Goal: Task Accomplishment & Management: Use online tool/utility

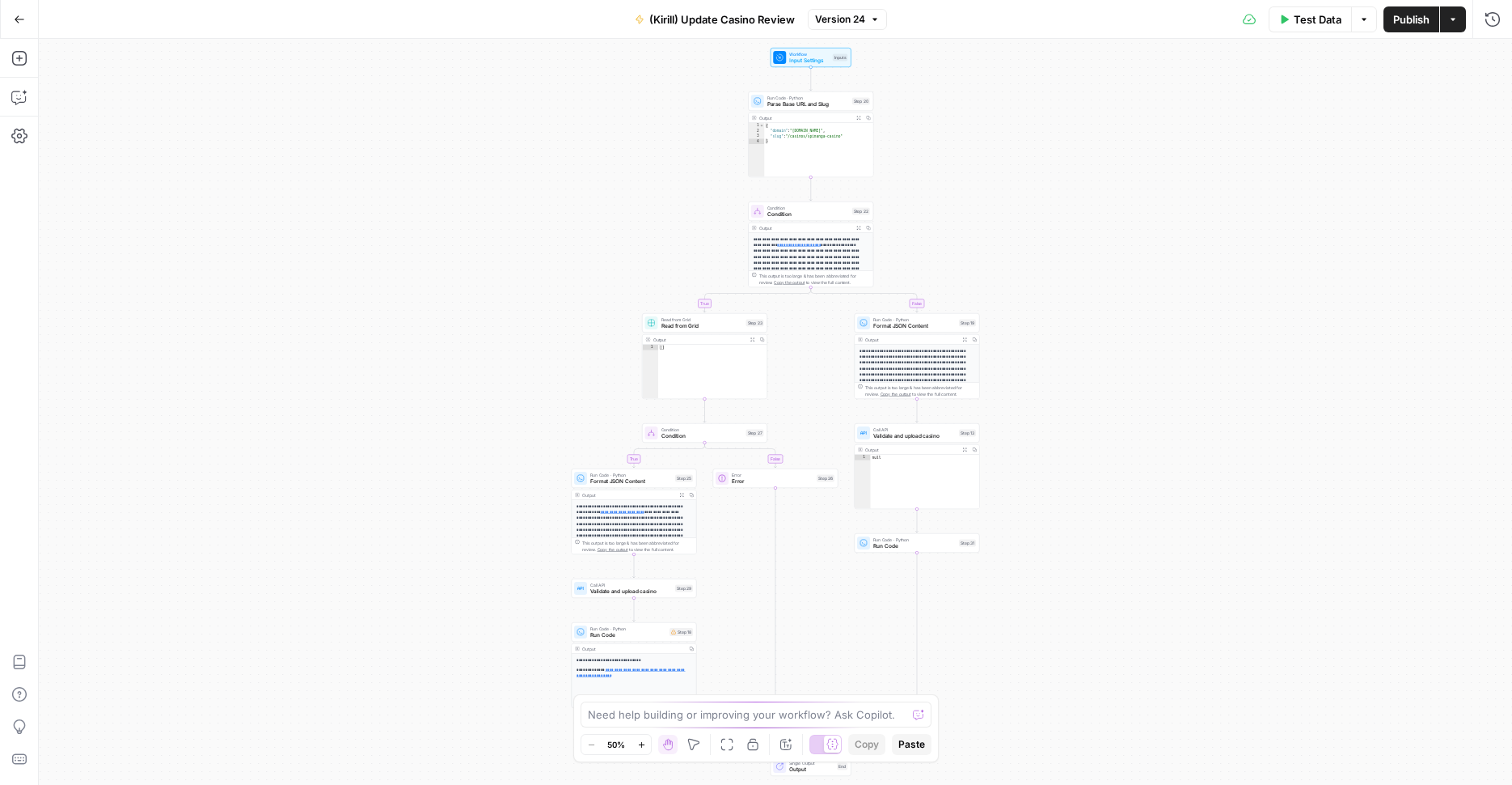
click at [17, 15] on icon "button" at bounding box center [20, 20] width 11 height 11
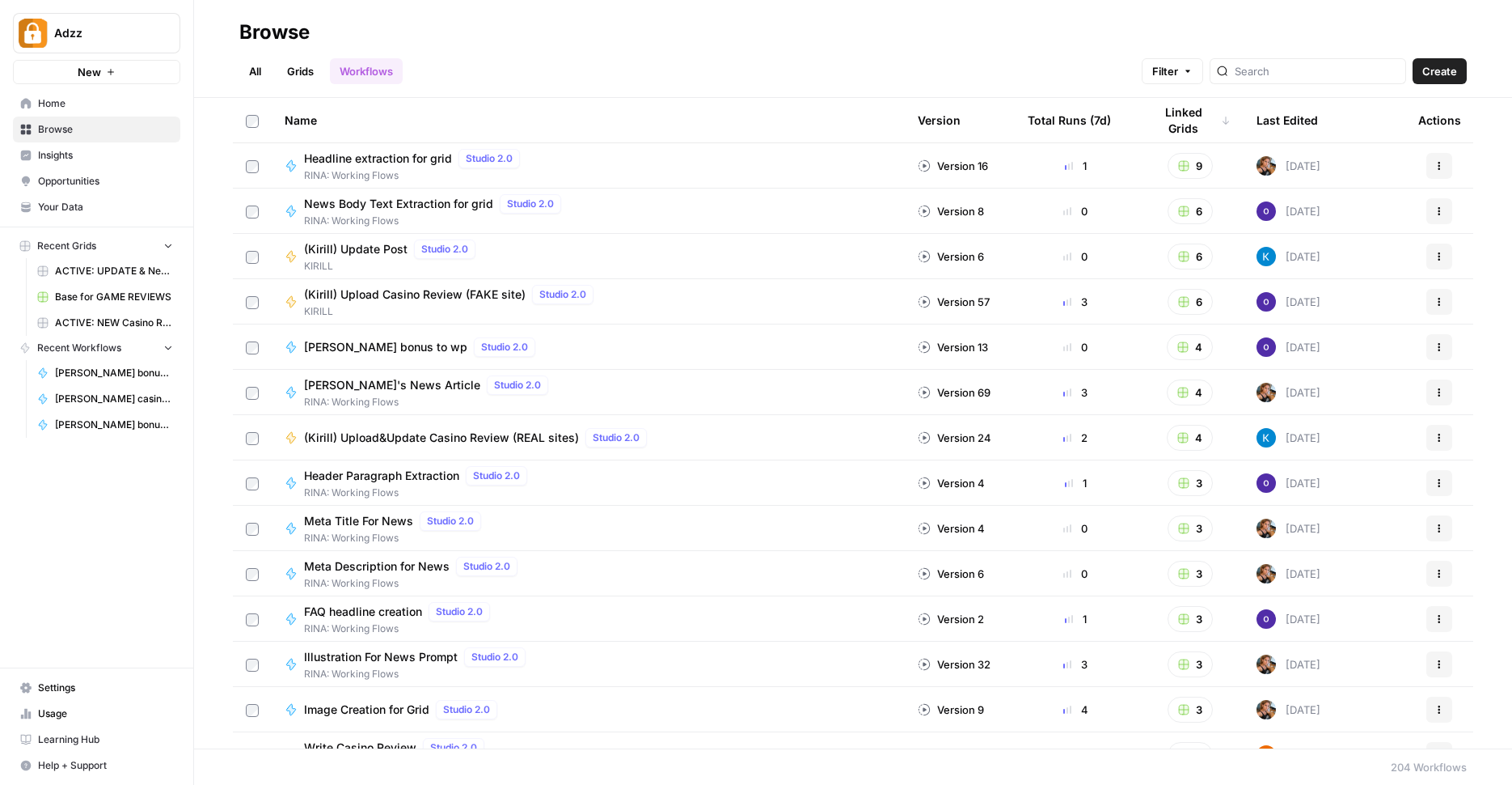
click at [243, 73] on link "All" at bounding box center [255, 71] width 32 height 26
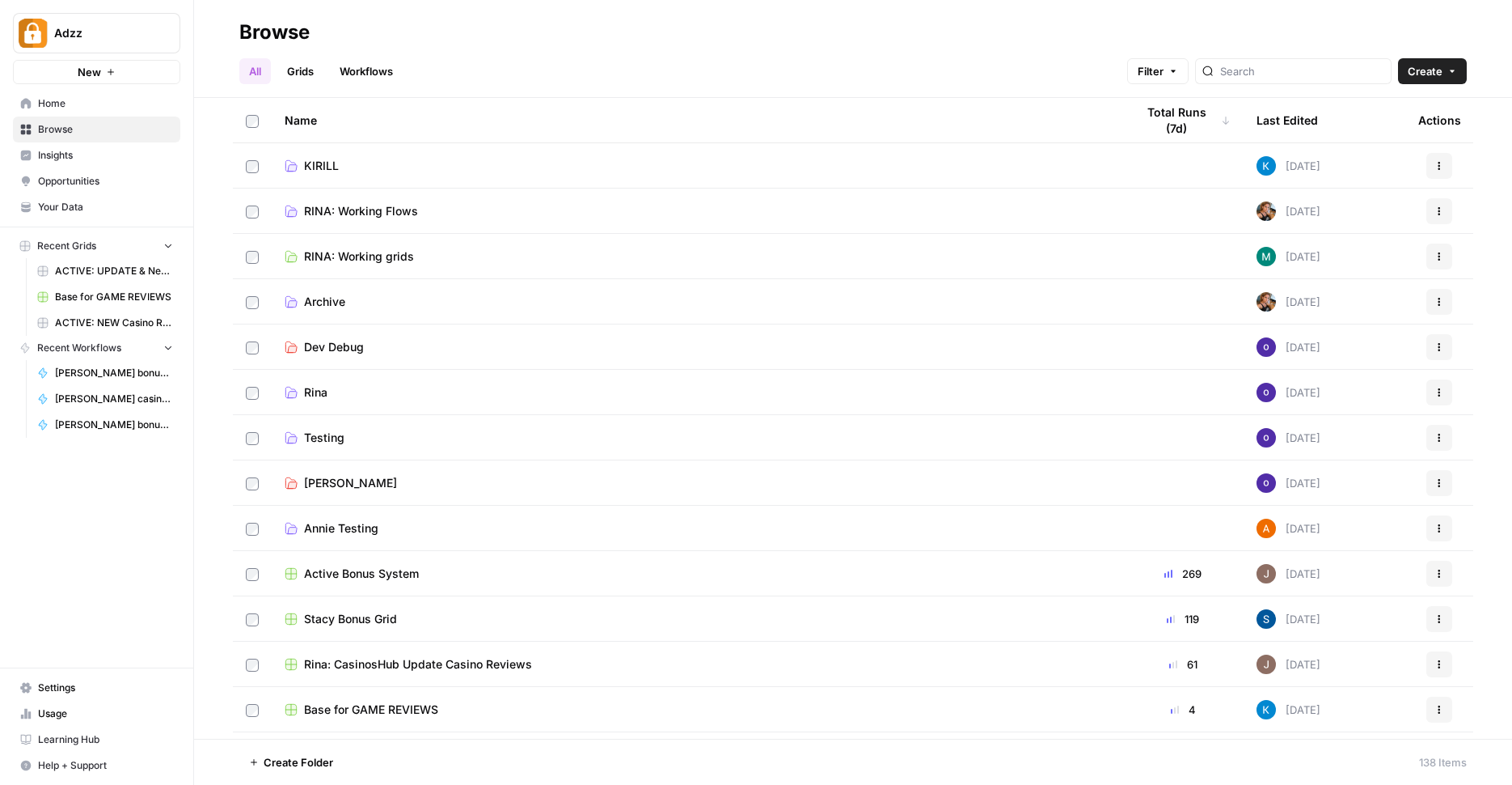
click at [296, 78] on link "Grids" at bounding box center [300, 71] width 46 height 26
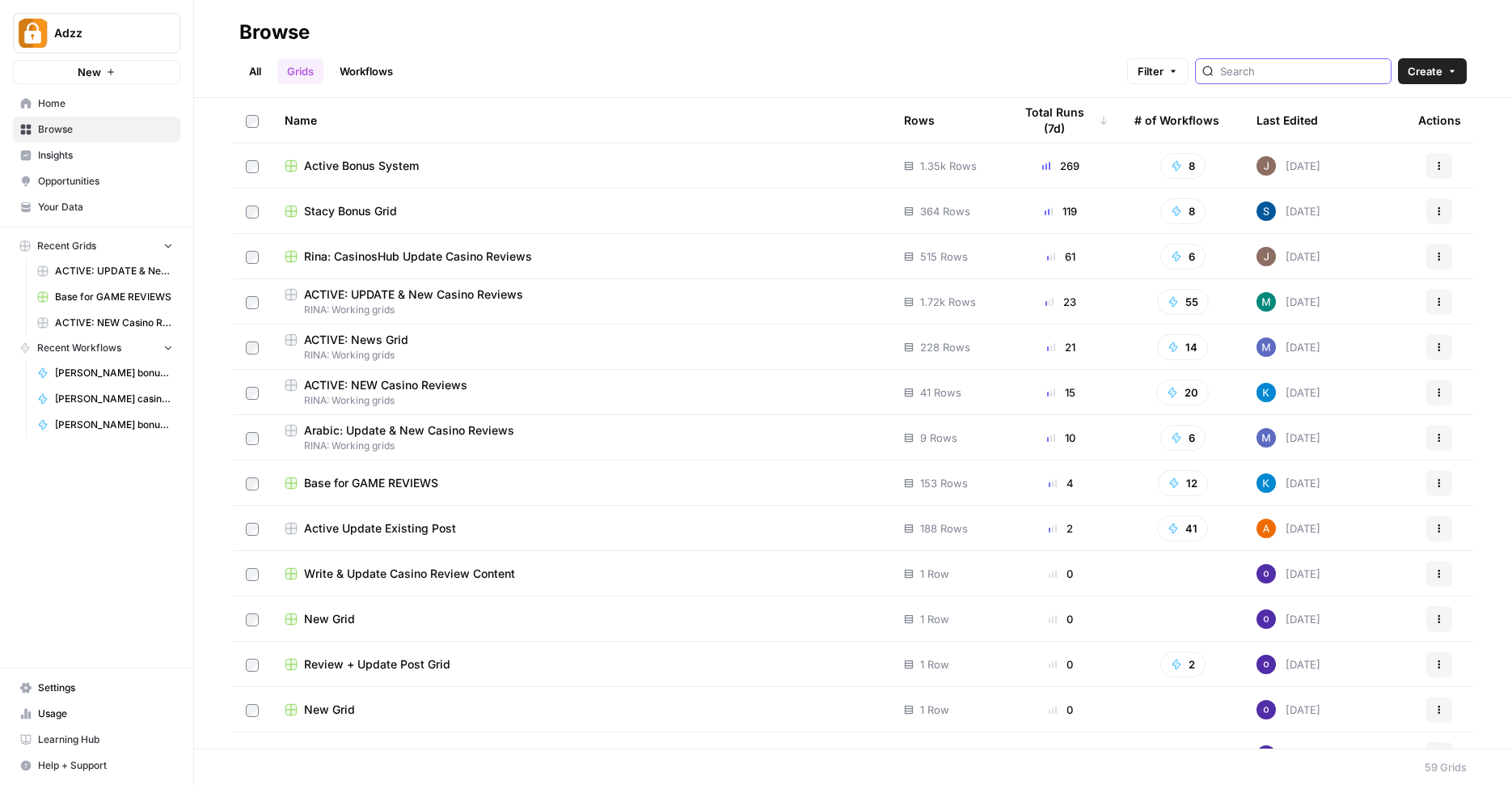
click at [1259, 68] on input "search" at bounding box center [1302, 70] width 164 height 16
click at [493, 290] on span "ACTIVE: UPDATE & New Casino Reviews" at bounding box center [413, 294] width 219 height 16
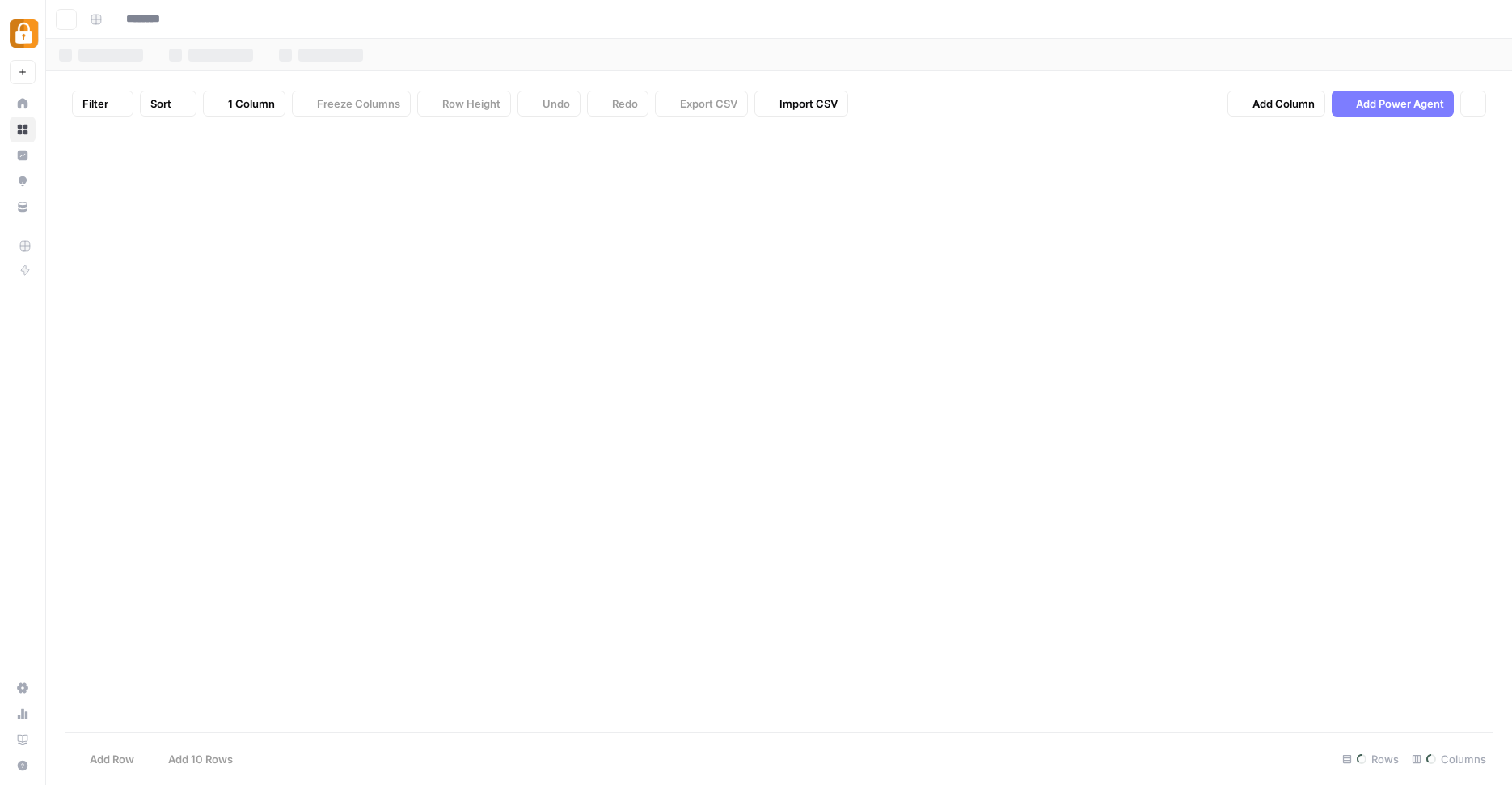
type input "**********"
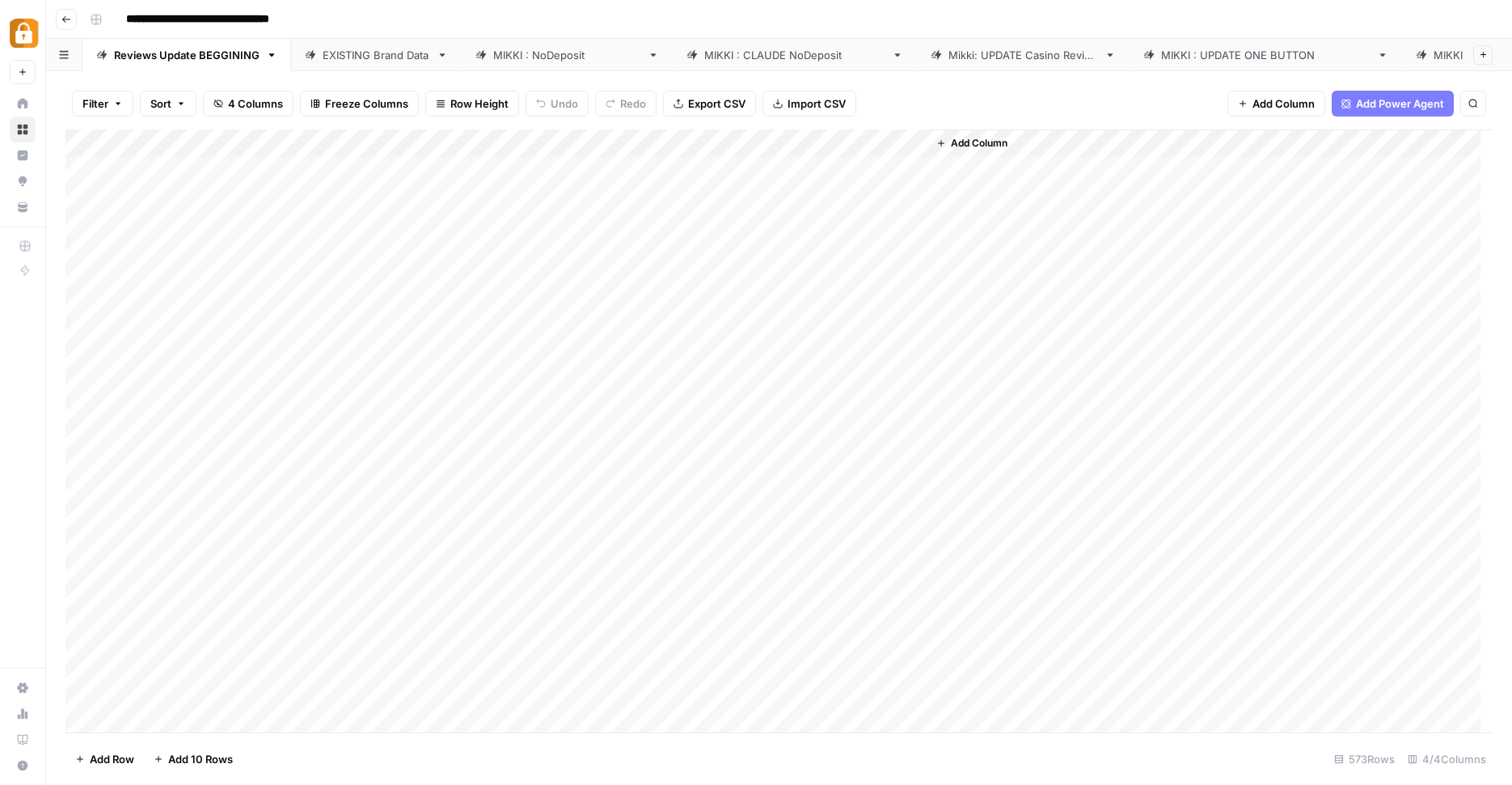
click at [555, 50] on div "[PERSON_NAME] : NoDeposit" at bounding box center [567, 54] width 148 height 16
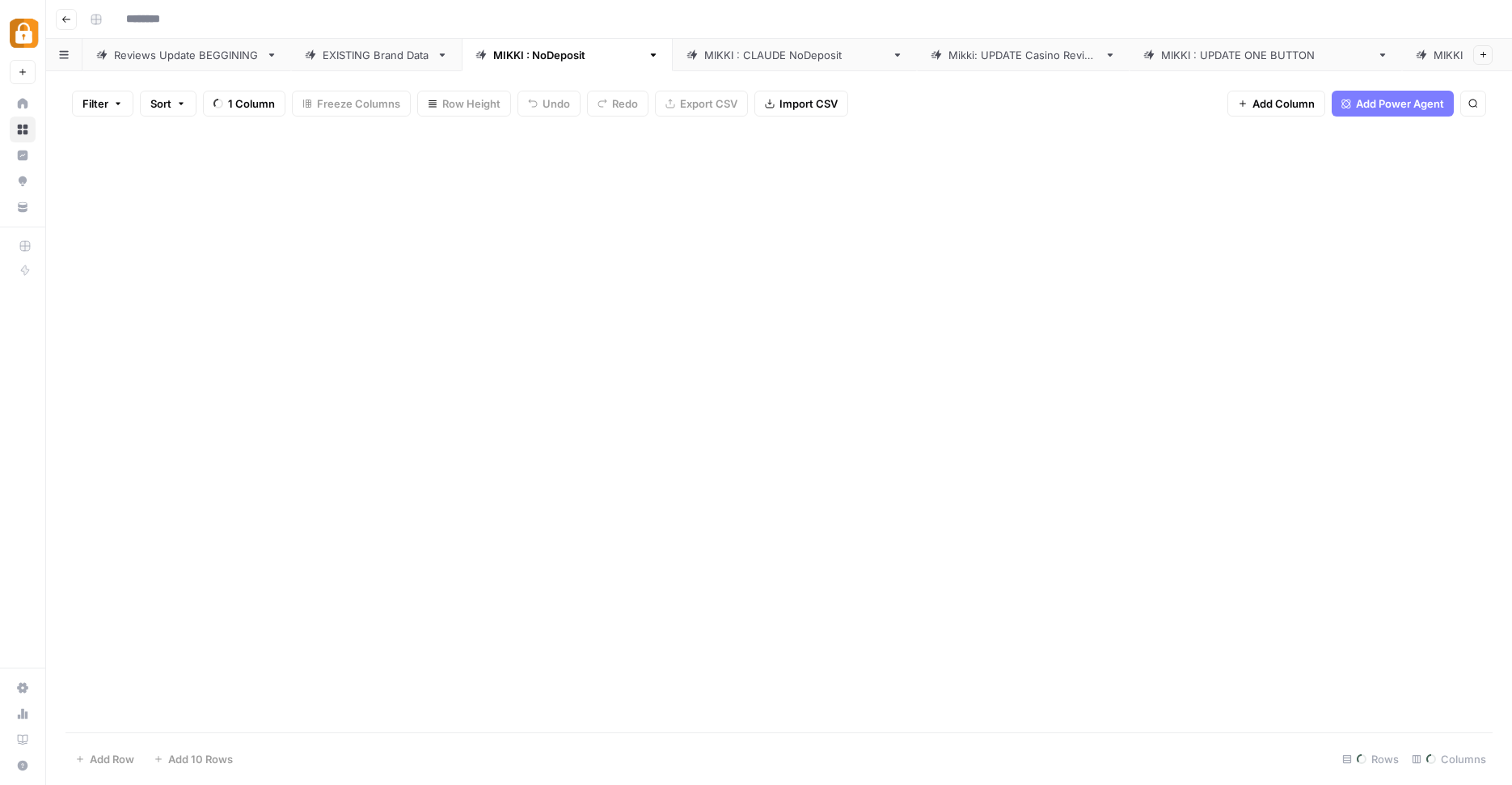
type input "**********"
click at [307, 167] on div "Add Column" at bounding box center [779, 432] width 1428 height 607
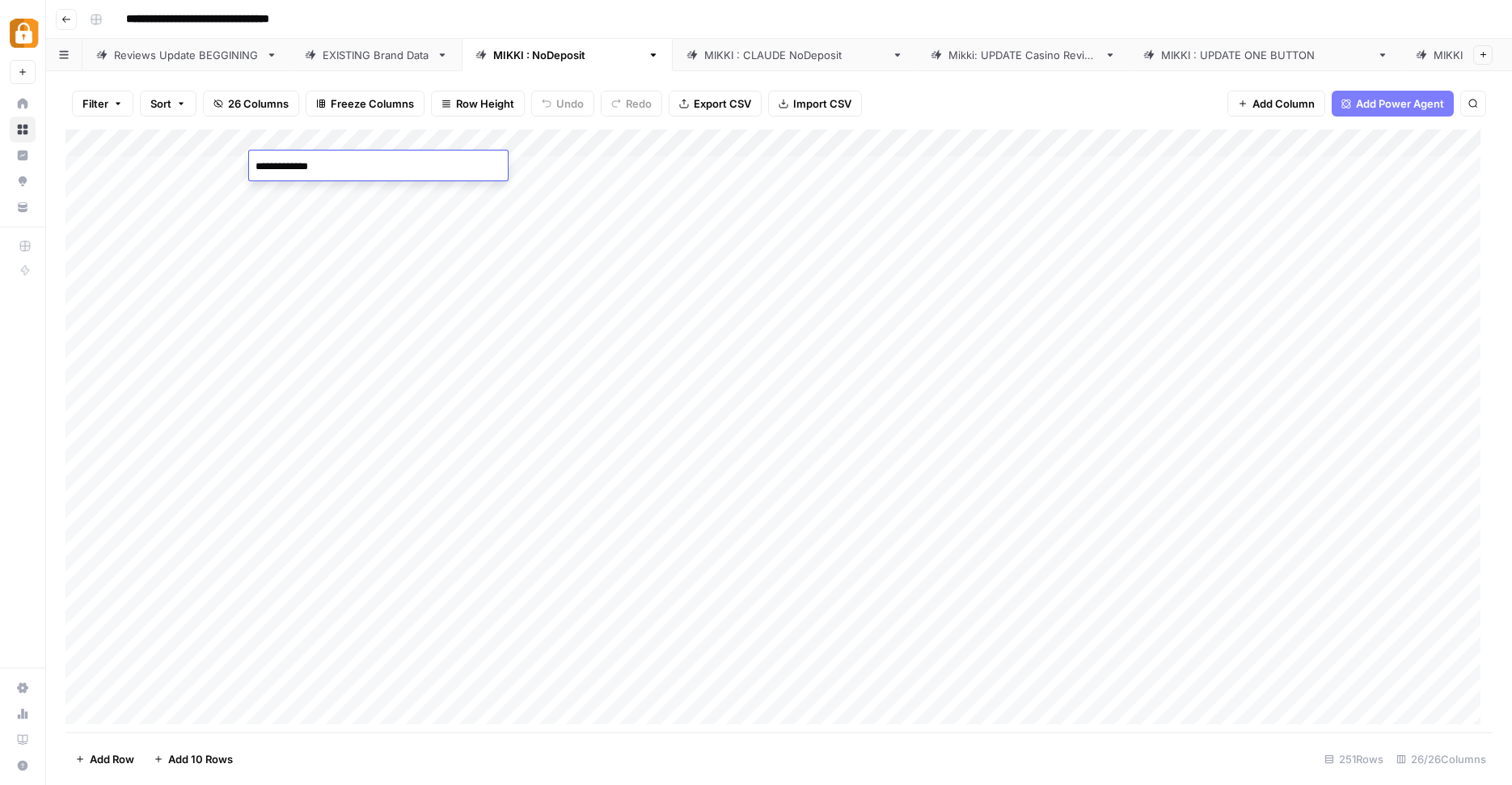
drag, startPoint x: 364, startPoint y: 166, endPoint x: 186, endPoint y: 166, distance: 178.0
click at [249, 166] on textarea "**********" at bounding box center [379, 167] width 259 height 23
type textarea "*"
type textarea "**********"
click at [307, 152] on div "Add Column" at bounding box center [779, 432] width 1428 height 607
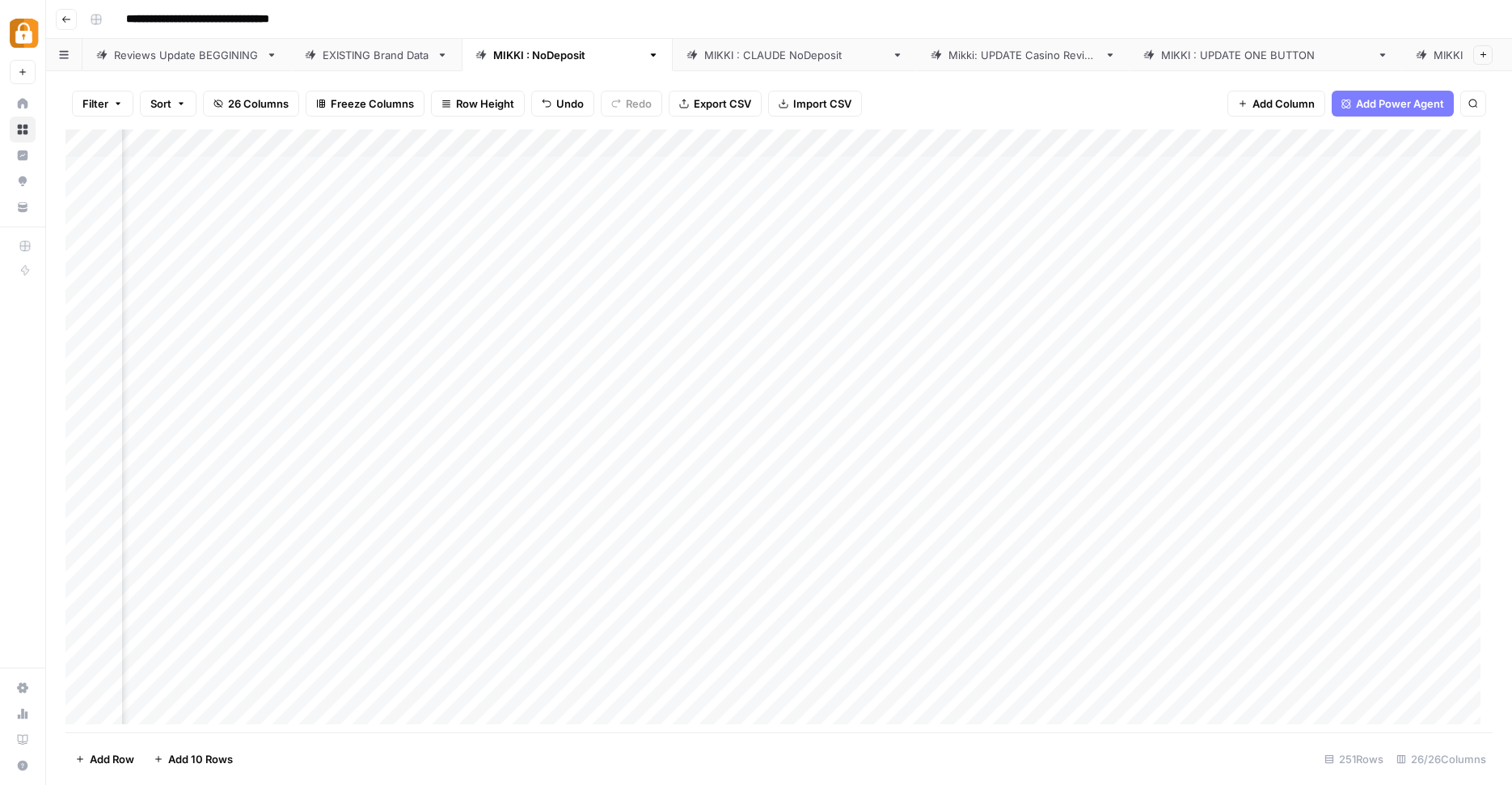
scroll to position [4, 2433]
click at [375, 56] on link "EXISTING Brand Data" at bounding box center [377, 54] width 171 height 33
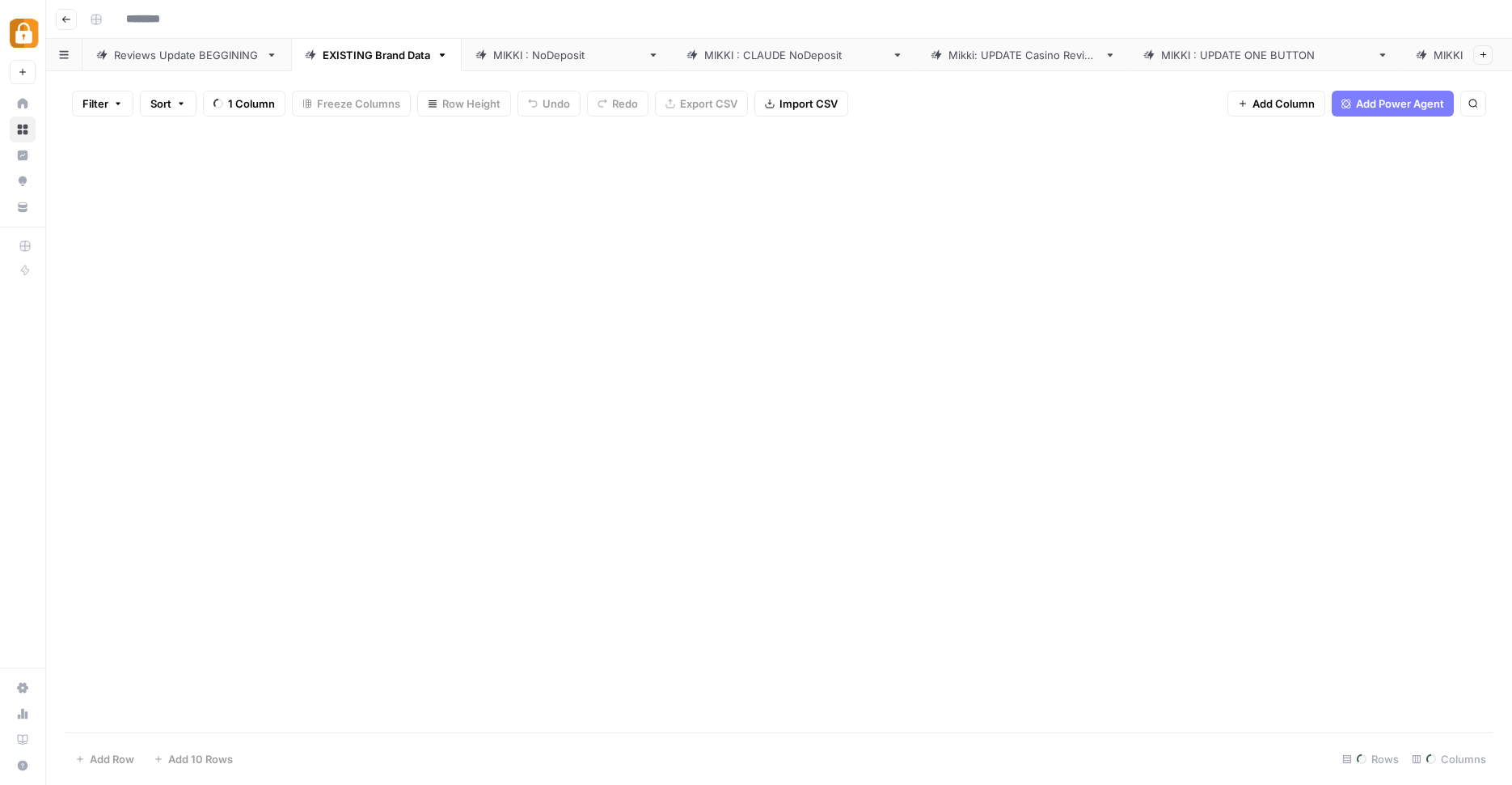
type input "**********"
click at [542, 49] on div "[PERSON_NAME] : NoDeposit" at bounding box center [567, 54] width 148 height 16
type input "**********"
click at [334, 47] on div "EXISTING Brand Data" at bounding box center [376, 54] width 108 height 16
click at [442, 202] on div "Add Column" at bounding box center [779, 432] width 1428 height 607
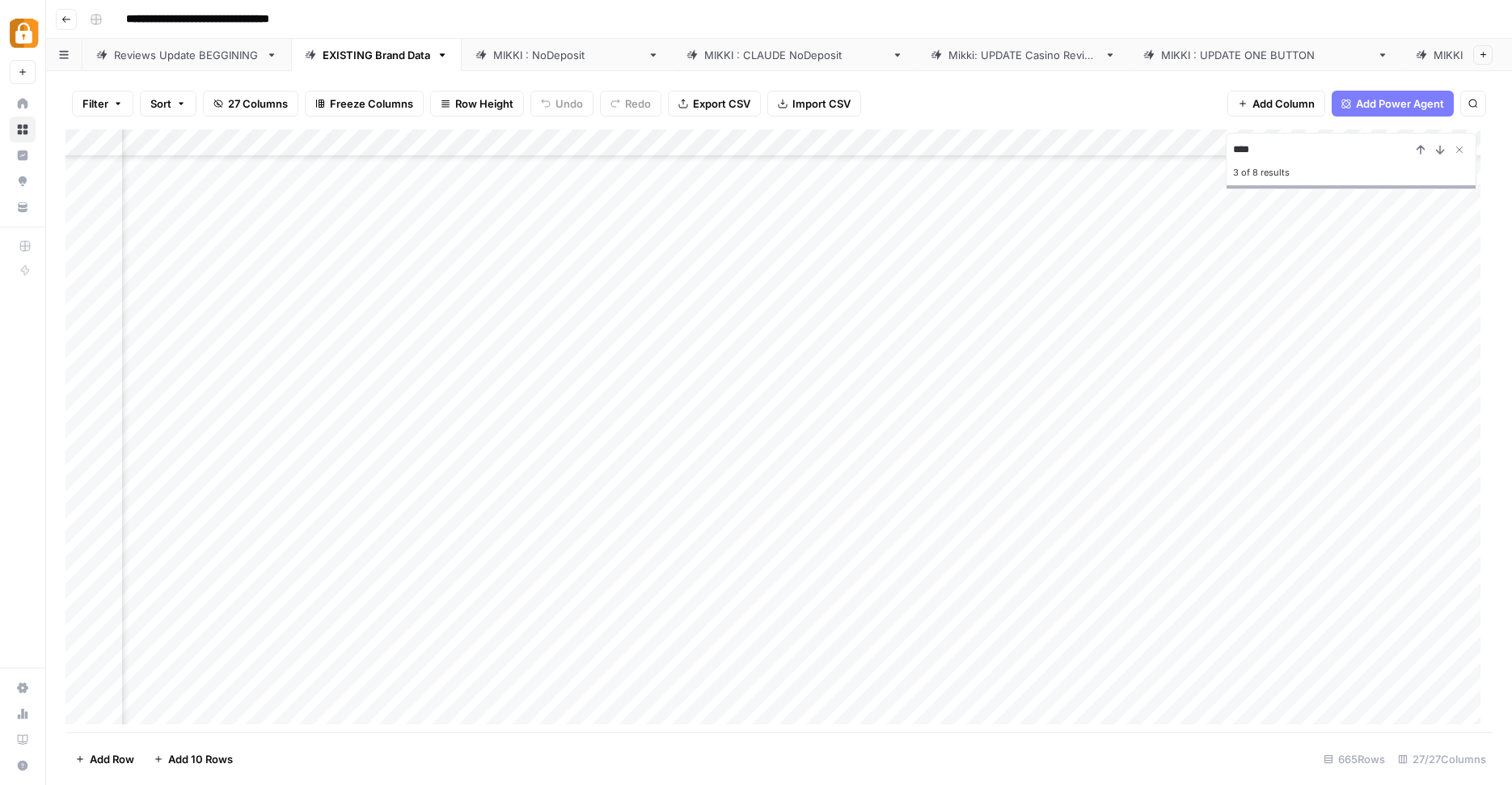
scroll to position [2844, 1082]
type input "*"
click at [556, 47] on div "[PERSON_NAME] : NoDeposit" at bounding box center [567, 54] width 148 height 16
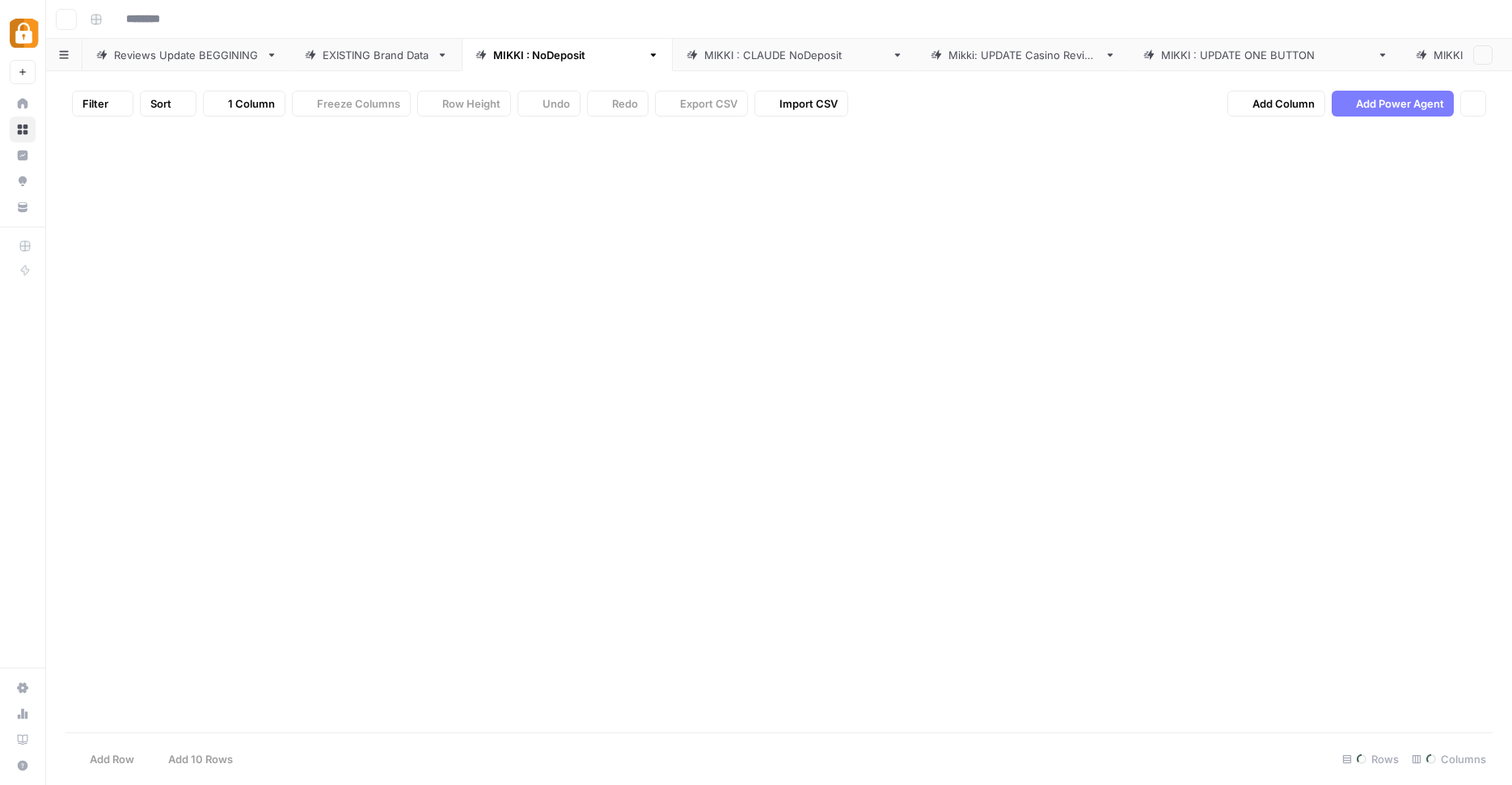
type input "**********"
click at [591, 159] on div "Add Column" at bounding box center [779, 432] width 1428 height 607
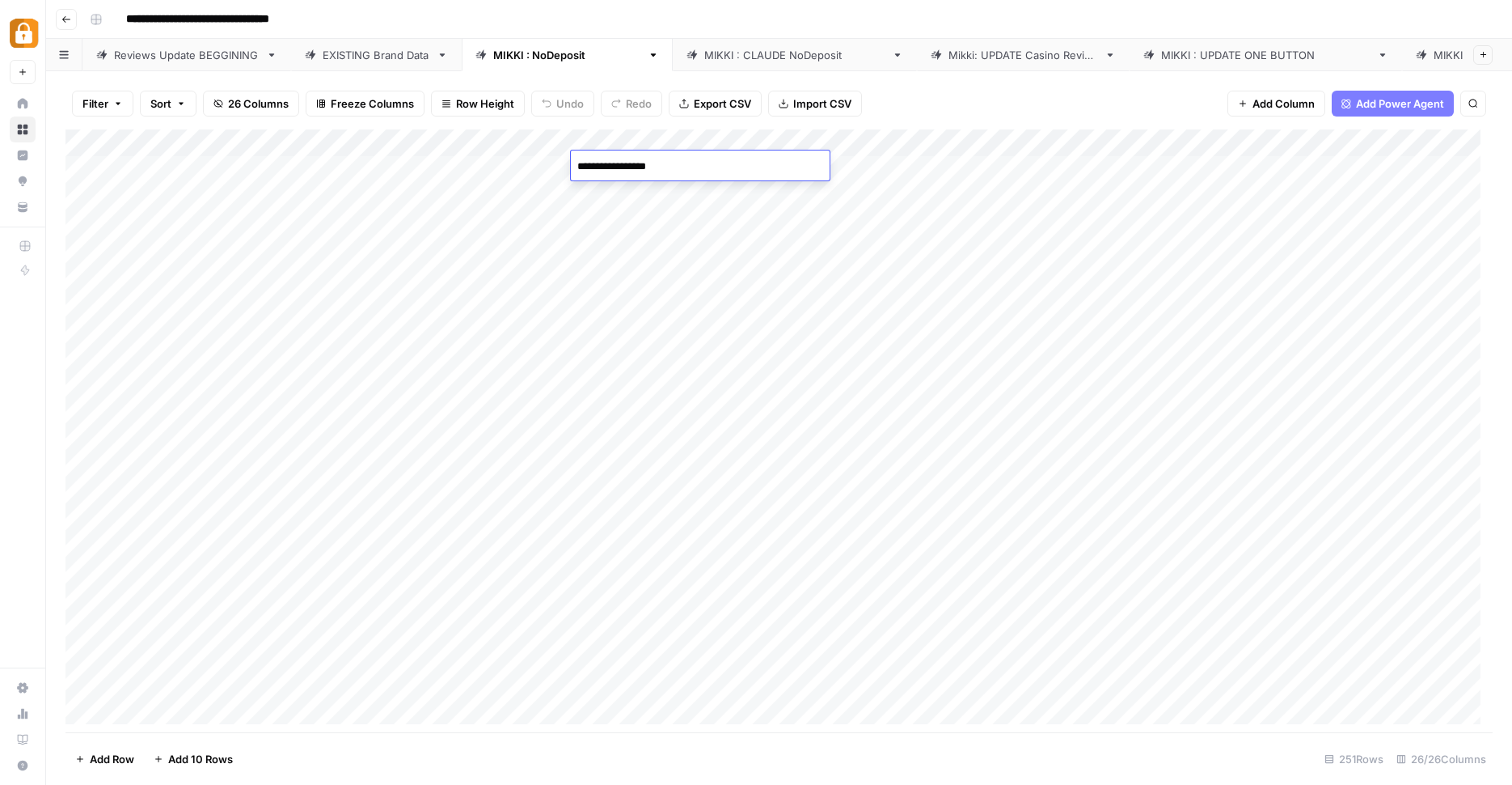
click at [617, 173] on textarea "**********" at bounding box center [700, 167] width 259 height 23
click at [386, 48] on div "EXISTING Brand Data" at bounding box center [376, 54] width 108 height 16
type input "**********"
click at [107, 96] on span "Filter" at bounding box center [96, 103] width 26 height 16
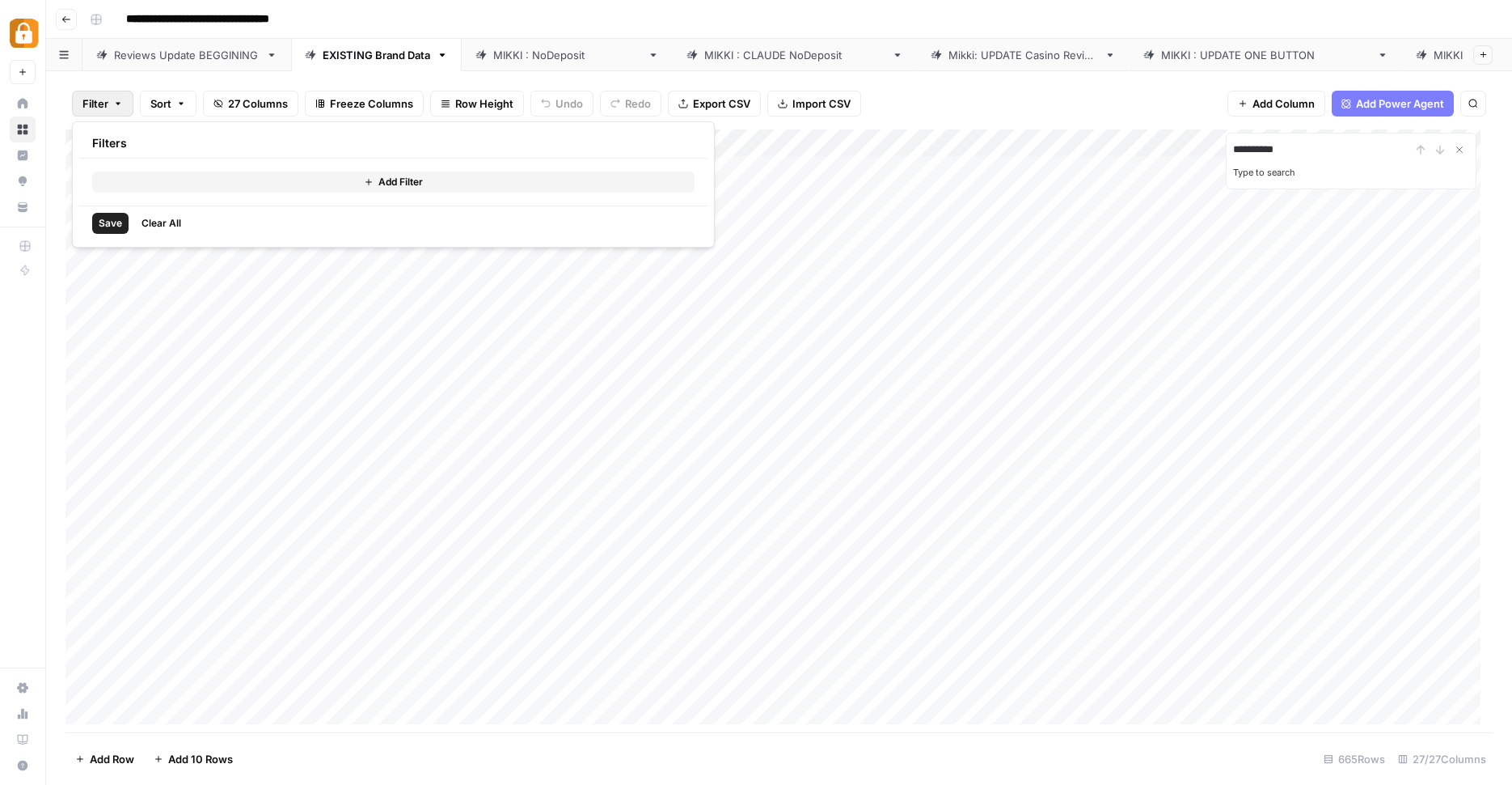
click at [315, 181] on button "Add Filter" at bounding box center [393, 182] width 603 height 21
click at [200, 187] on input "text" at bounding box center [191, 187] width 177 height 16
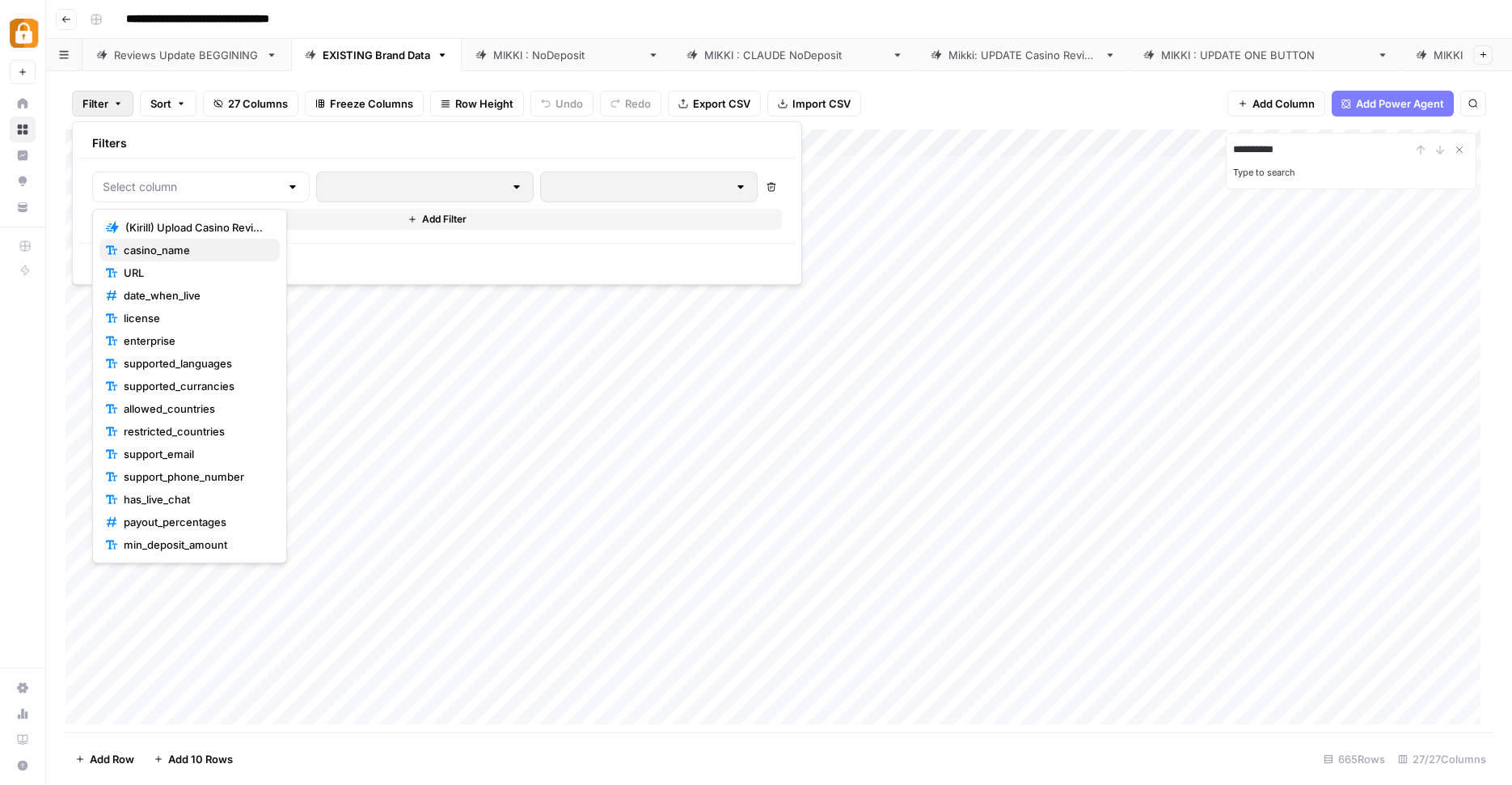
click at [205, 250] on span "casino_name" at bounding box center [195, 249] width 143 height 16
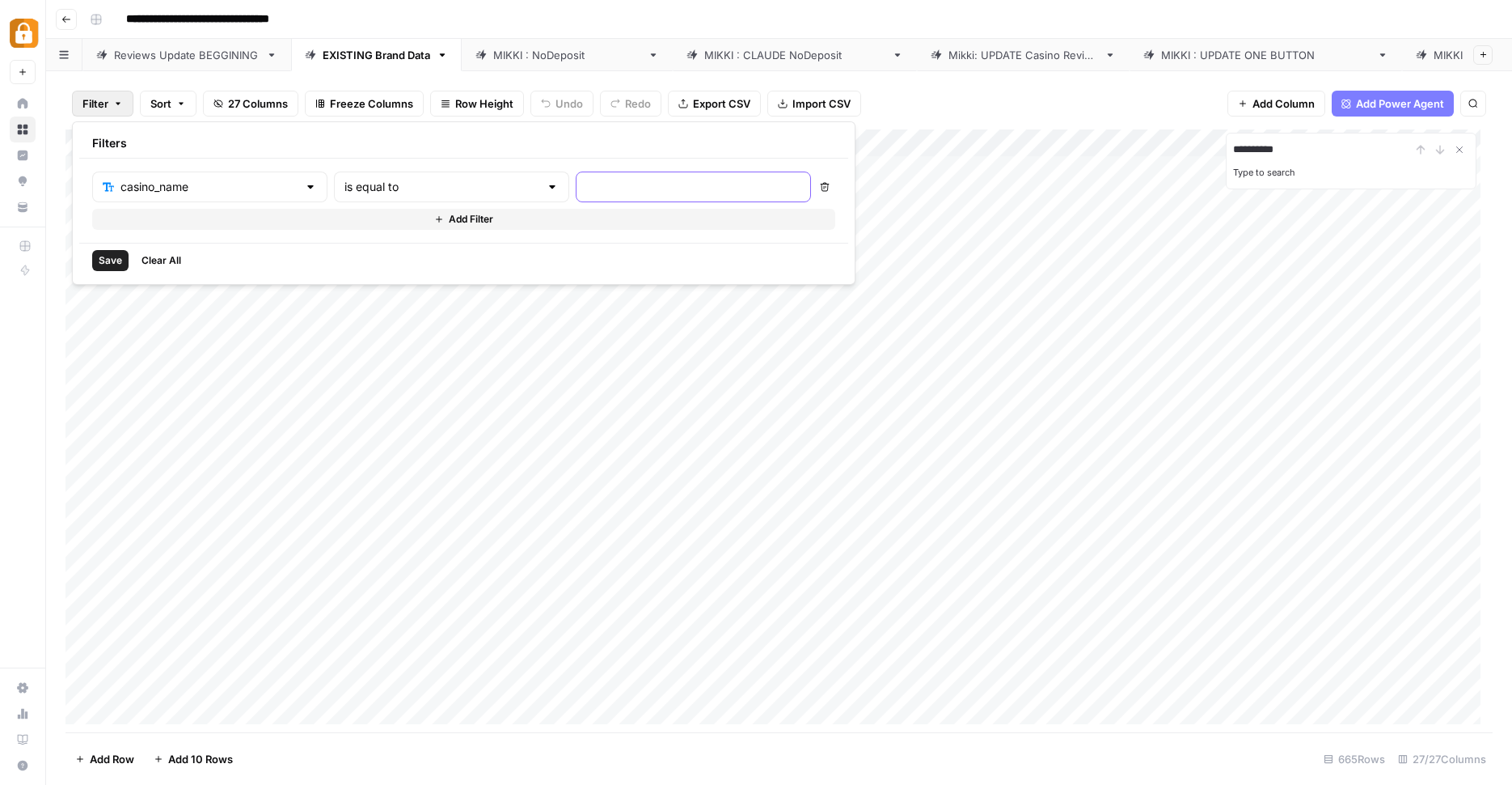
click at [587, 186] on input "text" at bounding box center [694, 187] width 215 height 16
paste input "SpinBetter"
type input "SpinBetter"
click at [461, 186] on input "text" at bounding box center [442, 187] width 195 height 16
click at [435, 267] on span "contains" at bounding box center [414, 272] width 179 height 16
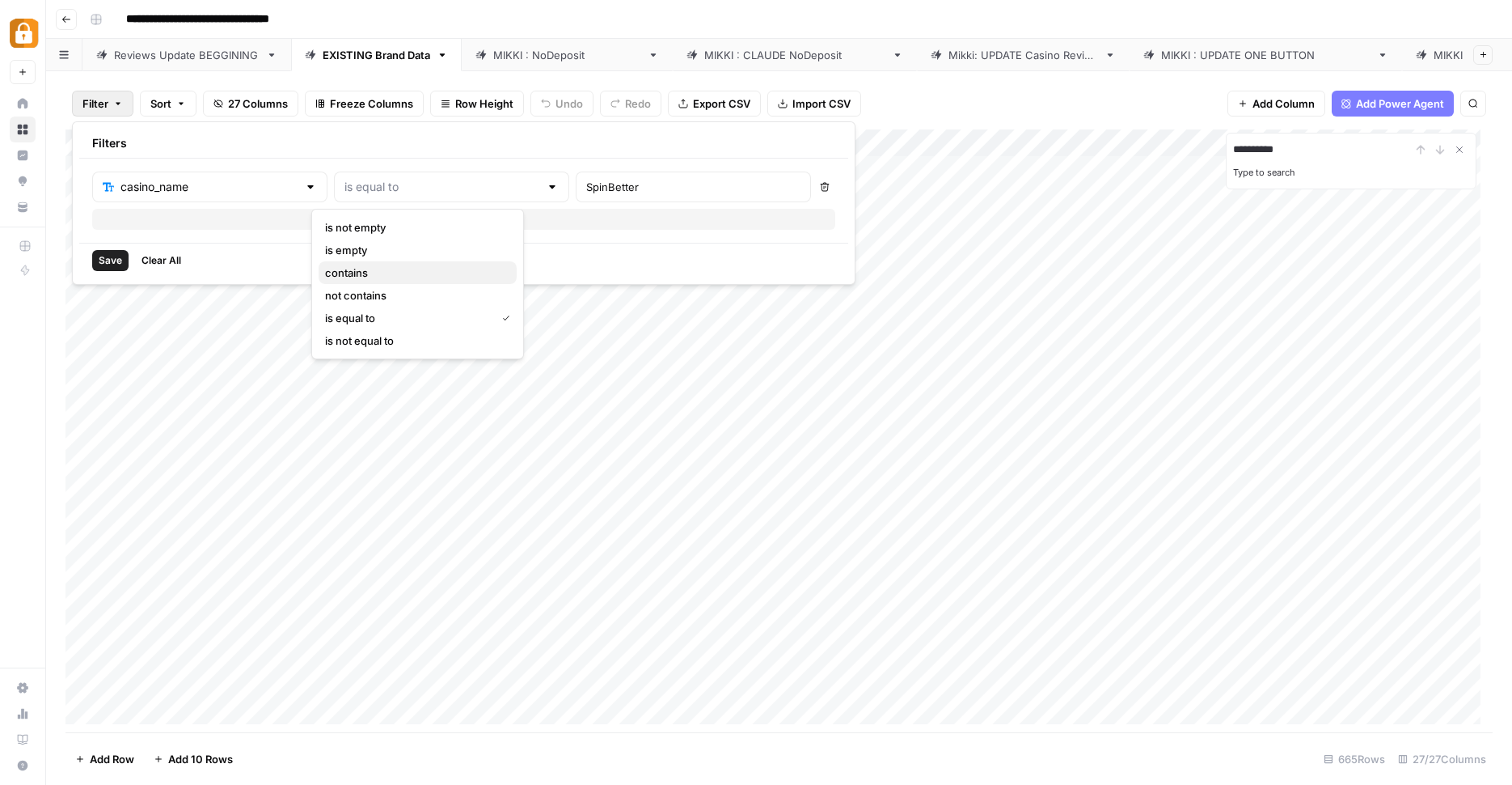
type input "contains"
click at [103, 261] on span "Save" at bounding box center [110, 261] width 23 height 15
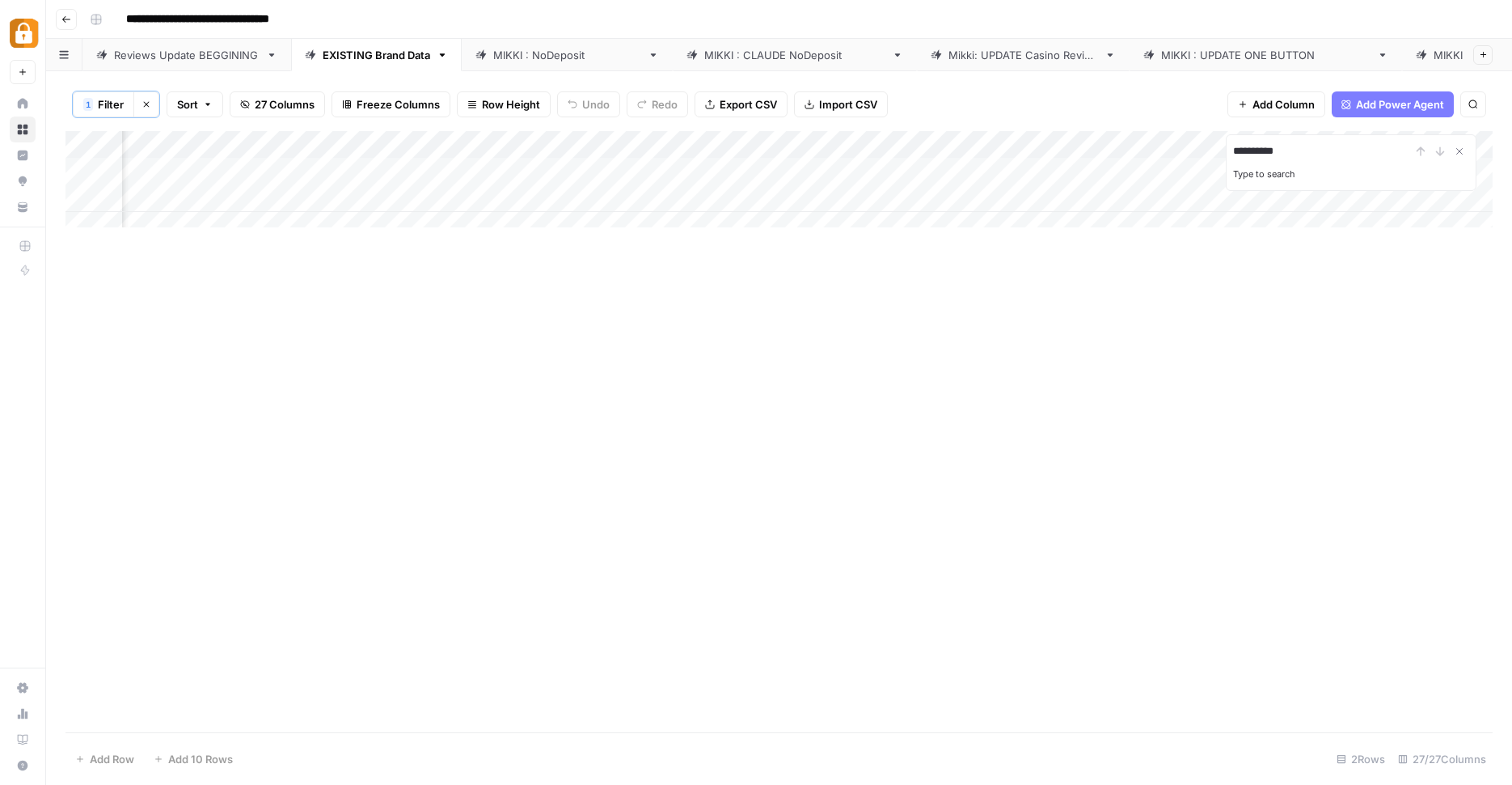
scroll to position [0, 3091]
click at [835, 162] on div "Add Column" at bounding box center [779, 186] width 1428 height 109
click at [1004, 157] on div "Add Column" at bounding box center [779, 186] width 1428 height 109
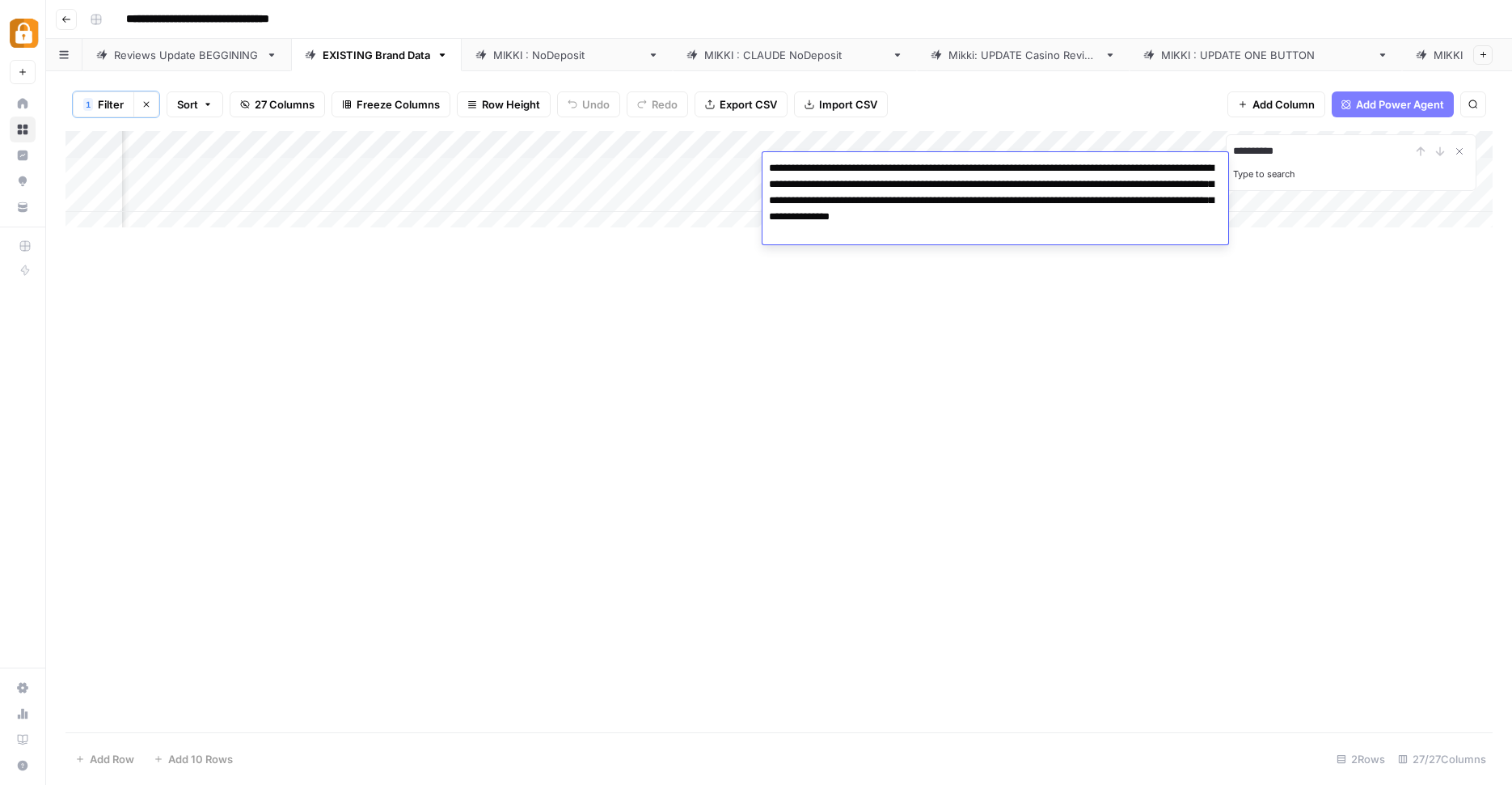
click at [1004, 157] on div "**********" at bounding box center [996, 198] width 466 height 92
click at [838, 302] on div "**********" at bounding box center [779, 431] width 1428 height 601
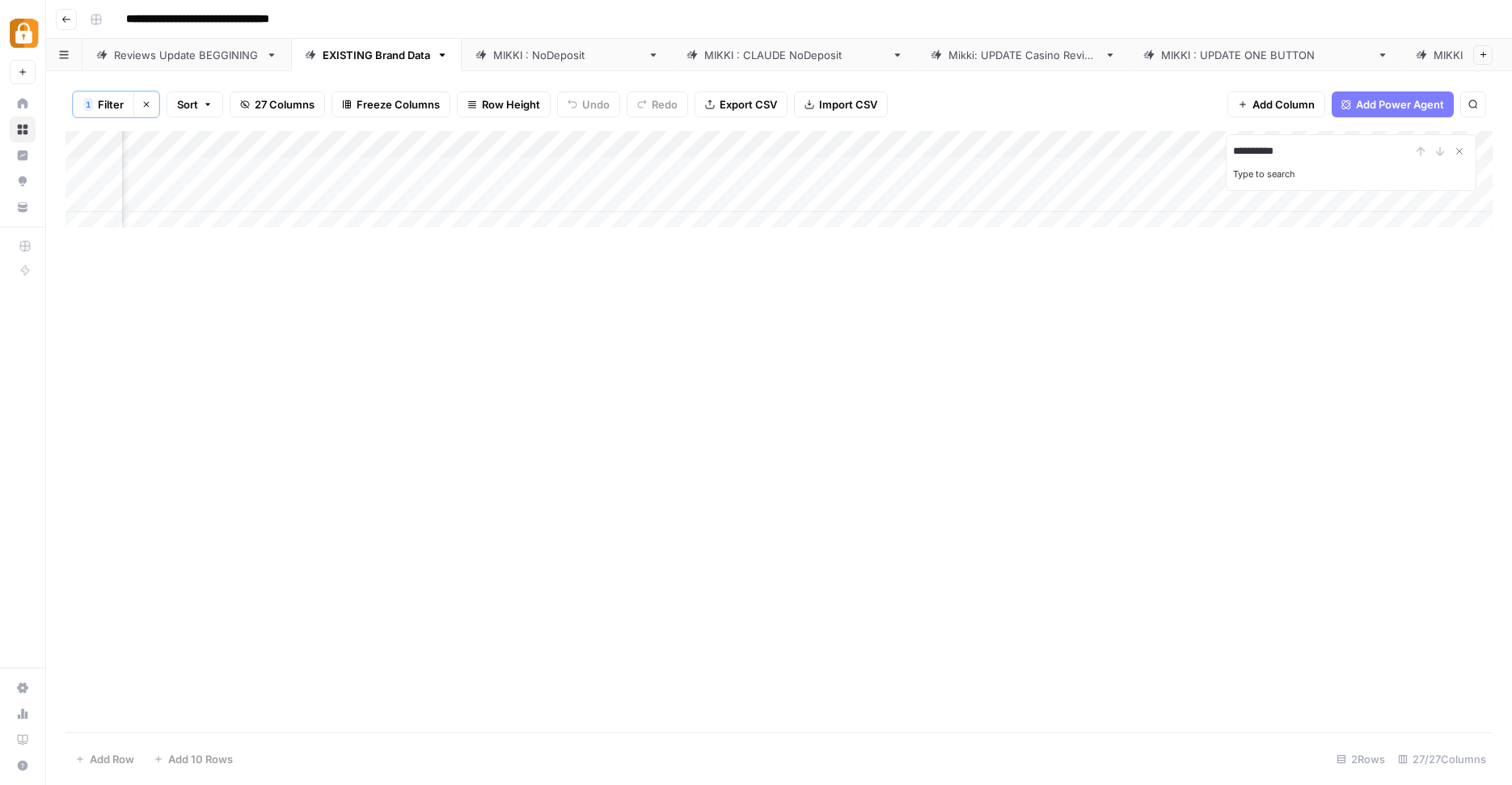
click at [971, 170] on div "Add Column" at bounding box center [779, 186] width 1428 height 109
click at [1065, 99] on div "1 Filter Clear filters Sort 27 Columns Freeze Columns Row Height Undo Redo Expo…" at bounding box center [779, 104] width 1428 height 53
click at [1026, 157] on div "Add Column" at bounding box center [779, 186] width 1428 height 109
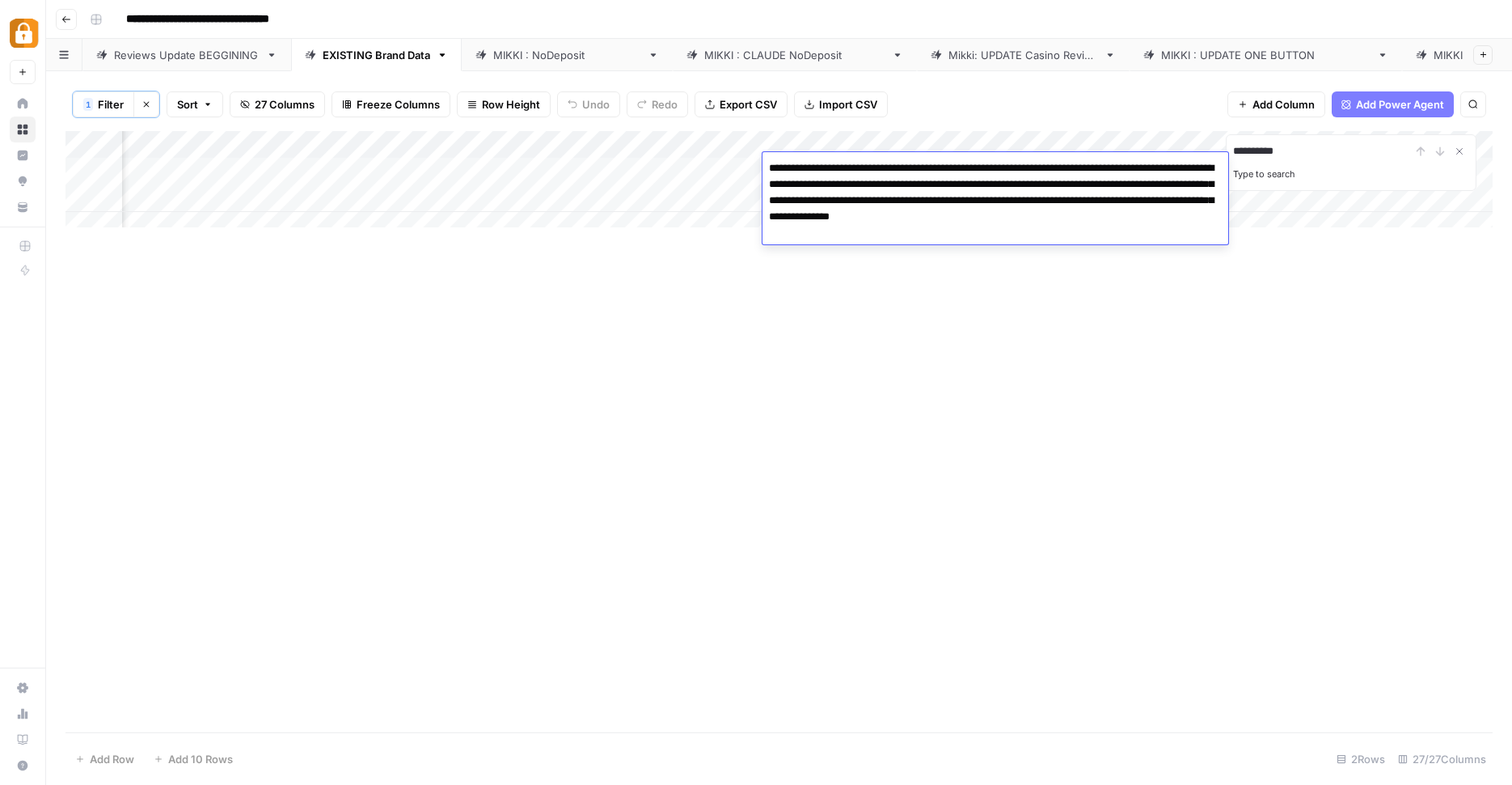
click at [1026, 157] on div "**********" at bounding box center [996, 198] width 466 height 92
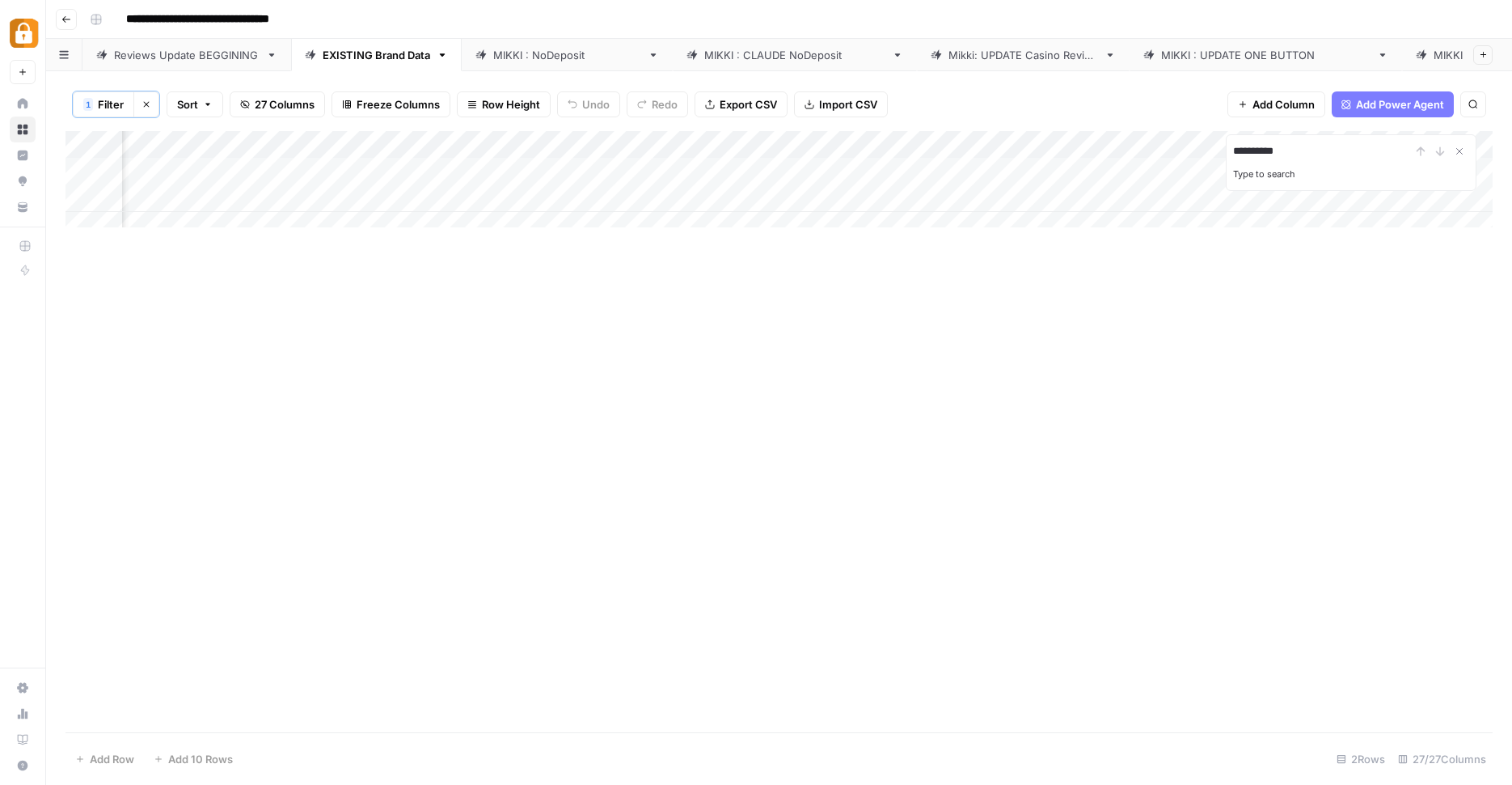
click at [1043, 104] on div "1 Filter Clear filters Sort 27 Columns Freeze Columns Row Height Undo Redo Expo…" at bounding box center [779, 104] width 1428 height 53
click at [541, 51] on div "[PERSON_NAME] : NoDeposit" at bounding box center [567, 54] width 148 height 16
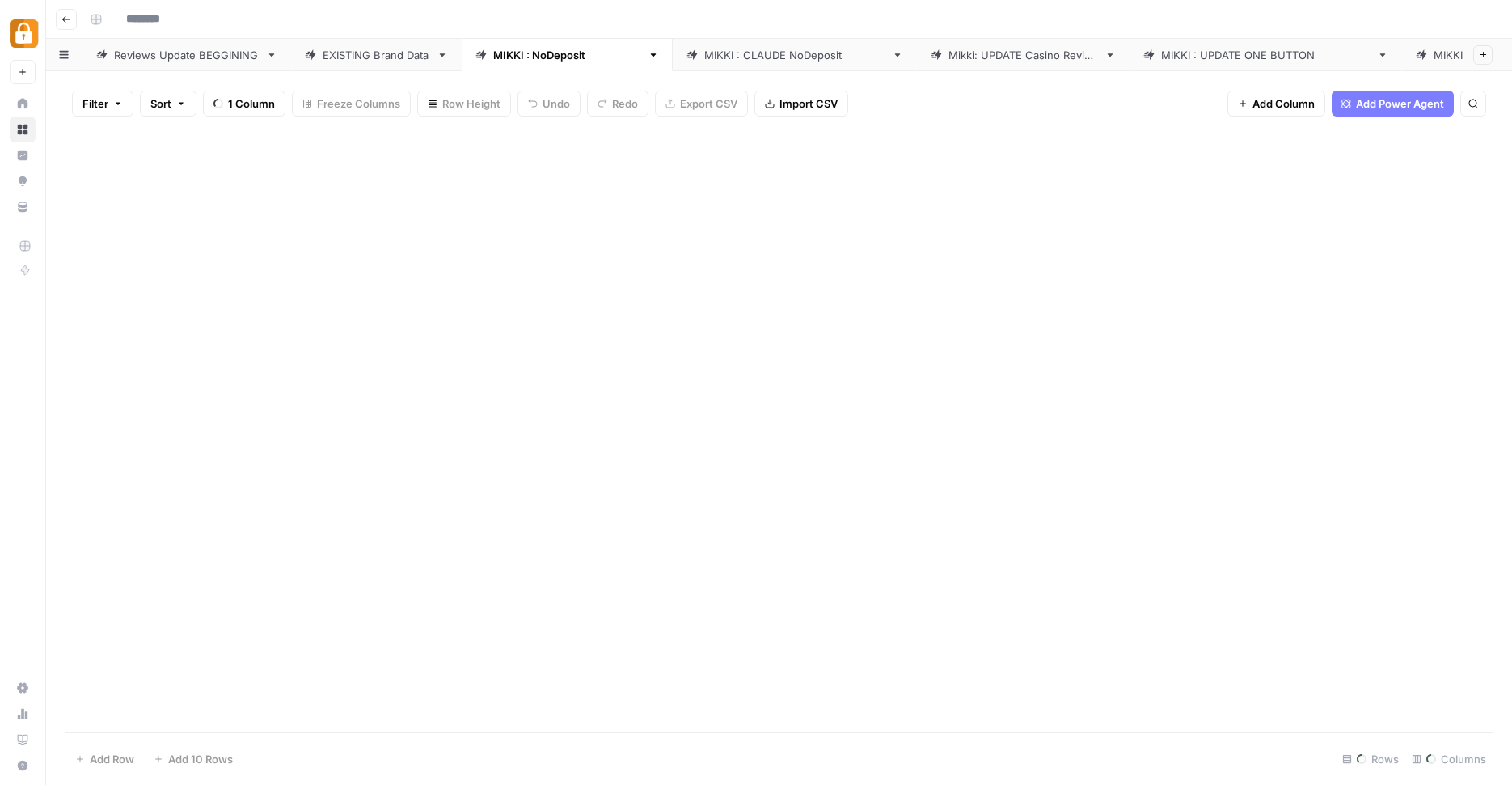
type input "**********"
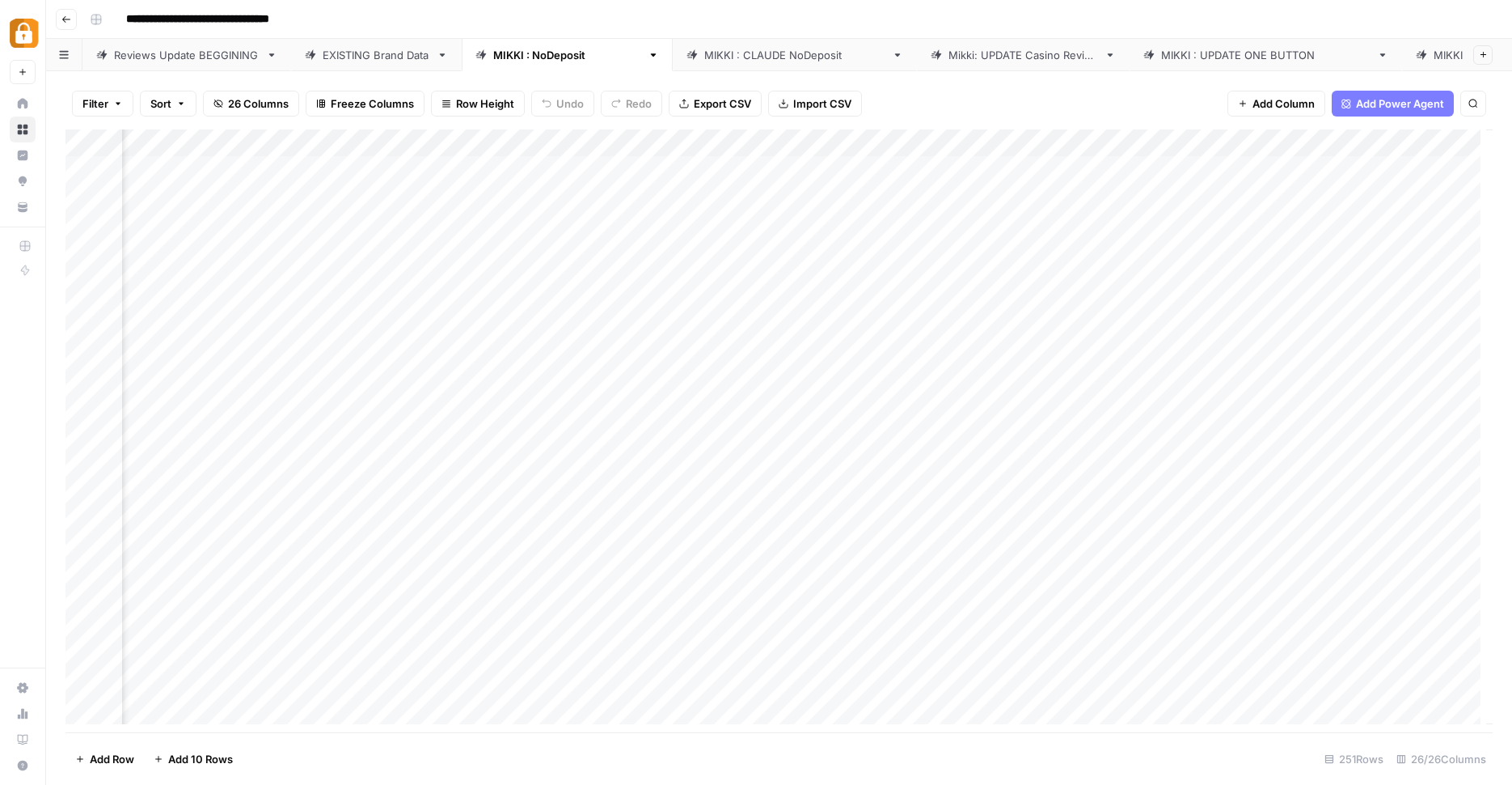
scroll to position [0, 2926]
click at [1127, 164] on div "Add Column" at bounding box center [779, 432] width 1428 height 607
click at [1209, 165] on div "Add Column" at bounding box center [779, 432] width 1428 height 607
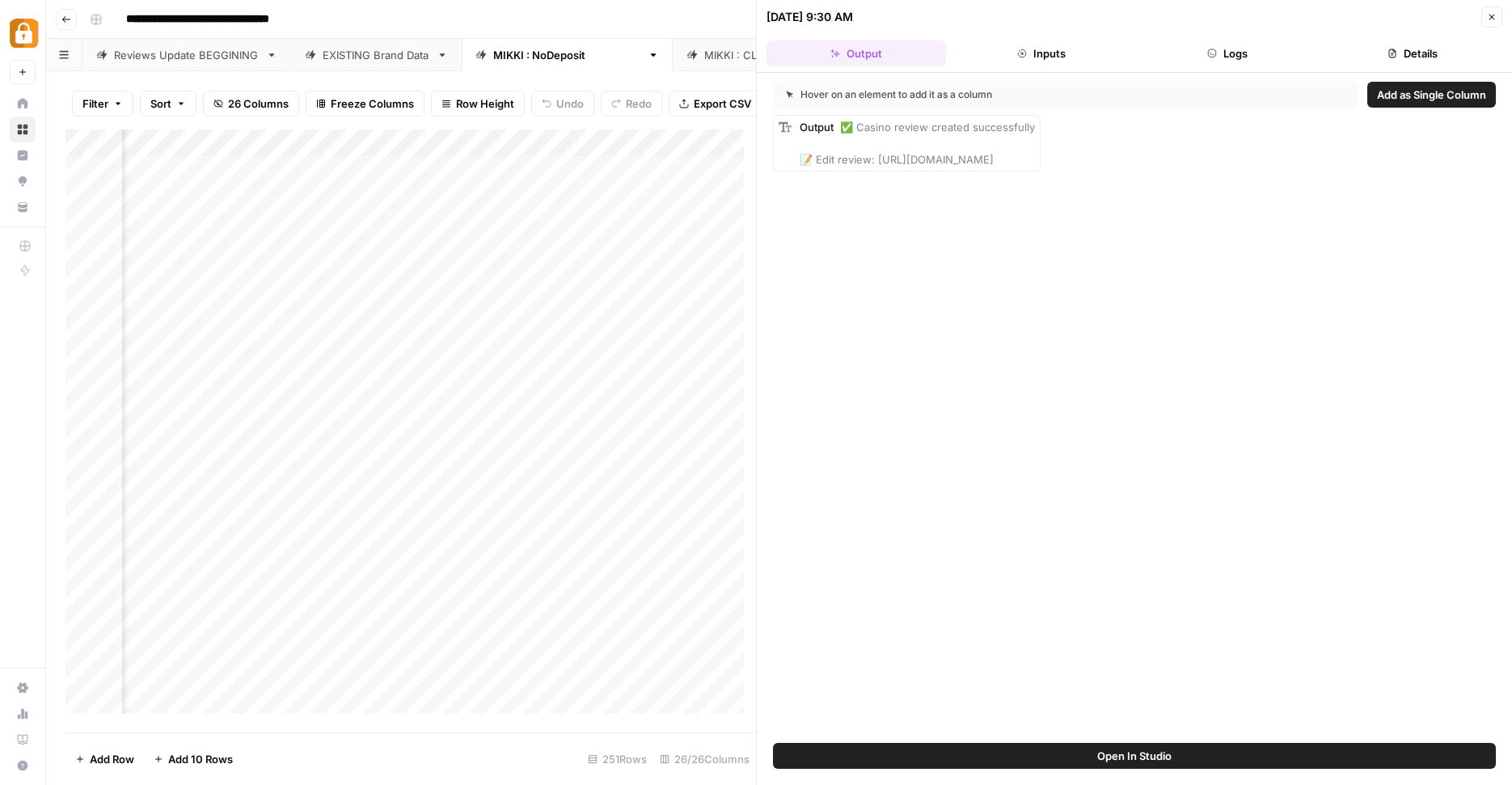
click at [981, 162] on span "✅ Casino review created successfully 📝 Edit review: [URL][DOMAIN_NAME]" at bounding box center [917, 143] width 235 height 45
copy span "✅ Casino review created successfully"
click at [1251, 56] on button "Logs" at bounding box center [1228, 53] width 180 height 26
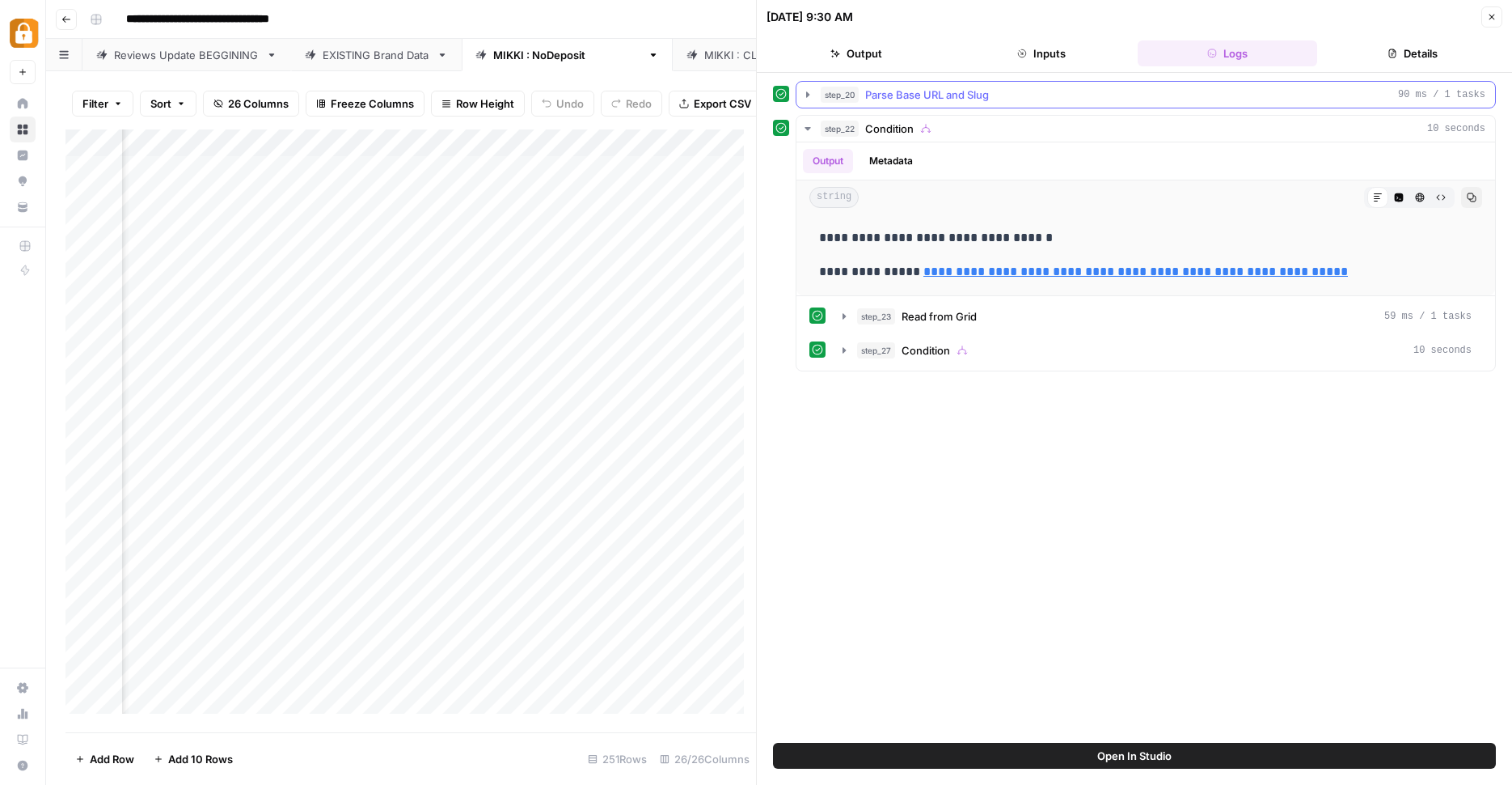
click at [893, 104] on button "step_20 Parse Base URL and Slug 90 ms / 1 tasks" at bounding box center [1145, 95] width 698 height 26
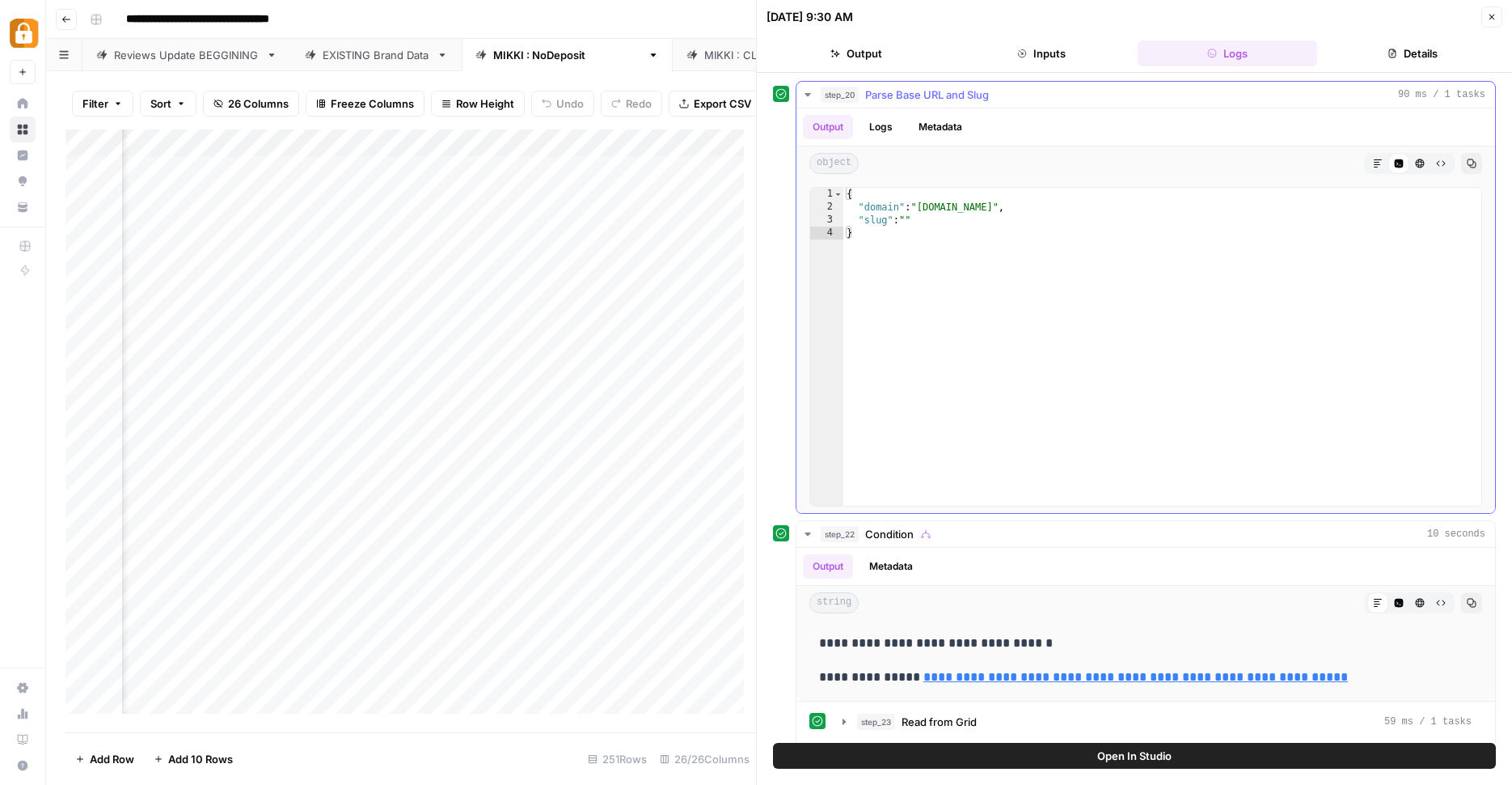
click at [879, 133] on button "Logs" at bounding box center [881, 128] width 43 height 24
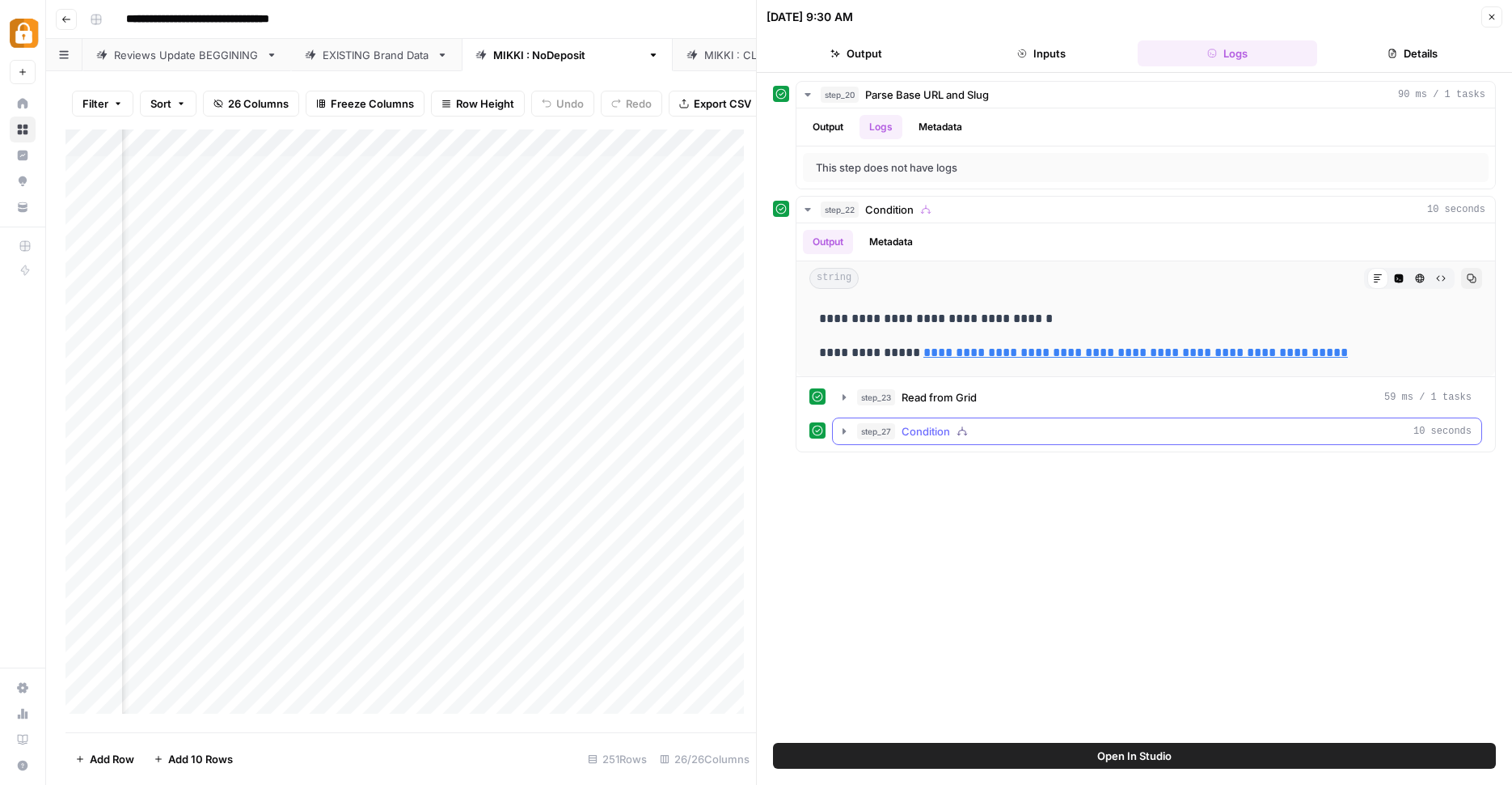
click at [837, 430] on button "step_27 Condition 10 seconds" at bounding box center [1158, 431] width 649 height 26
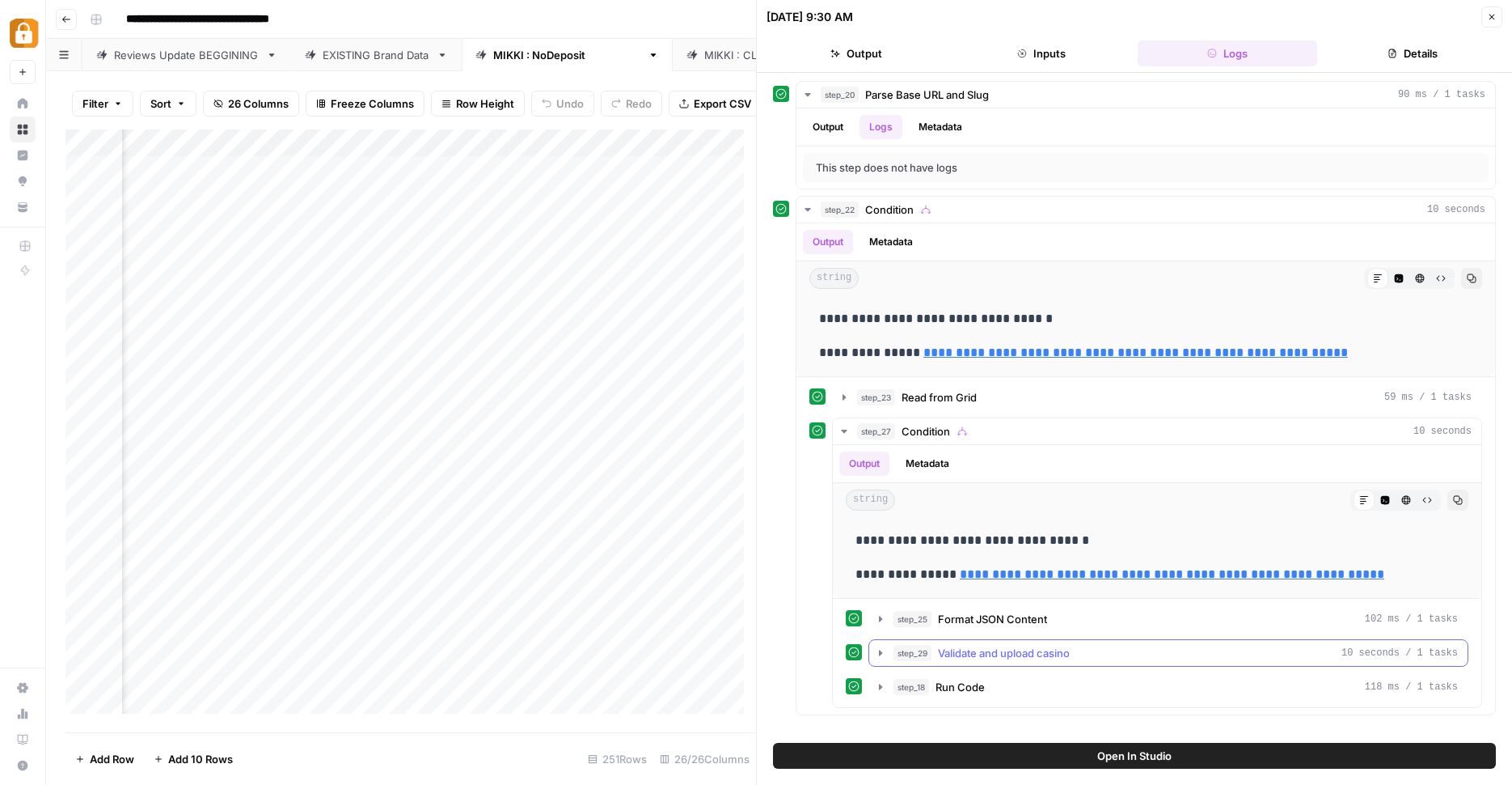
click at [883, 653] on icon "button" at bounding box center [881, 653] width 13 height 13
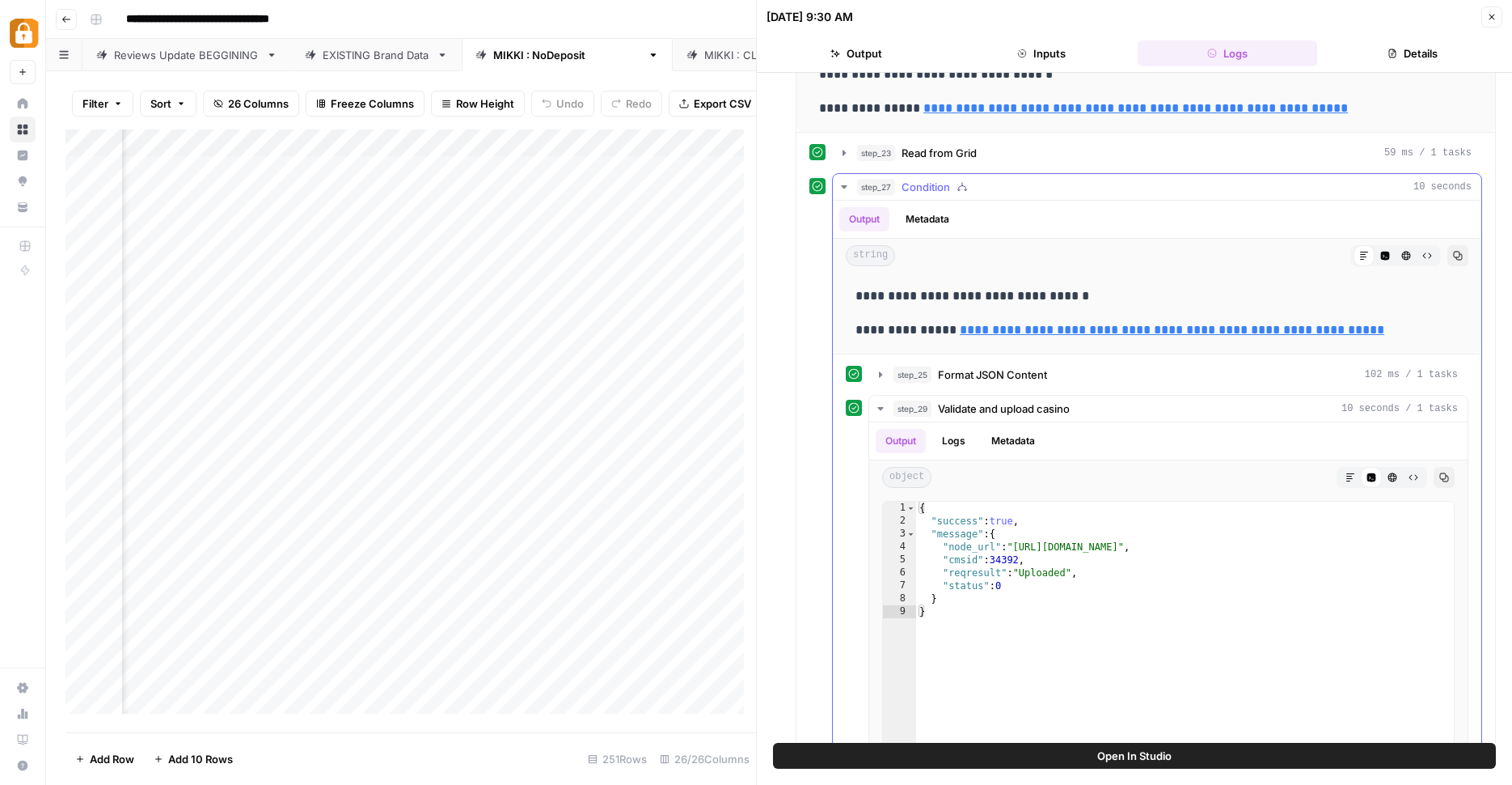
scroll to position [259, 0]
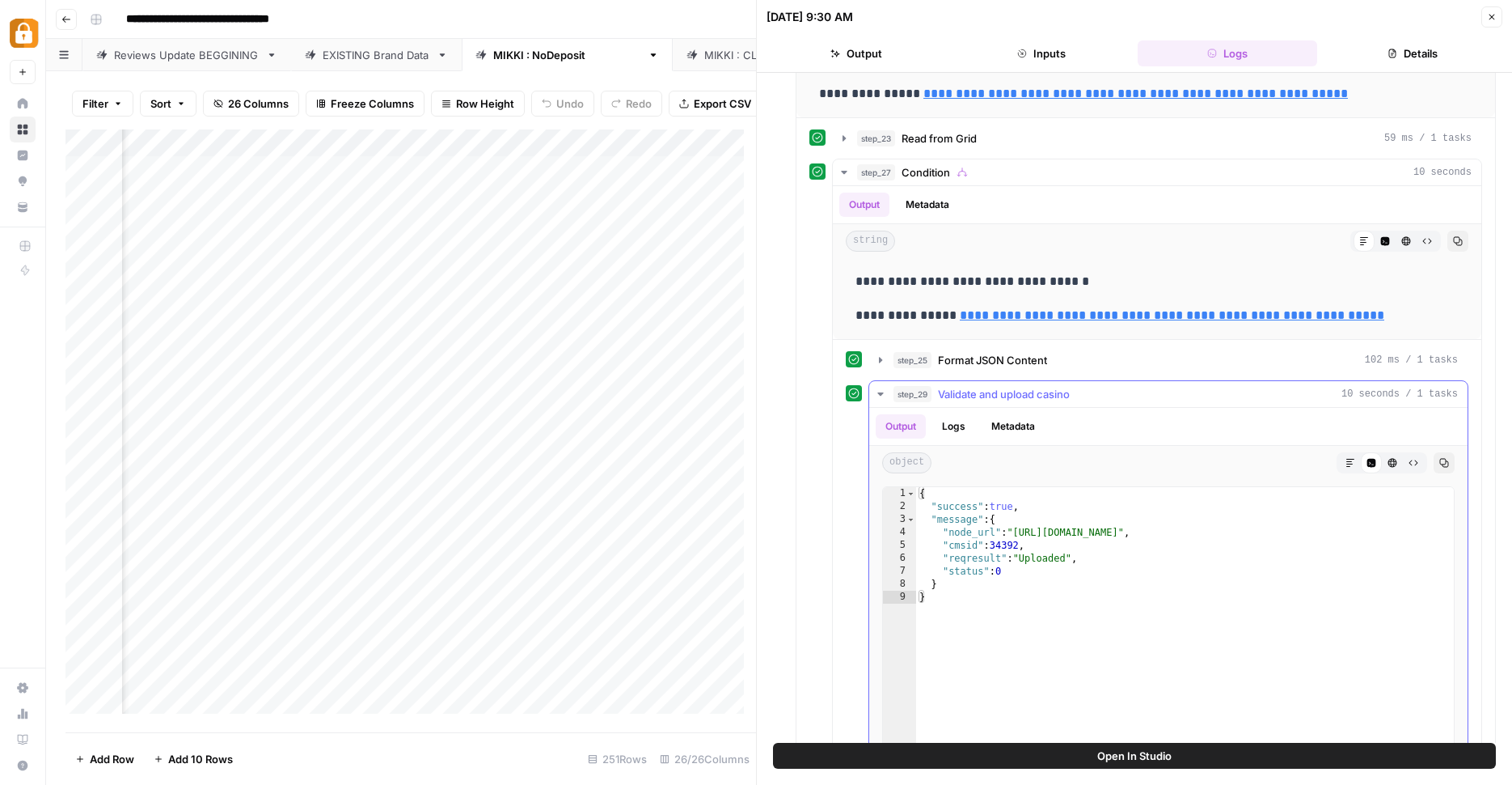
click at [954, 417] on button "Logs" at bounding box center [954, 427] width 43 height 24
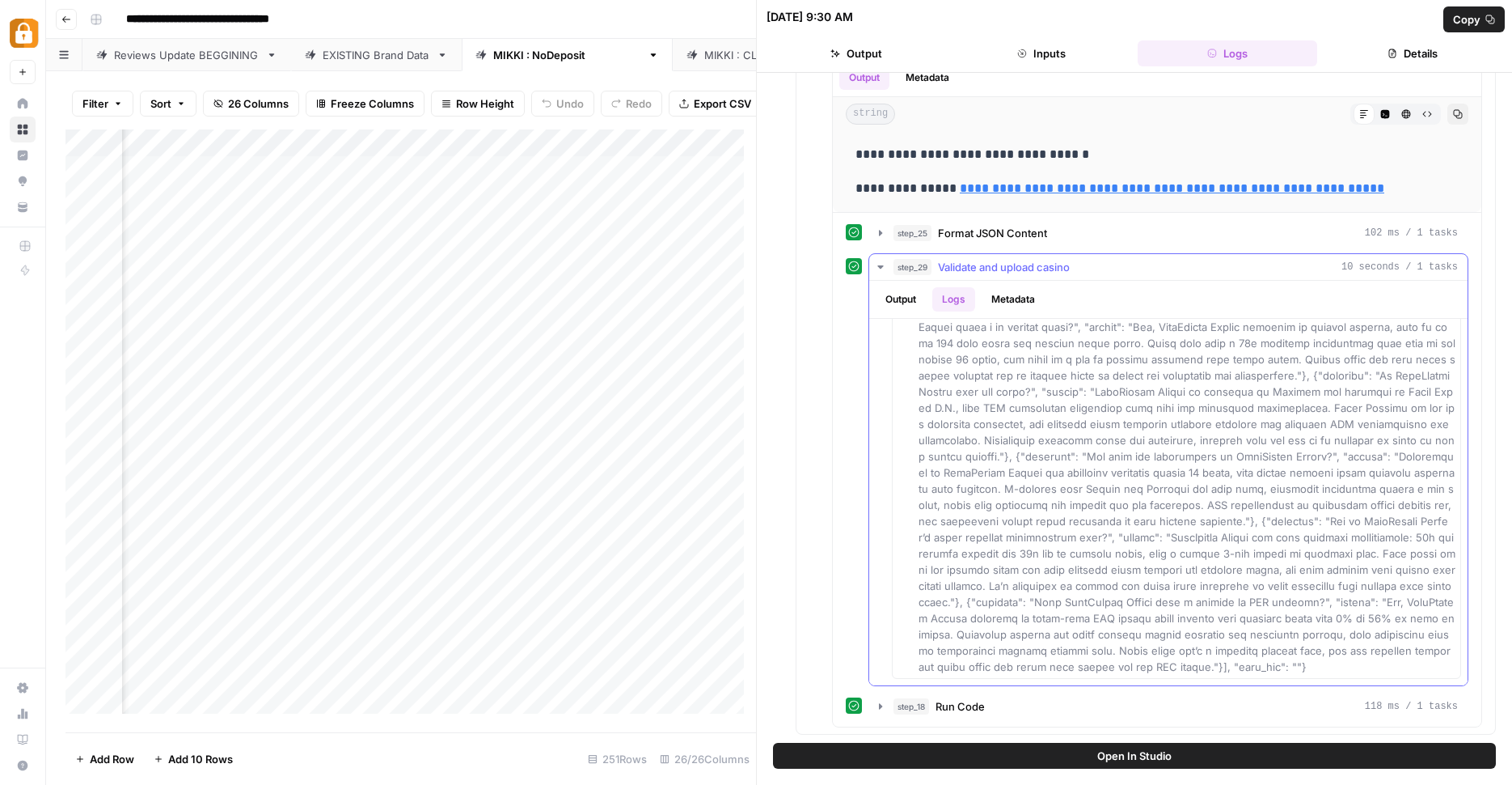
scroll to position [4315, 0]
click at [882, 235] on icon "button" at bounding box center [881, 234] width 13 height 13
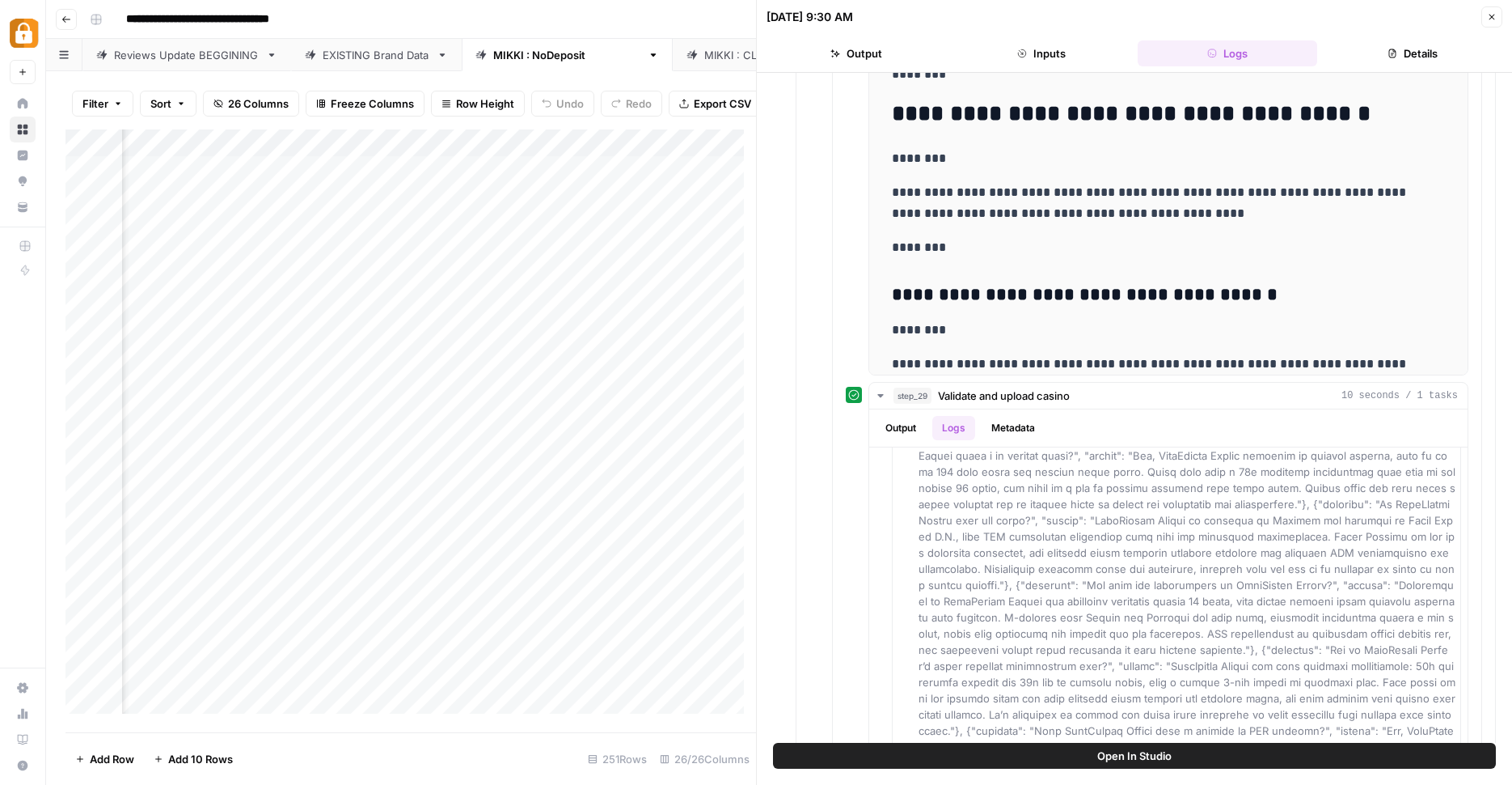
scroll to position [792, 0]
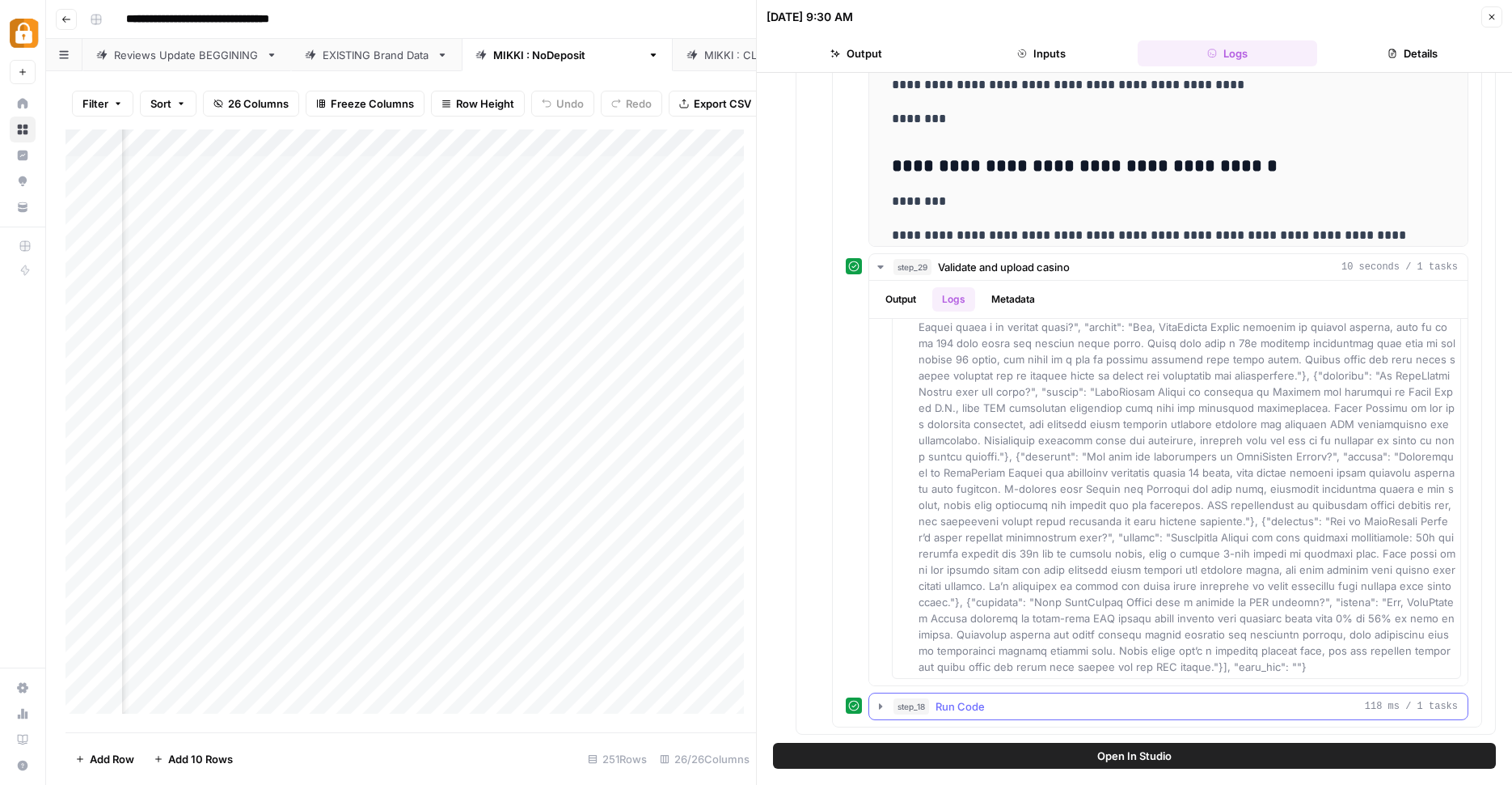
click at [881, 710] on icon "button" at bounding box center [881, 706] width 13 height 13
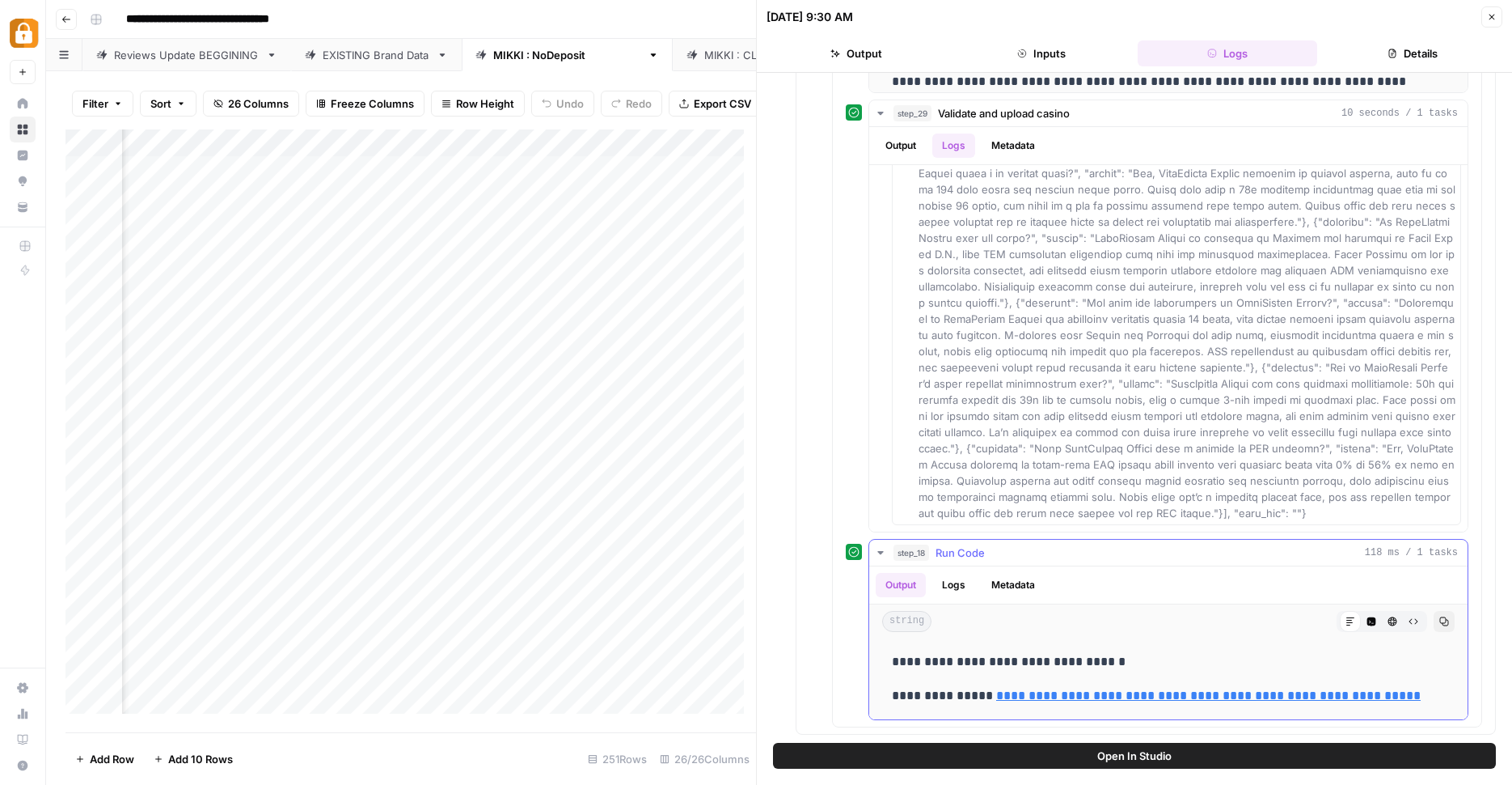
click at [936, 580] on button "Logs" at bounding box center [954, 585] width 43 height 24
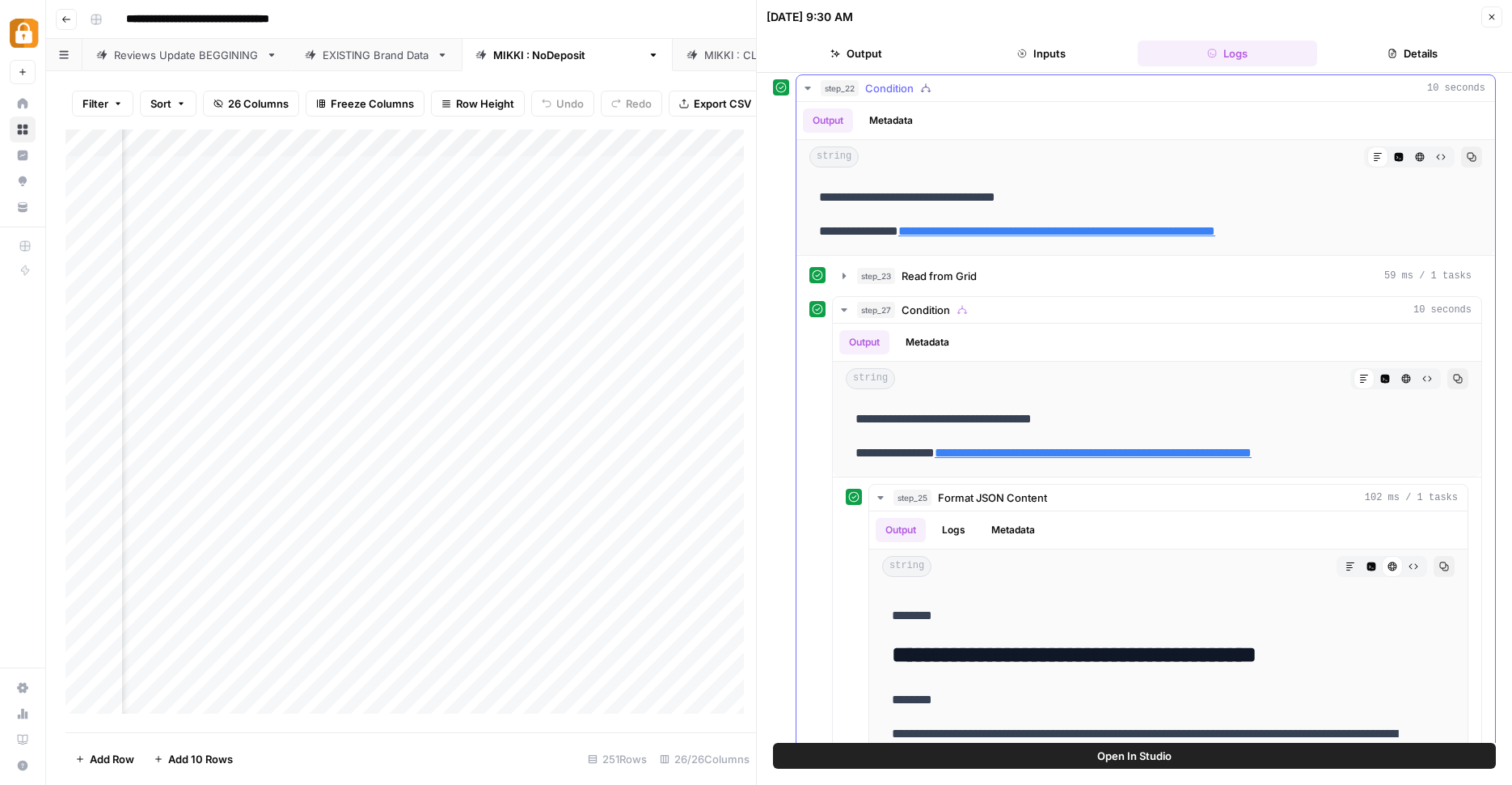
scroll to position [100, 0]
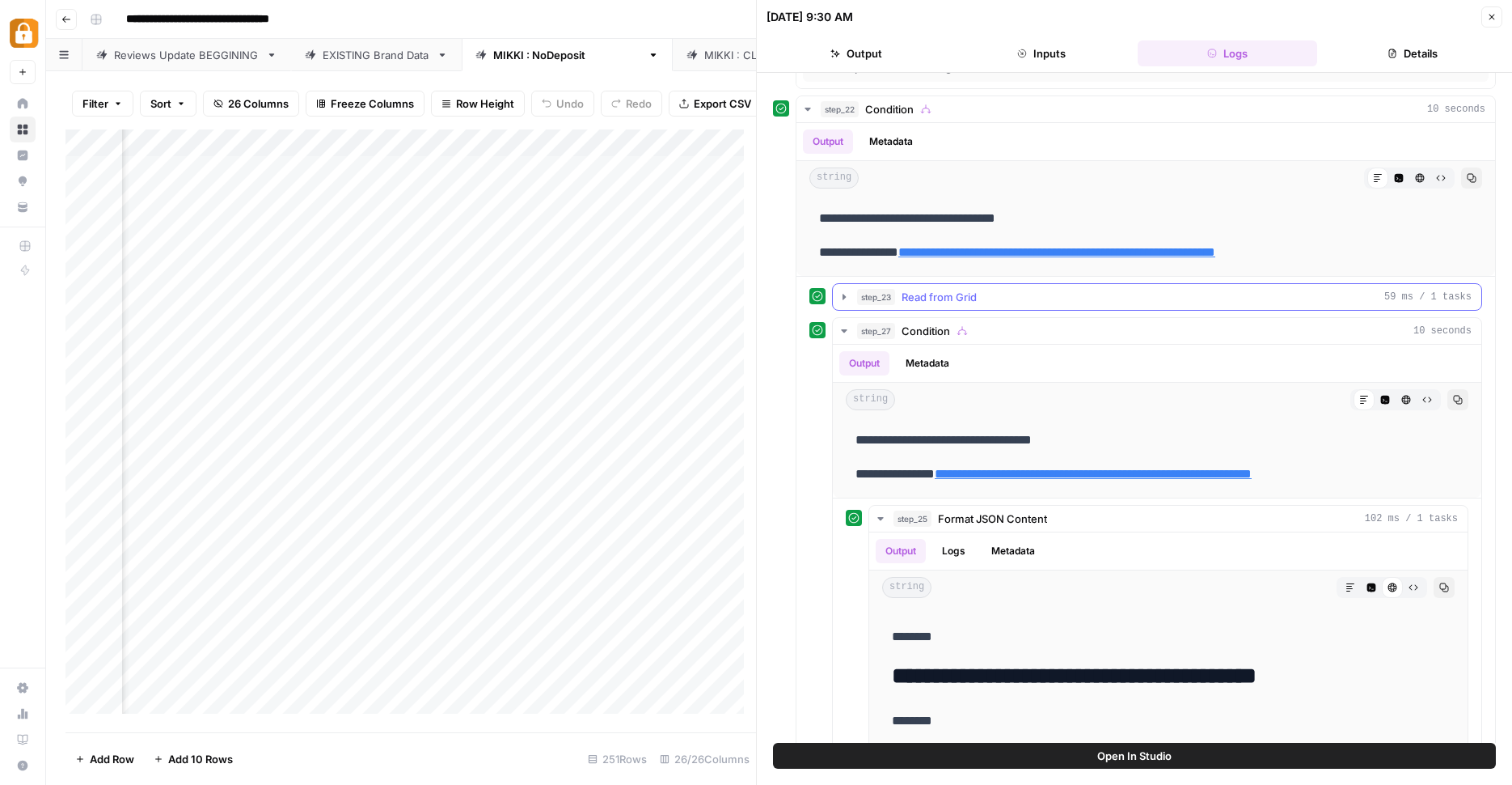
click at [846, 293] on icon "button" at bounding box center [845, 297] width 13 height 13
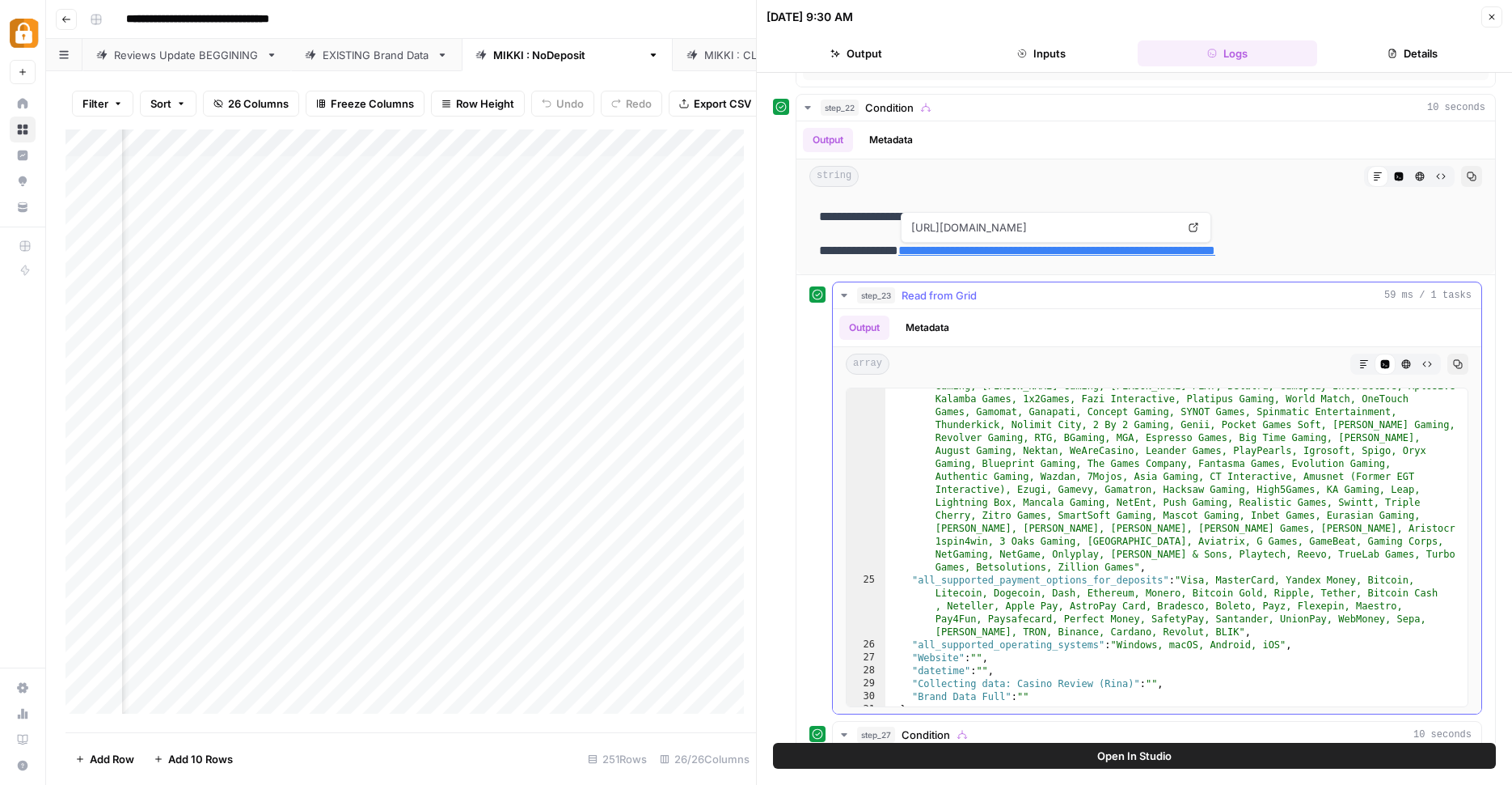
scroll to position [770, 0]
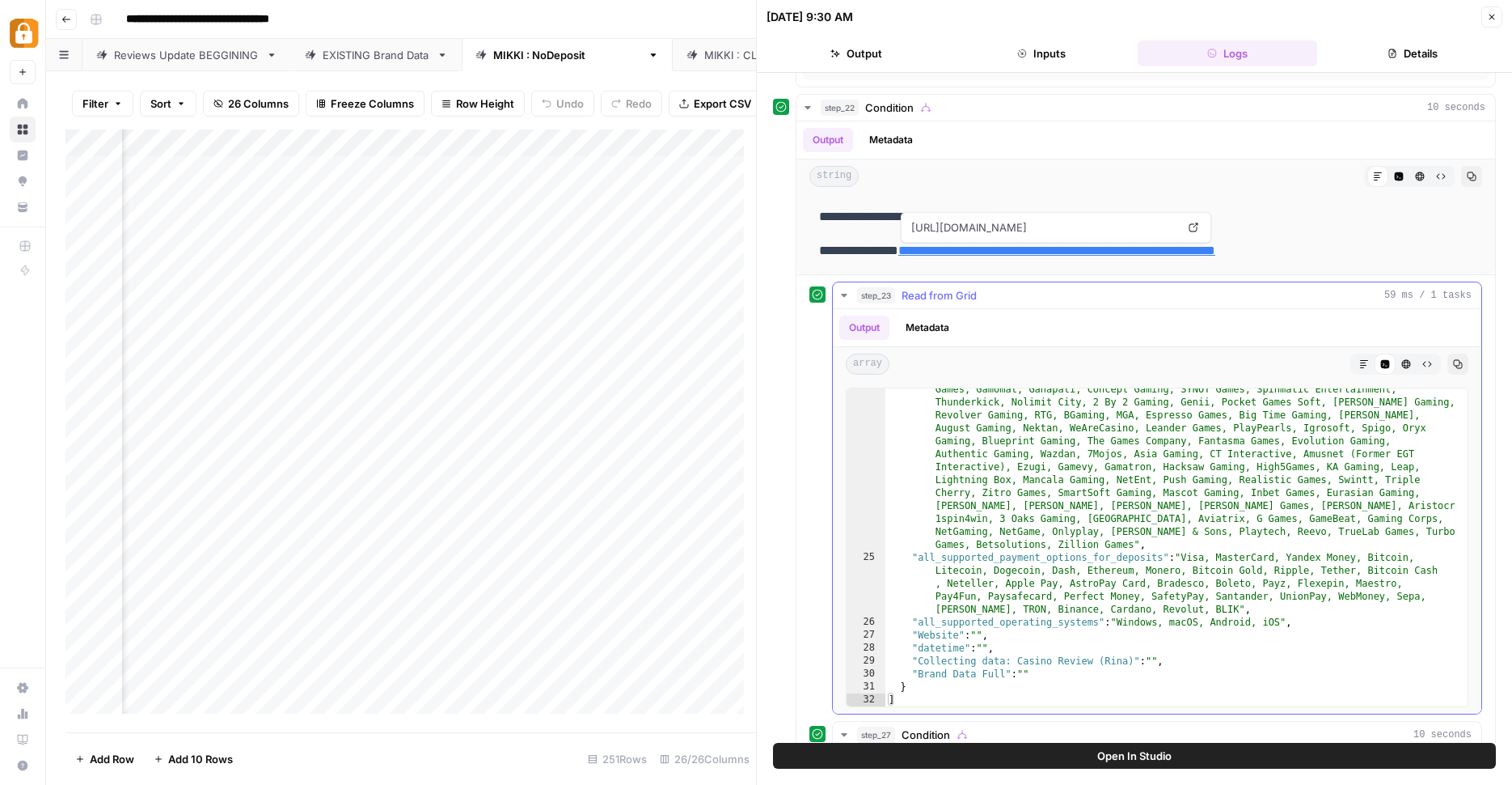
click at [896, 396] on div ""all_providers_of_casino_games" : "PariPlay, Endorphina, Iron Dog Studios, Amat…" at bounding box center [1171, 586] width 570 height 590
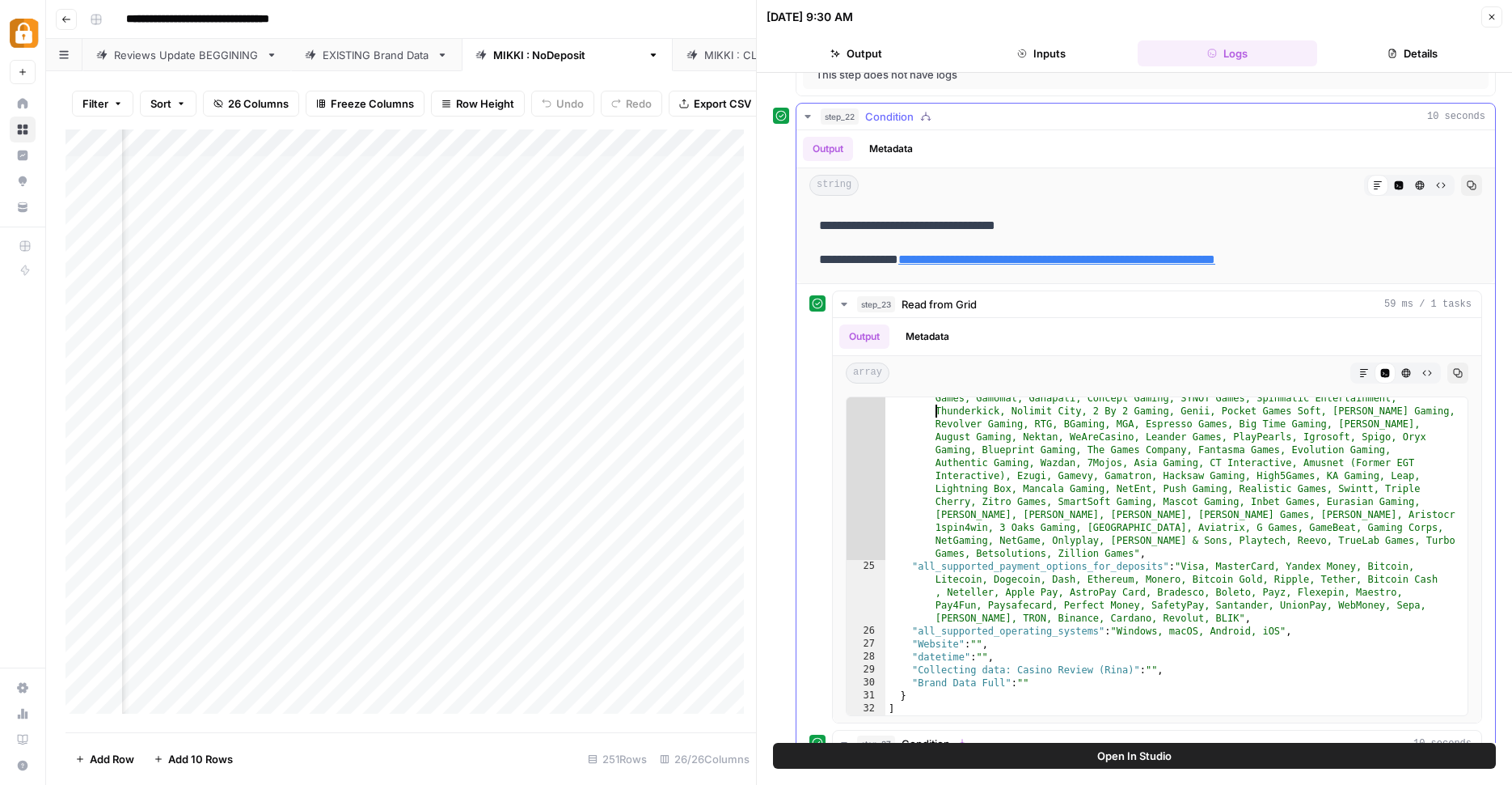
scroll to position [108, 0]
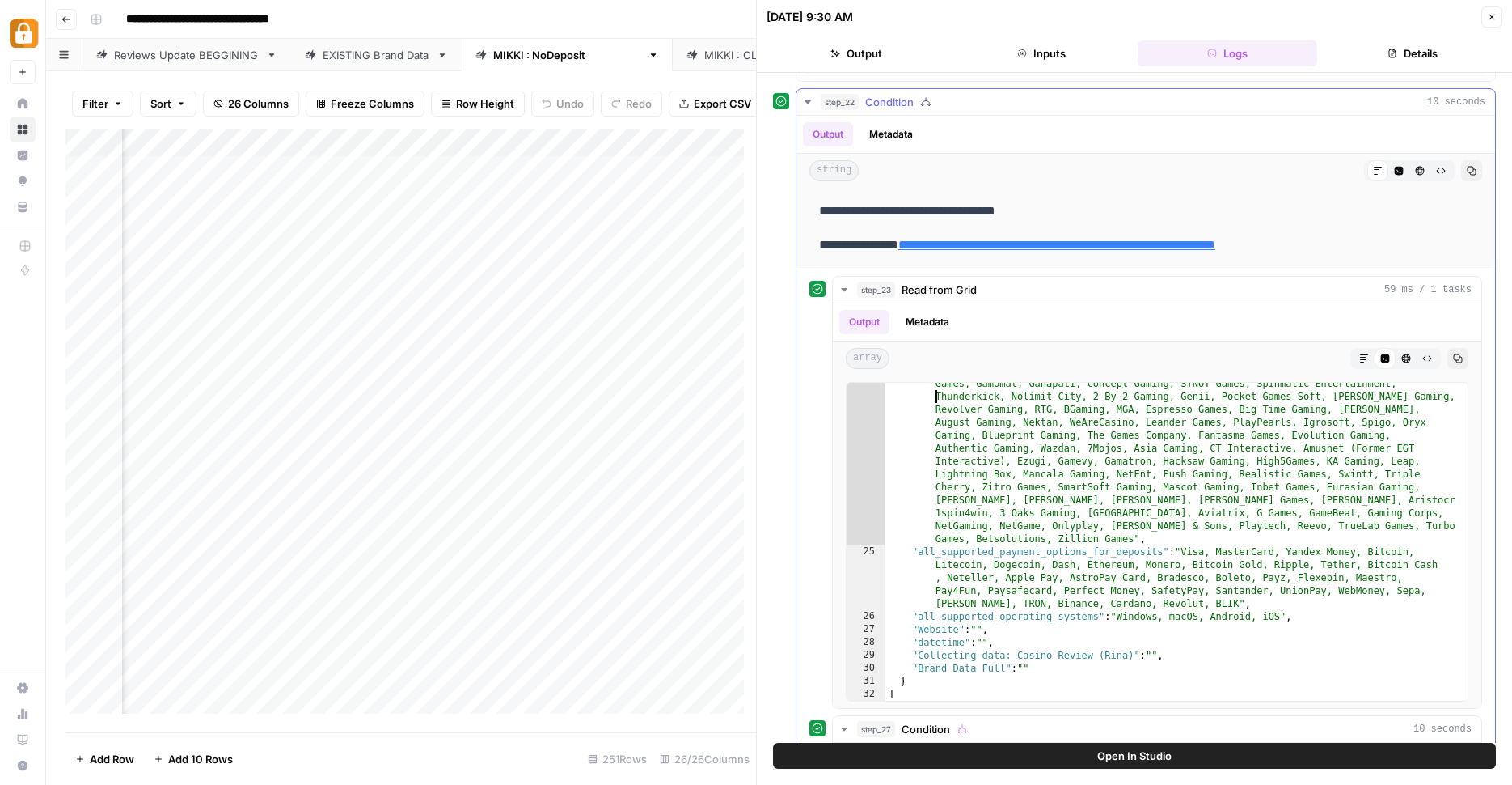
click at [811, 98] on icon "button" at bounding box center [808, 102] width 13 height 13
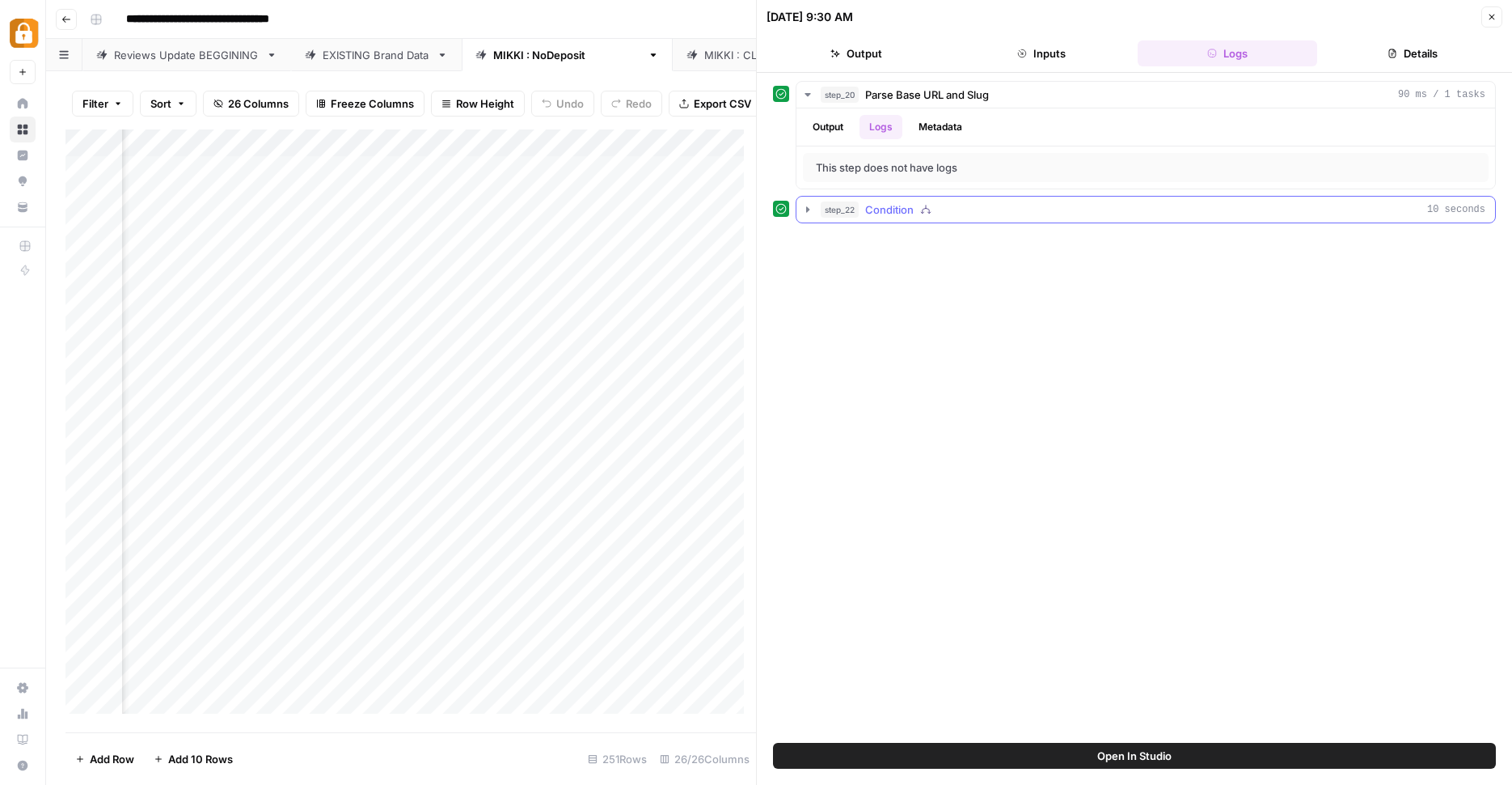
click at [806, 215] on icon "button" at bounding box center [808, 210] width 13 height 13
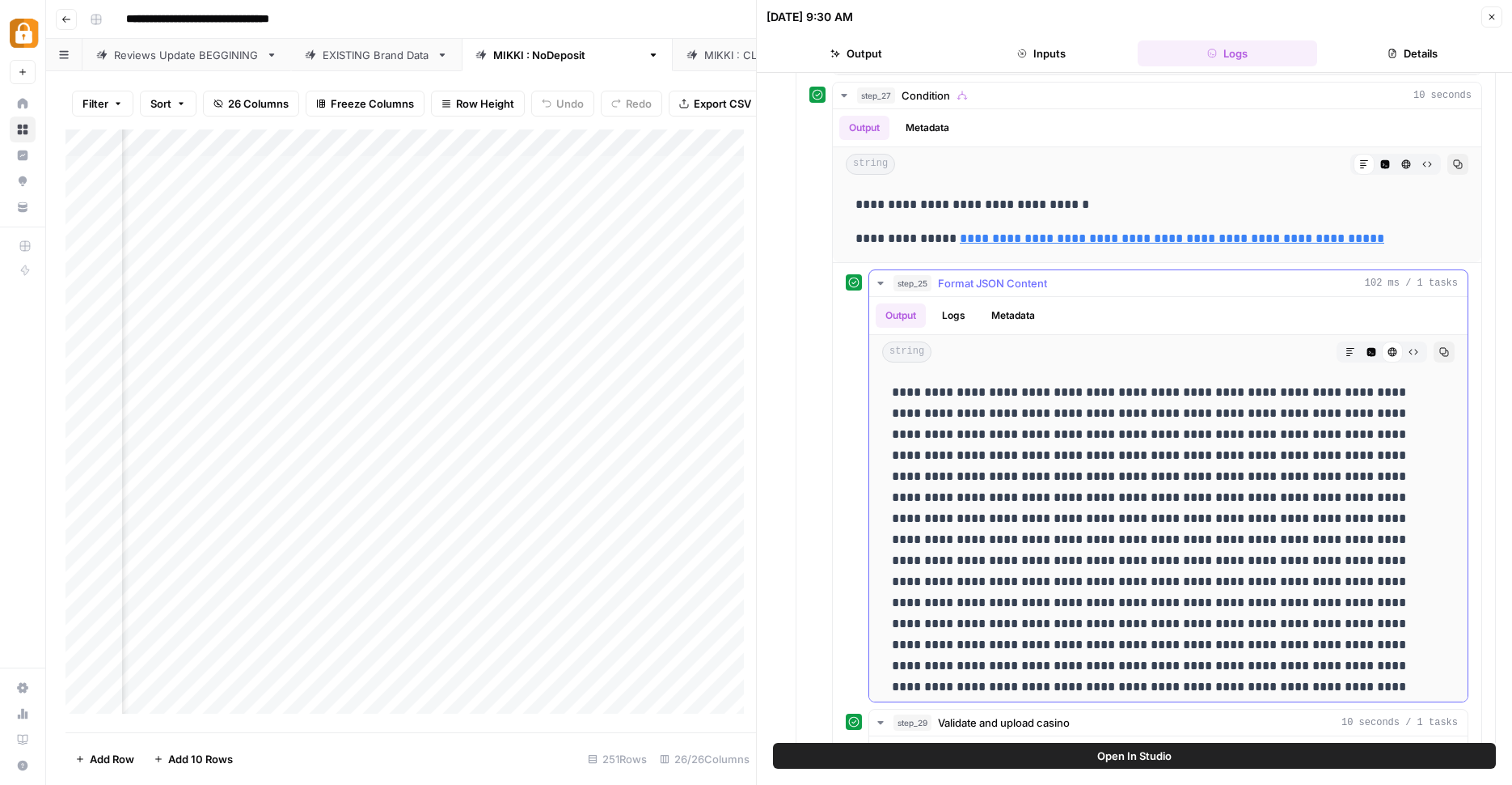
click at [955, 323] on button "Logs" at bounding box center [954, 316] width 43 height 24
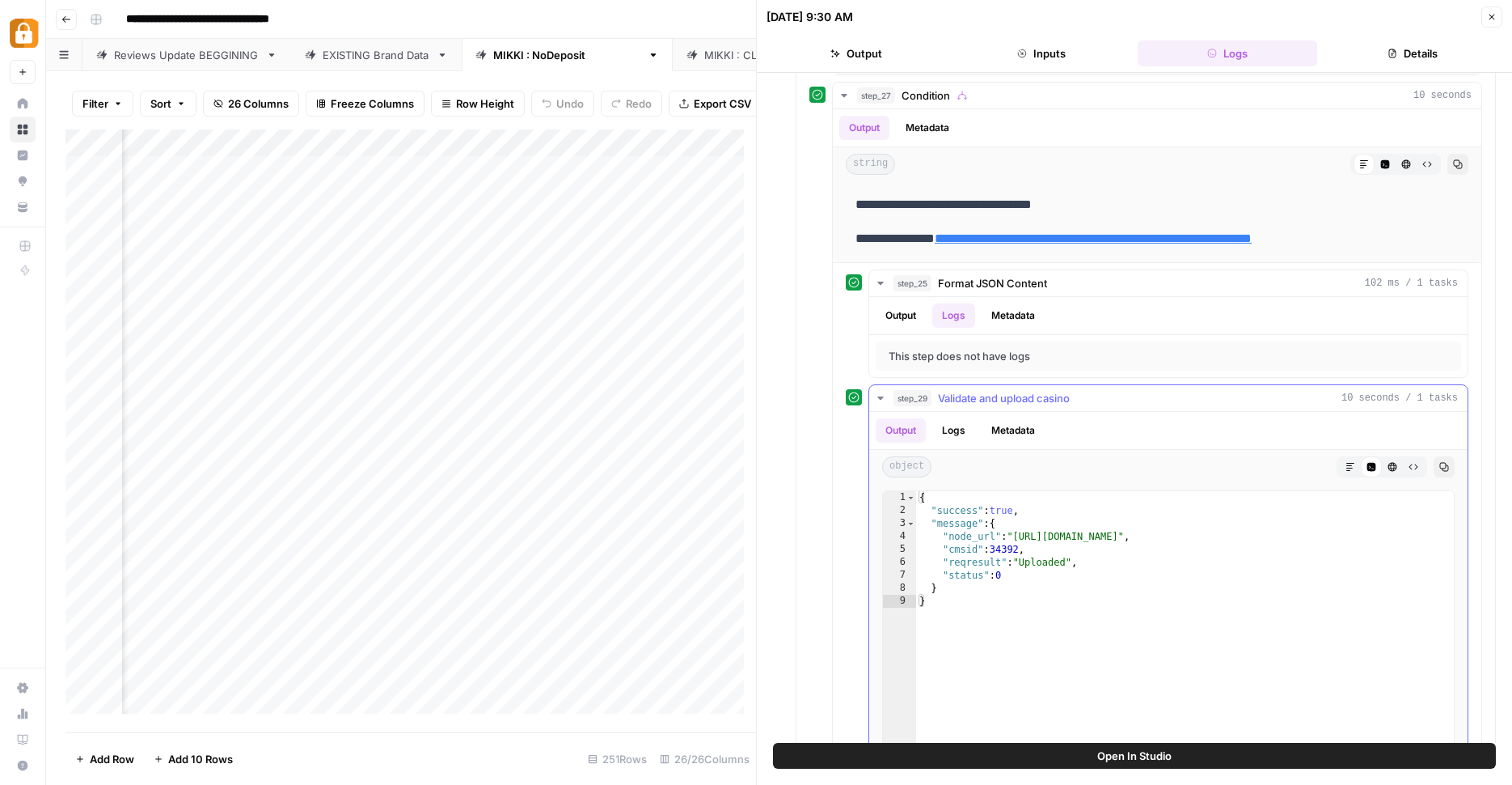
click at [961, 433] on button "Logs" at bounding box center [954, 430] width 43 height 24
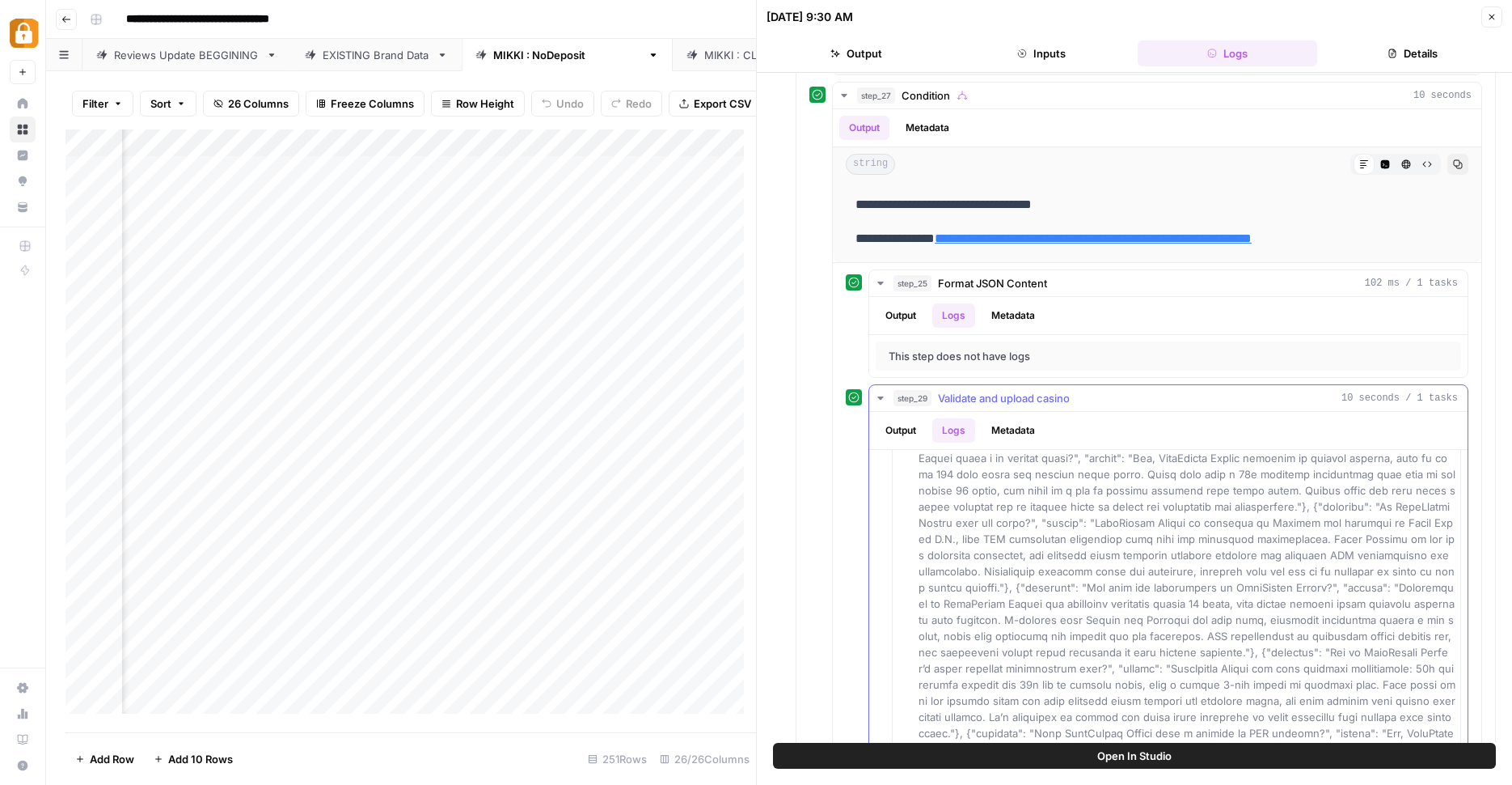
scroll to position [1026, 0]
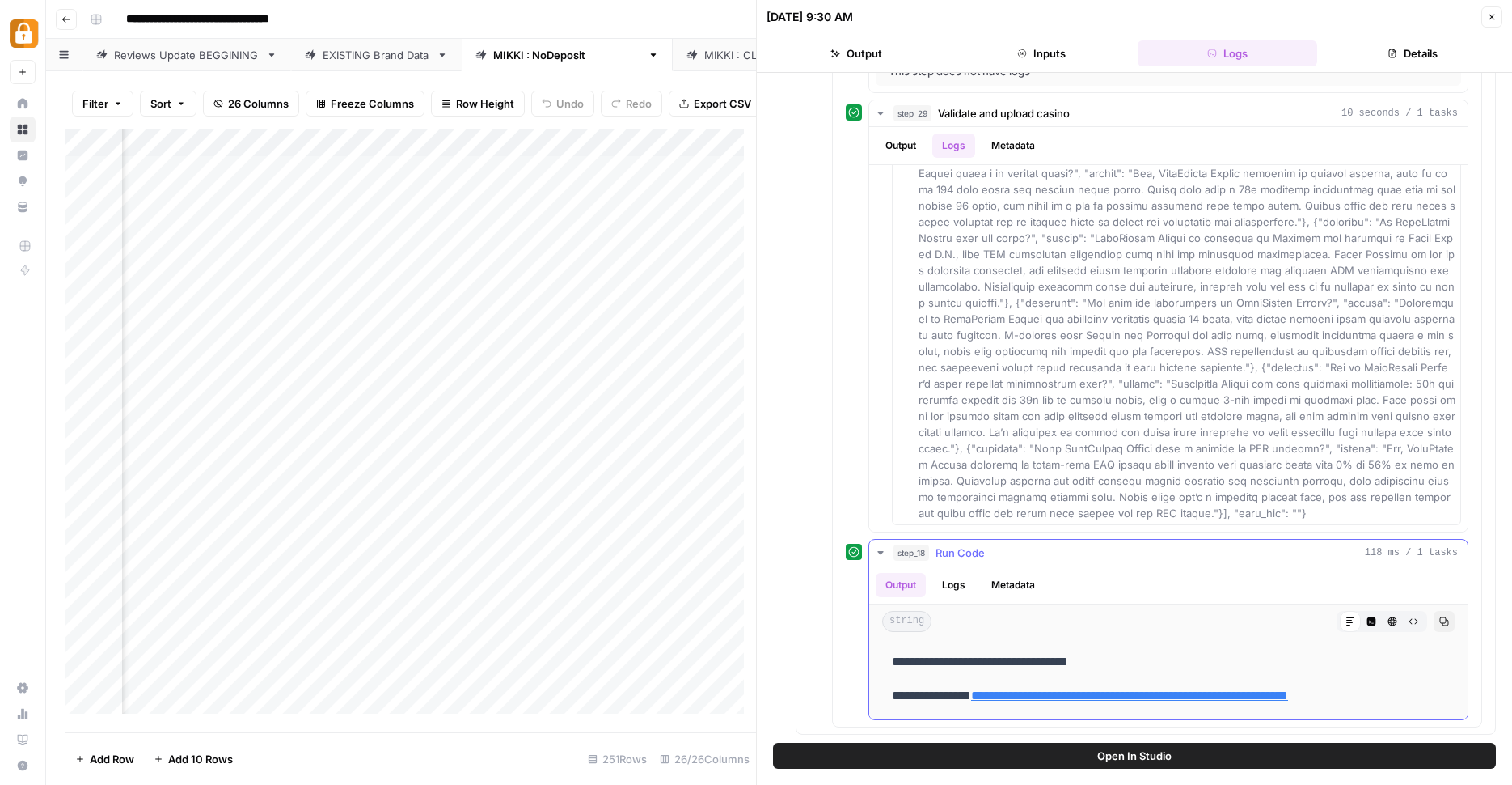
click at [952, 590] on button "Logs" at bounding box center [954, 585] width 43 height 24
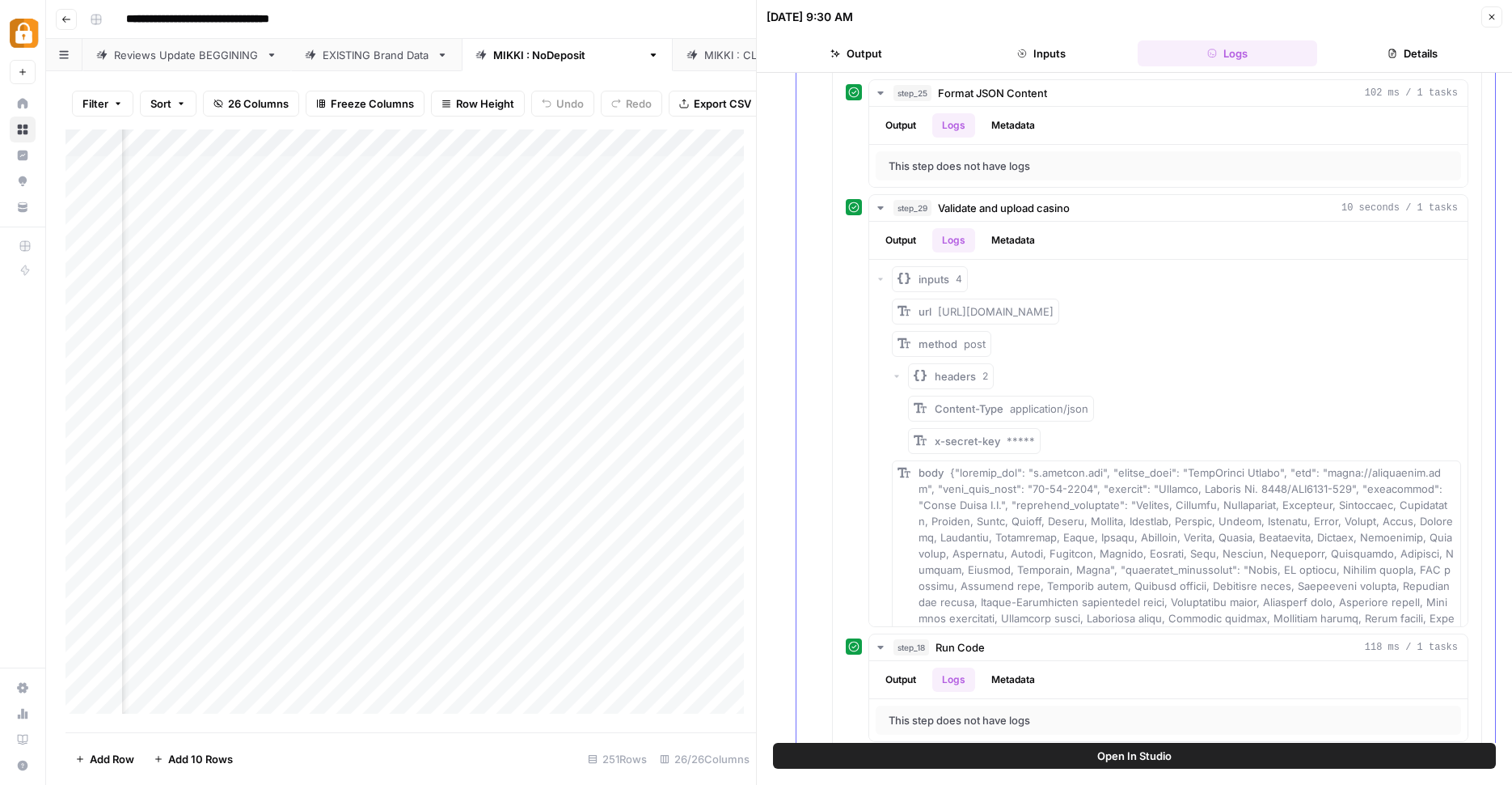
scroll to position [930, 0]
click at [892, 376] on icon "button" at bounding box center [897, 377] width 9 height 9
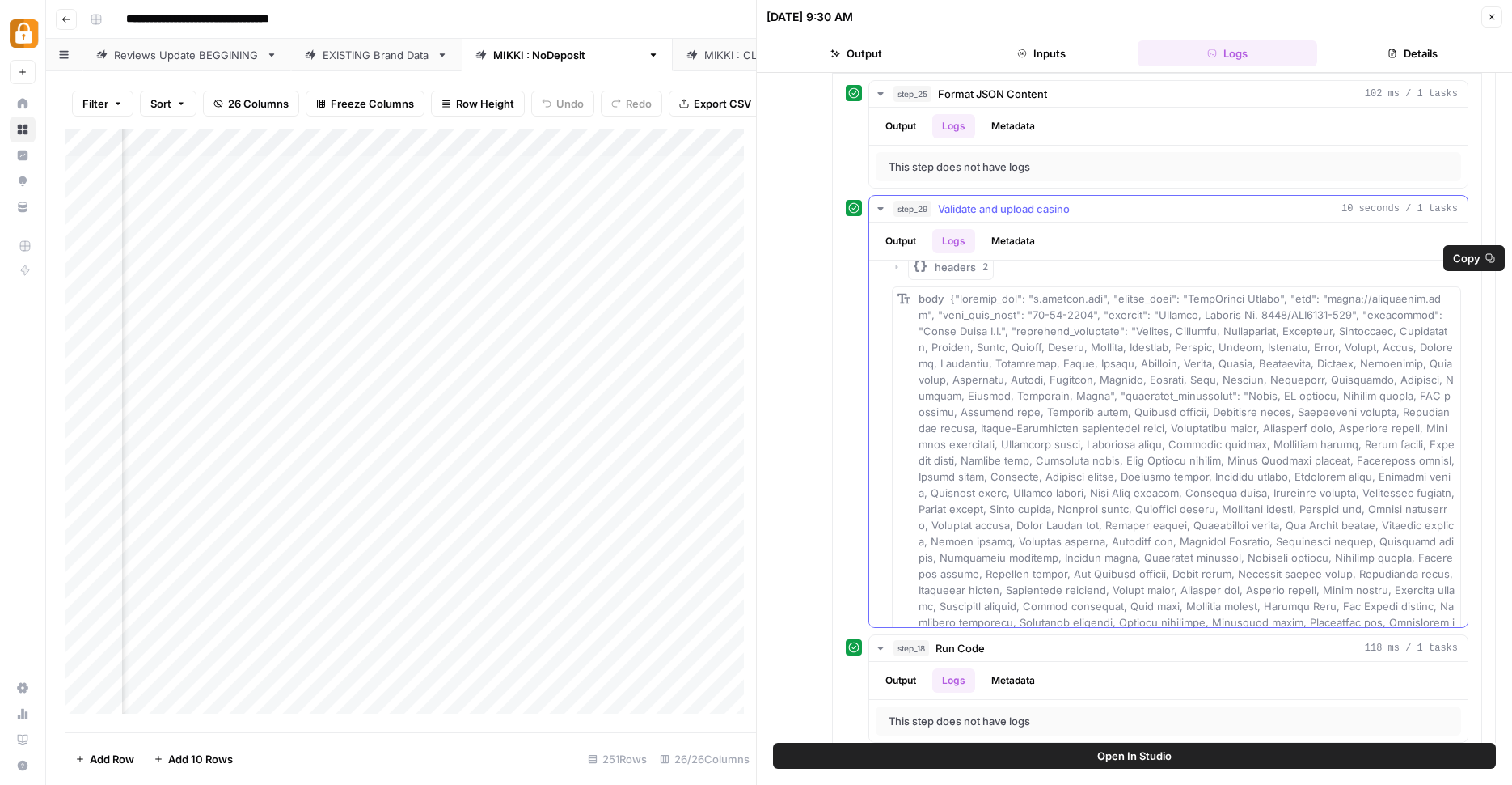
scroll to position [165, 0]
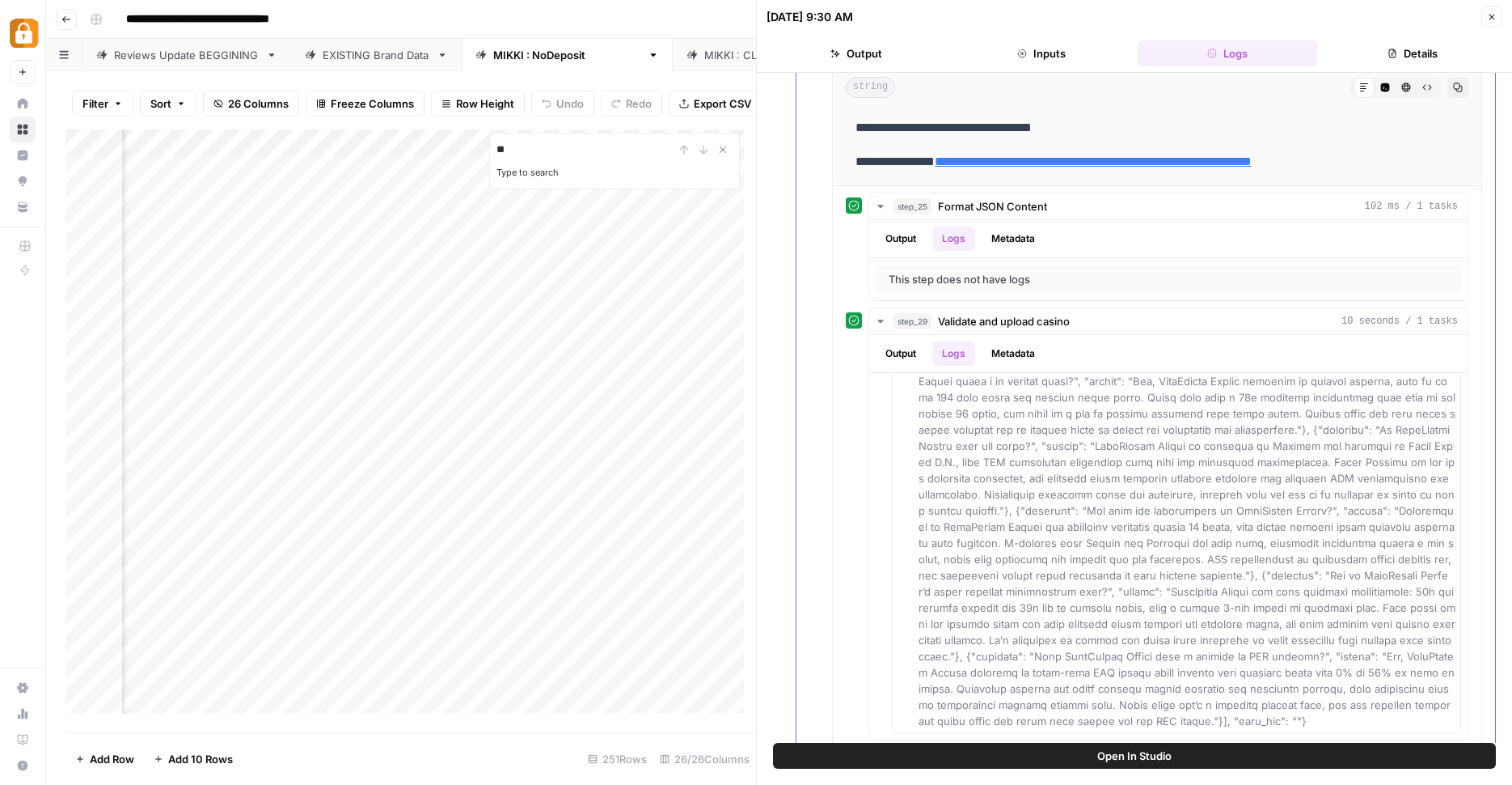
scroll to position [806, 0]
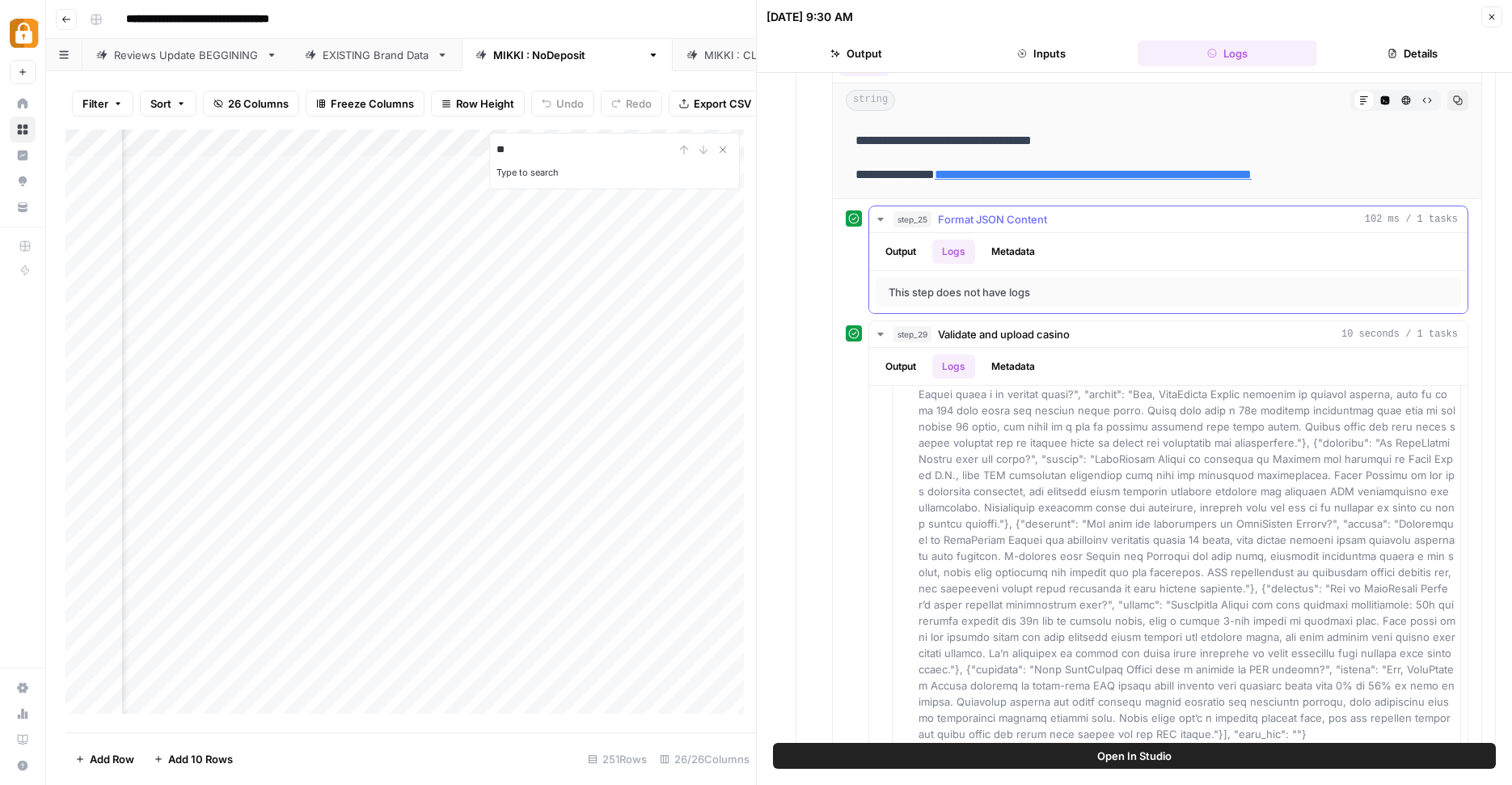
type input "**"
click at [907, 255] on button "Output" at bounding box center [900, 251] width 50 height 24
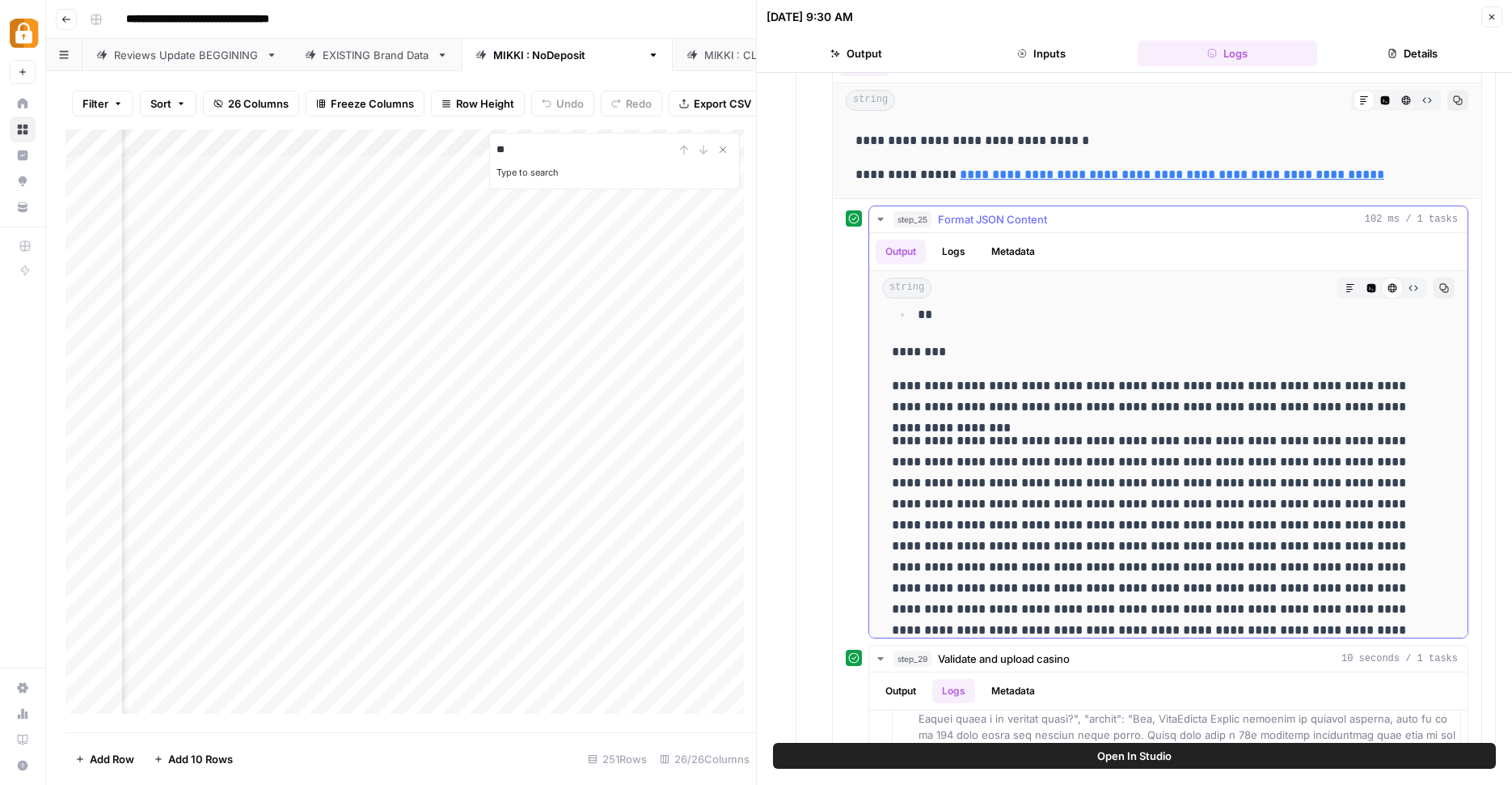
scroll to position [7242, 0]
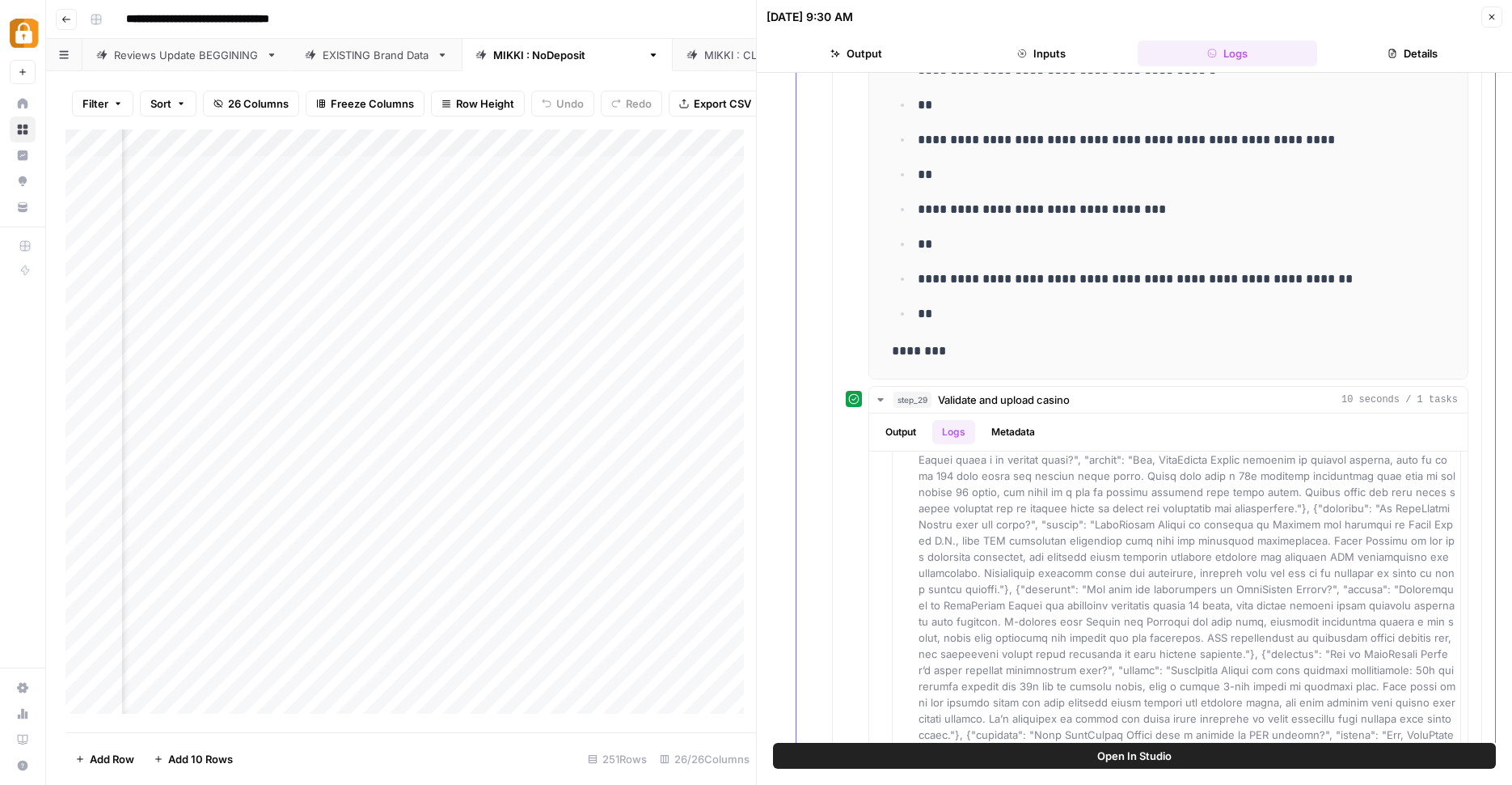
scroll to position [1064, 0]
click at [893, 432] on button "Output" at bounding box center [900, 431] width 50 height 24
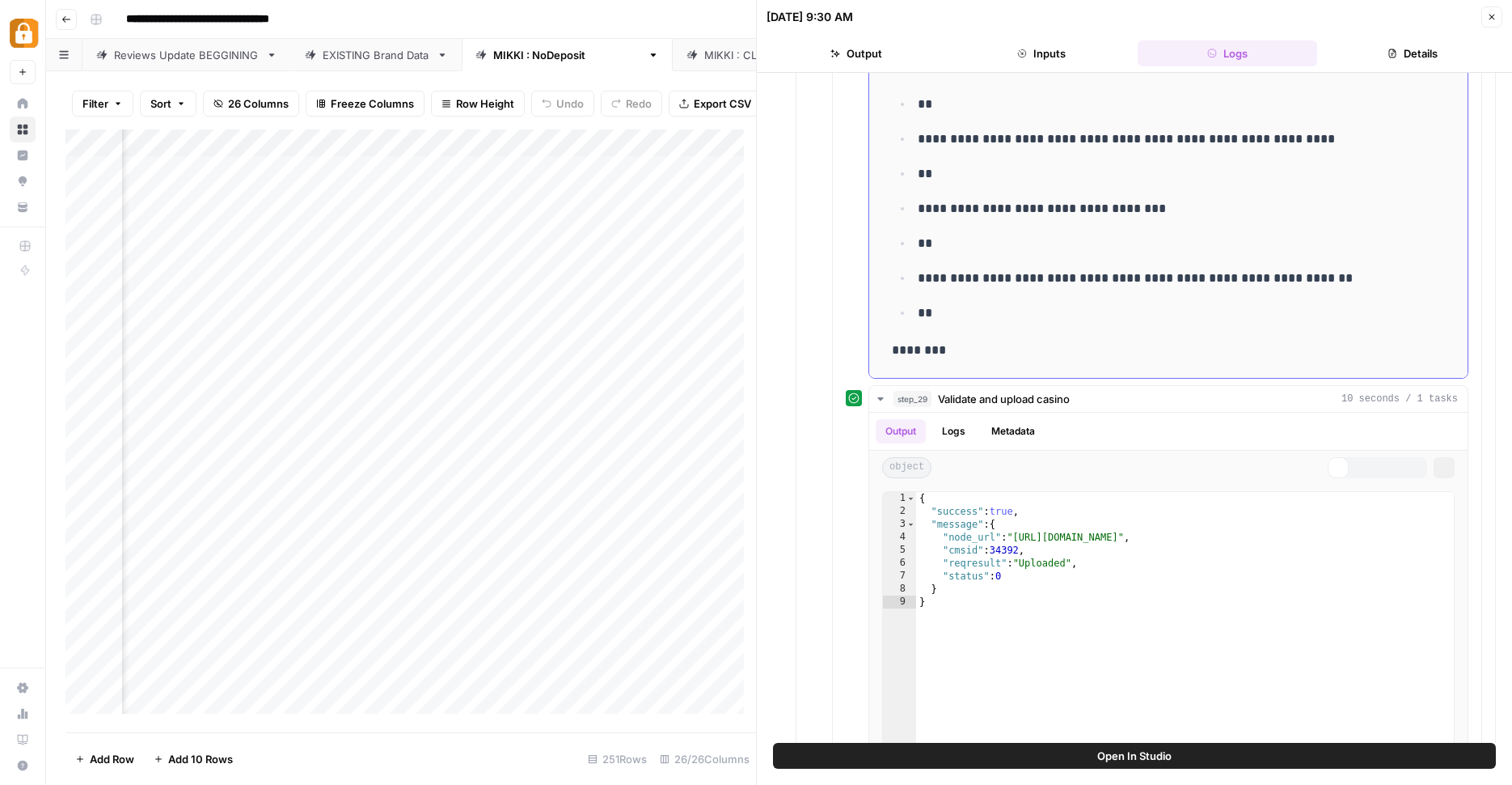
scroll to position [959, 0]
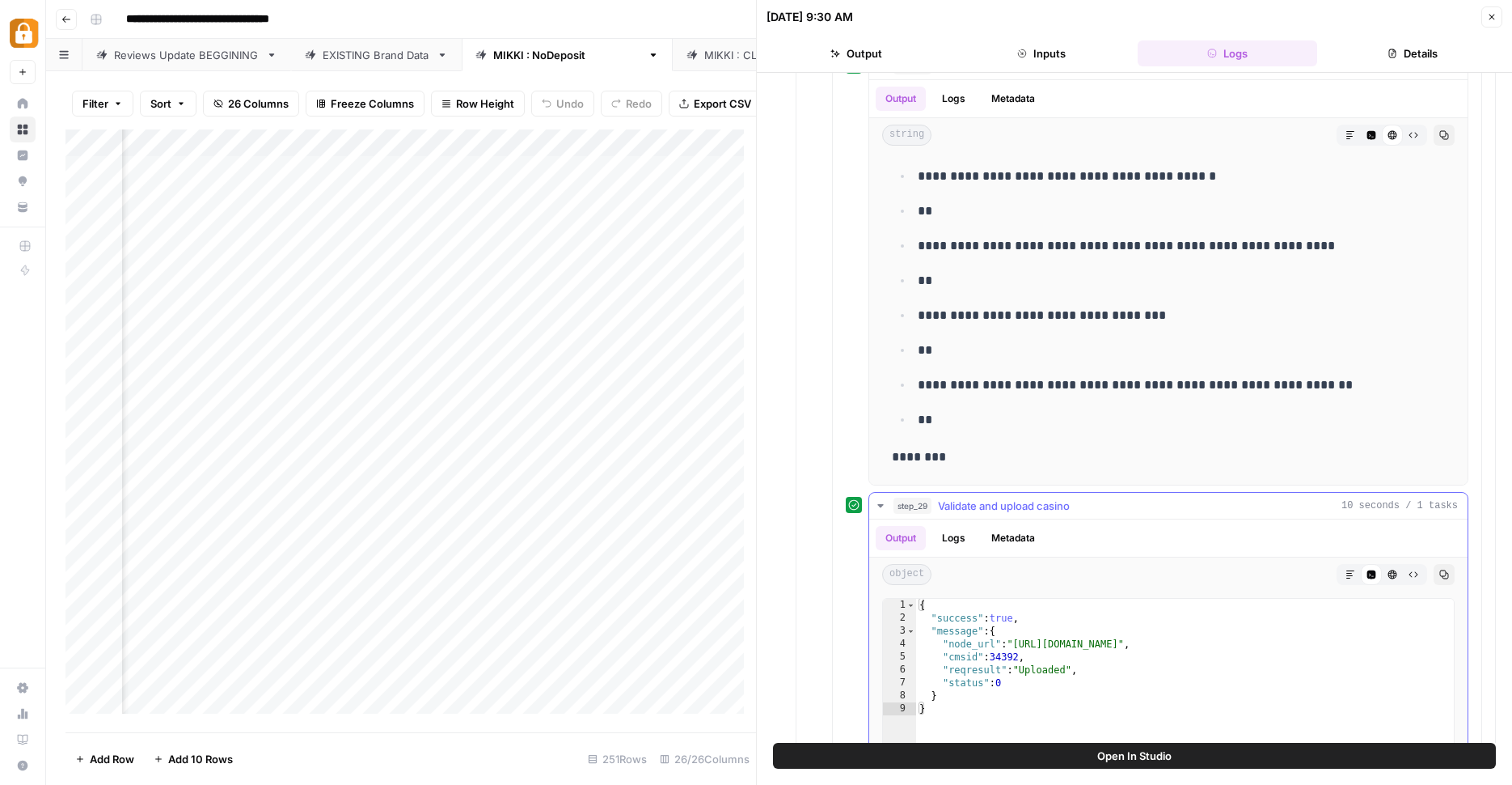
click at [952, 539] on button "Logs" at bounding box center [954, 538] width 43 height 24
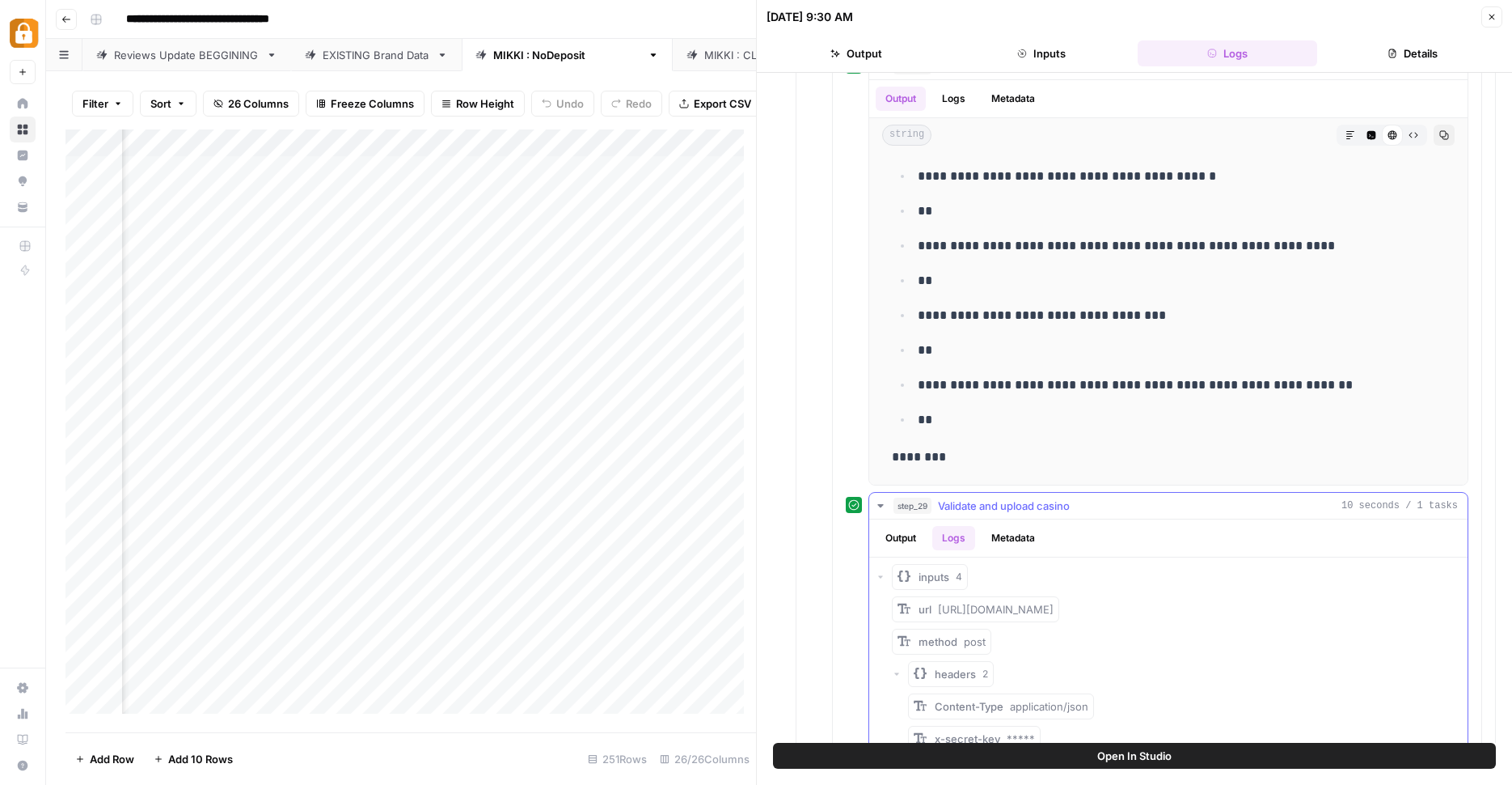
click at [882, 580] on icon "button" at bounding box center [880, 577] width 9 height 9
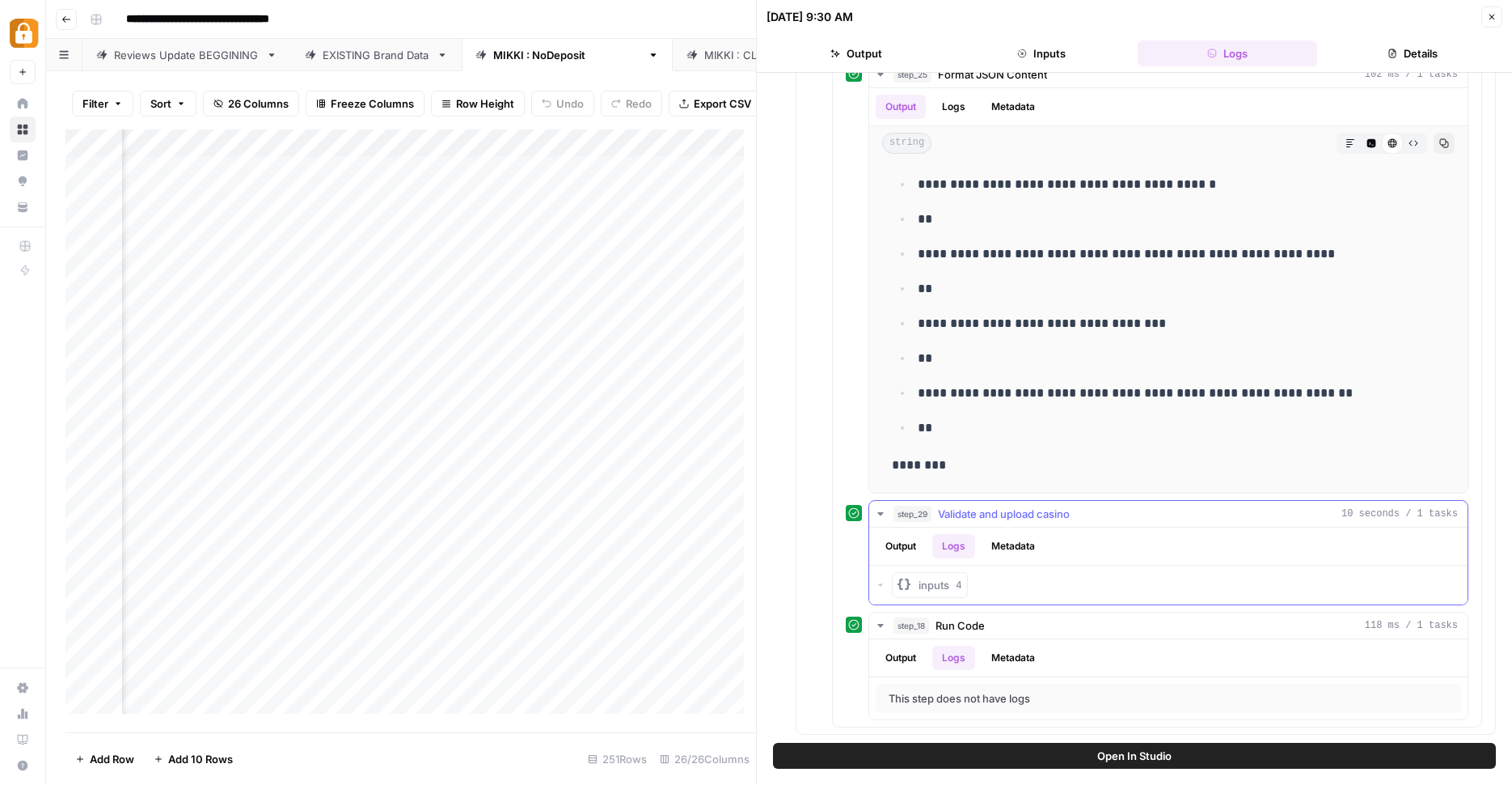
scroll to position [950, 0]
click at [887, 581] on div "inputs 4" at bounding box center [1168, 585] width 586 height 26
click at [883, 580] on div "inputs 4" at bounding box center [1168, 585] width 586 height 26
click at [881, 580] on div "inputs 4" at bounding box center [1168, 585] width 586 height 26
click at [881, 584] on icon "button" at bounding box center [880, 585] width 9 height 9
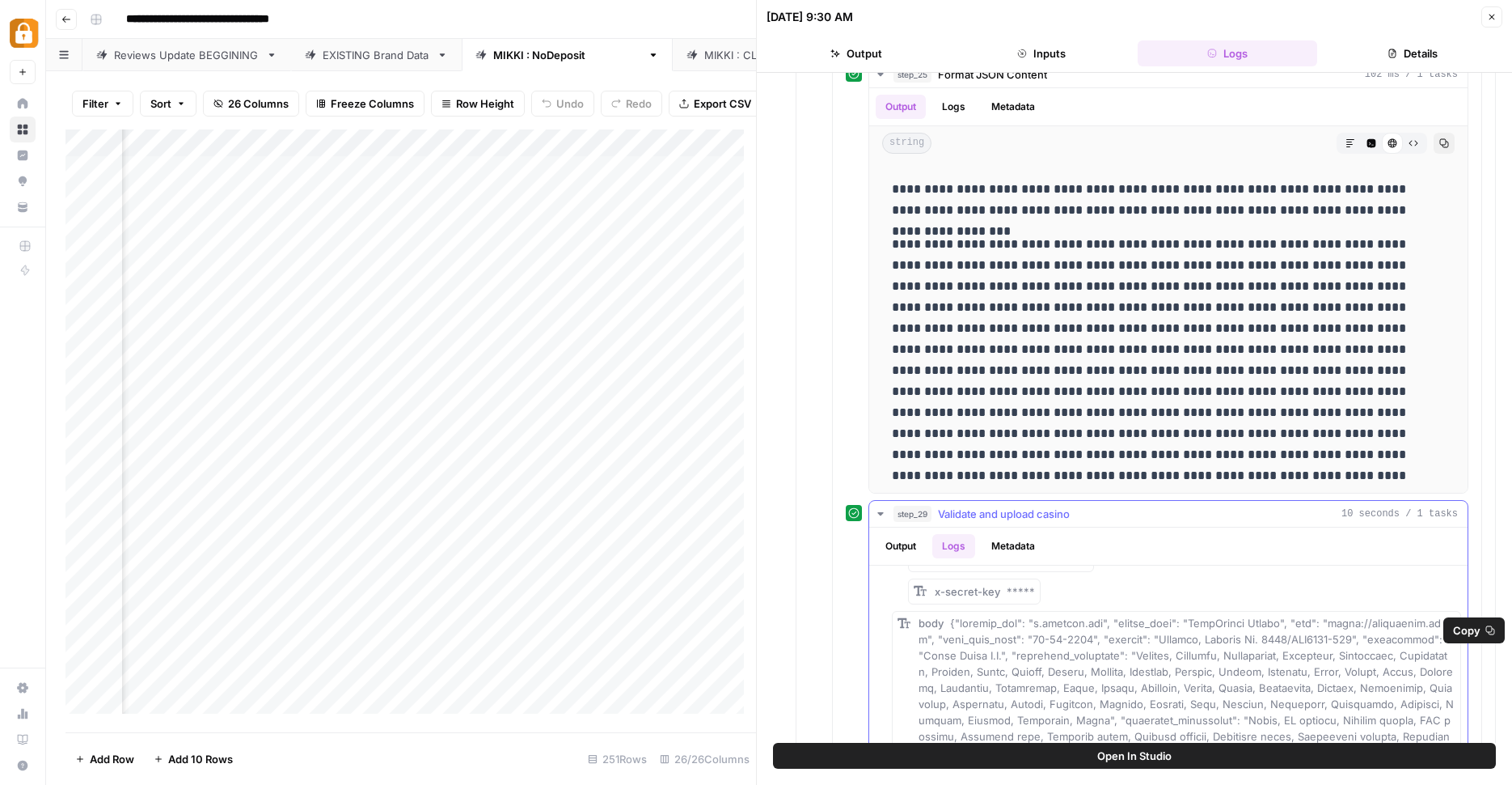
scroll to position [148, 0]
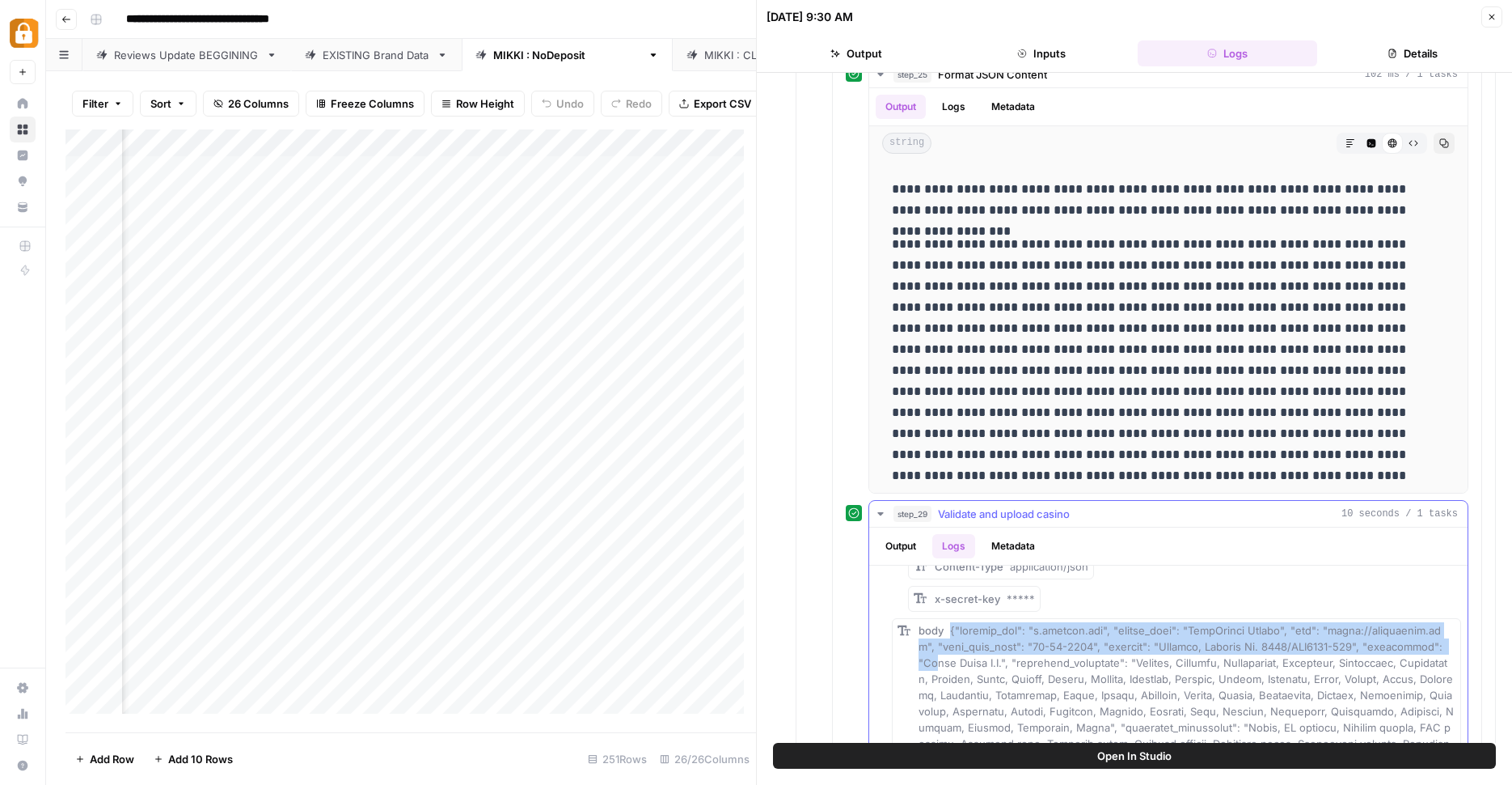
drag, startPoint x: 950, startPoint y: 629, endPoint x: 954, endPoint y: 670, distance: 41.2
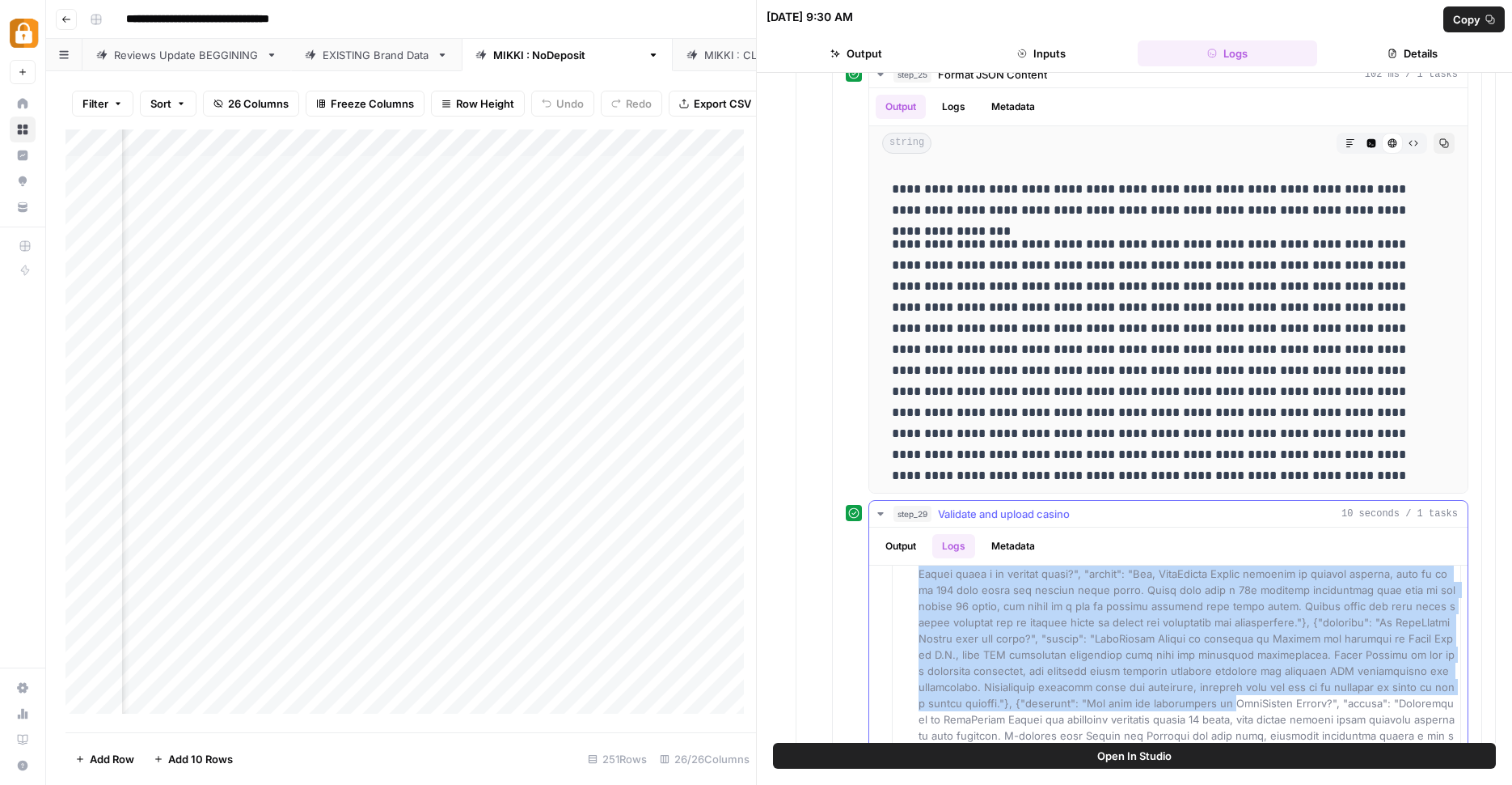
scroll to position [1277, 0]
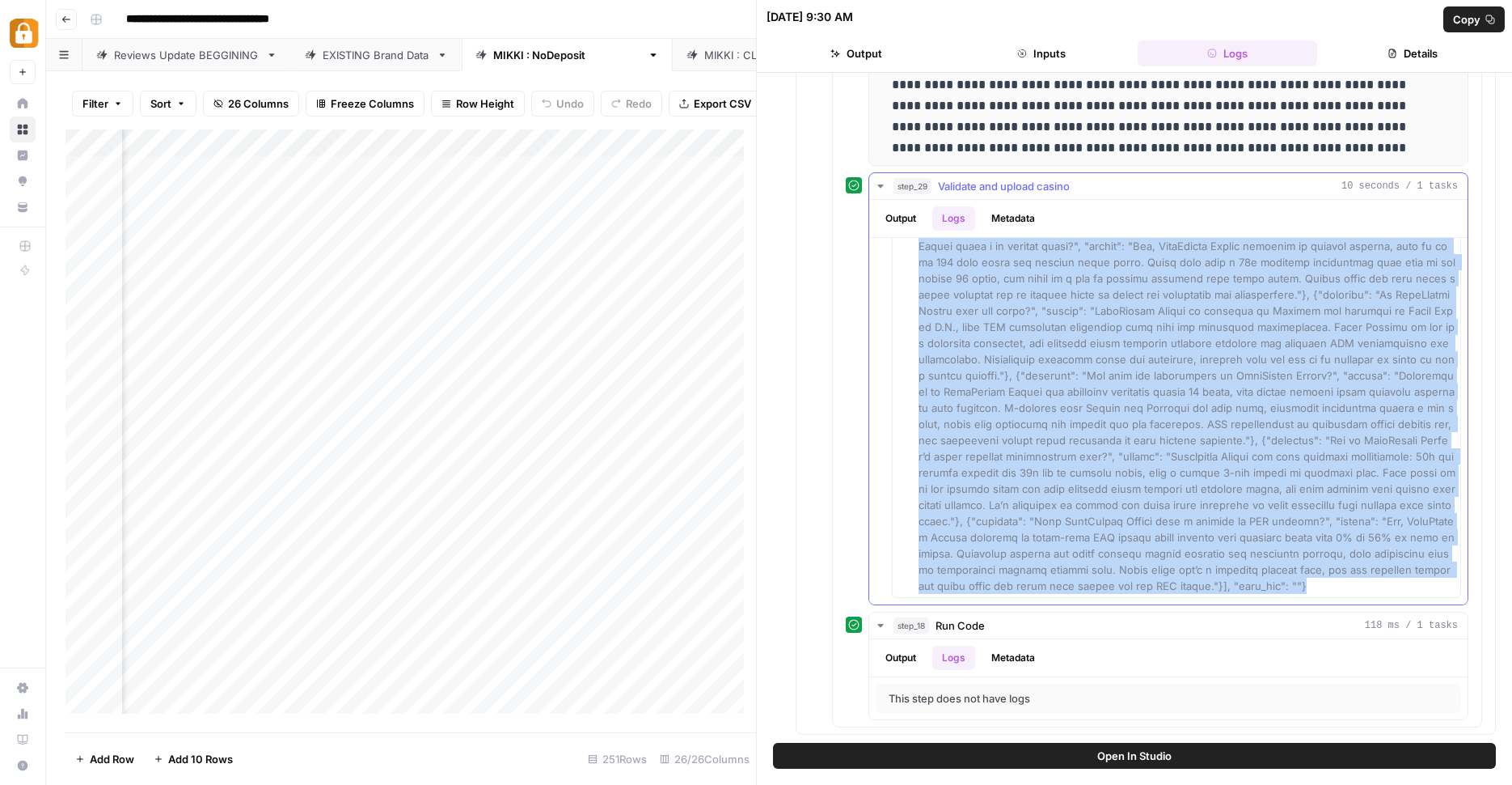
drag, startPoint x: 954, startPoint y: 631, endPoint x: 1179, endPoint y: 584, distance: 229.9
copy span "{"loremip_dol": "s.ametcon.adi", "elitse_doei": "TempOrinci Utlabo", "etd": "ma…"
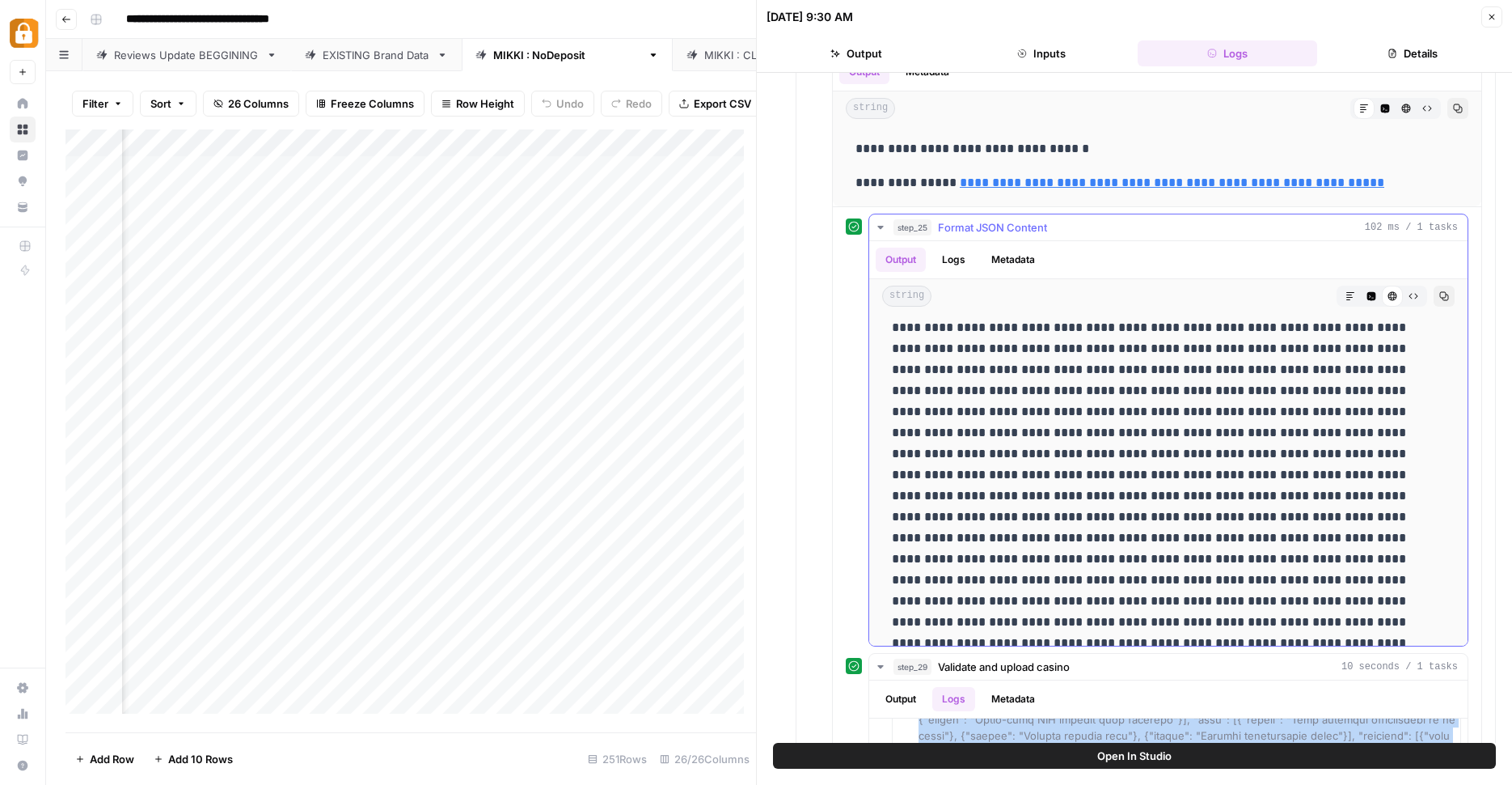
scroll to position [0, 0]
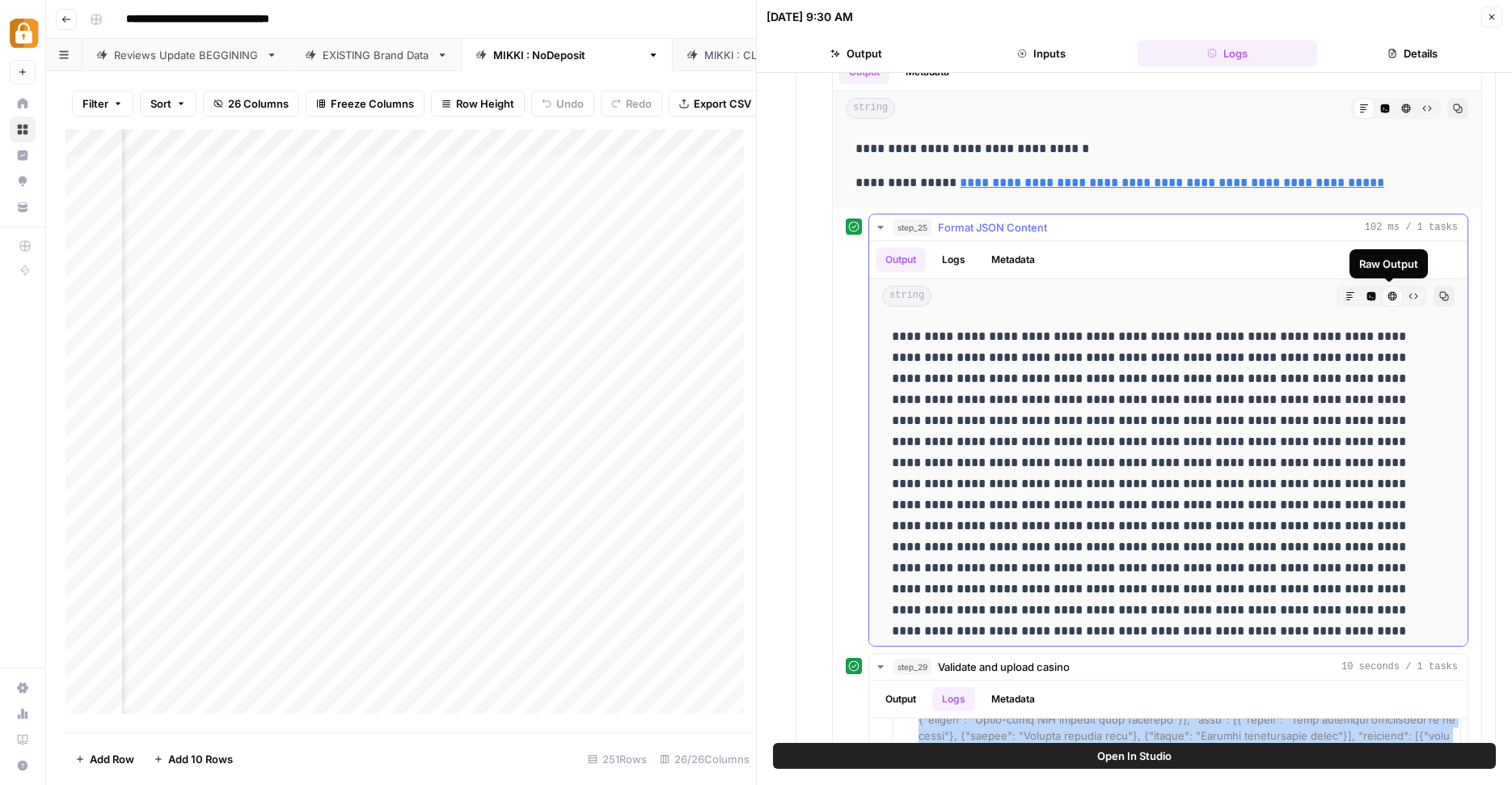
click at [1440, 298] on icon "button" at bounding box center [1445, 296] width 9 height 9
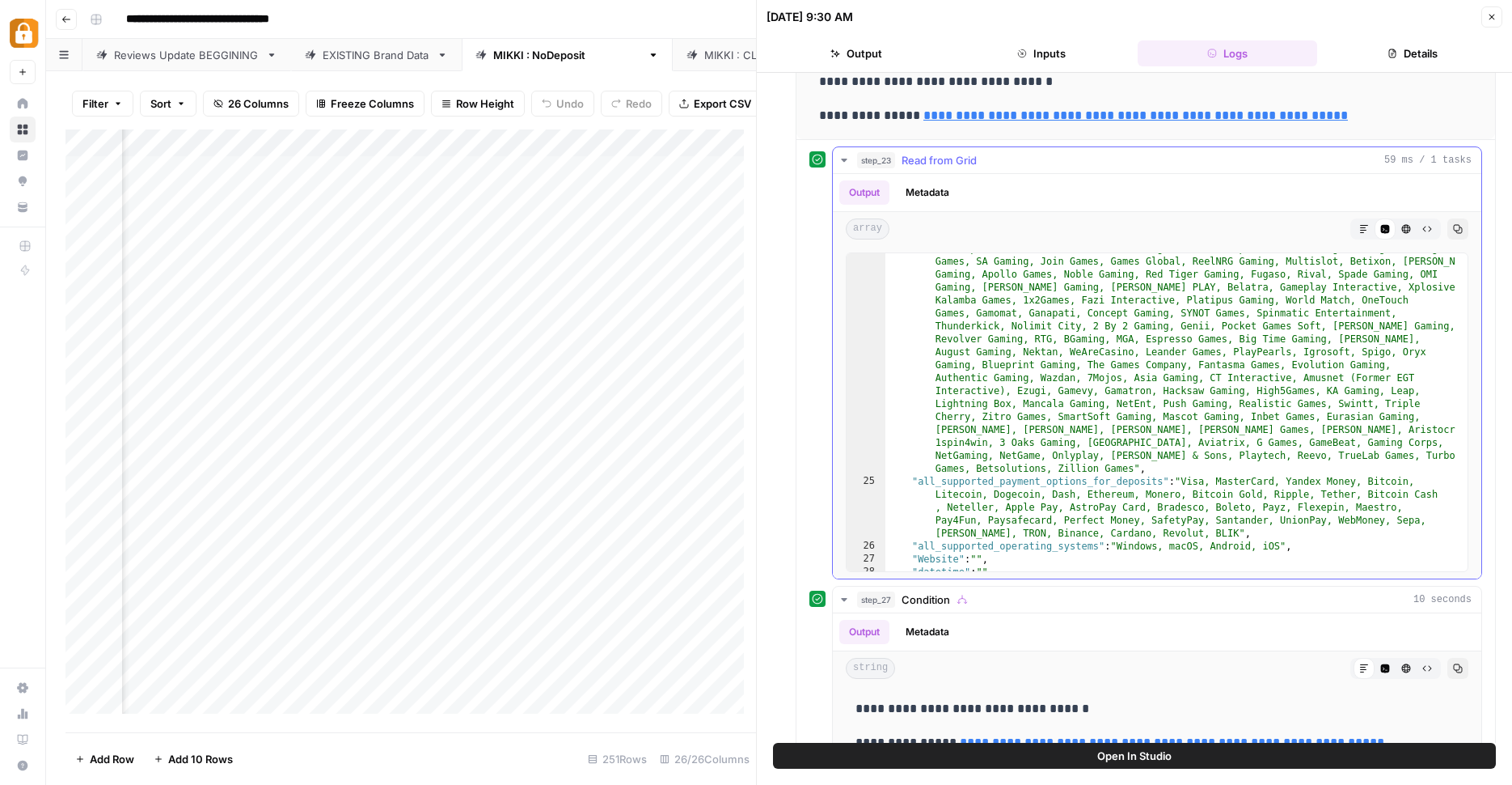
scroll to position [717, 0]
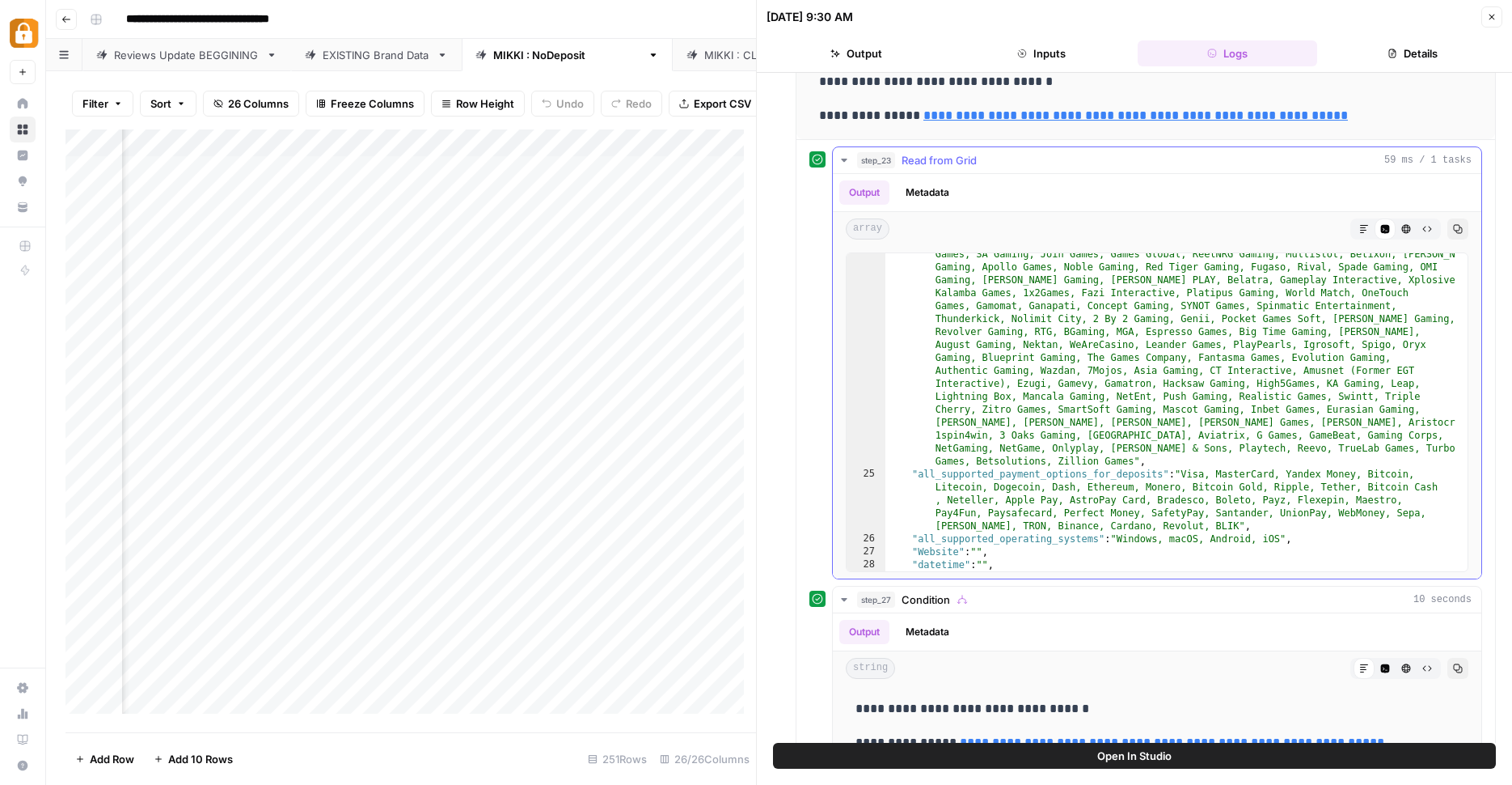
type textarea "**********"
click at [1064, 470] on div ""all_providers_of_casino_games" : "PariPlay, Endorphina, Iron Dog Studios, Amat…" at bounding box center [1171, 504] width 570 height 590
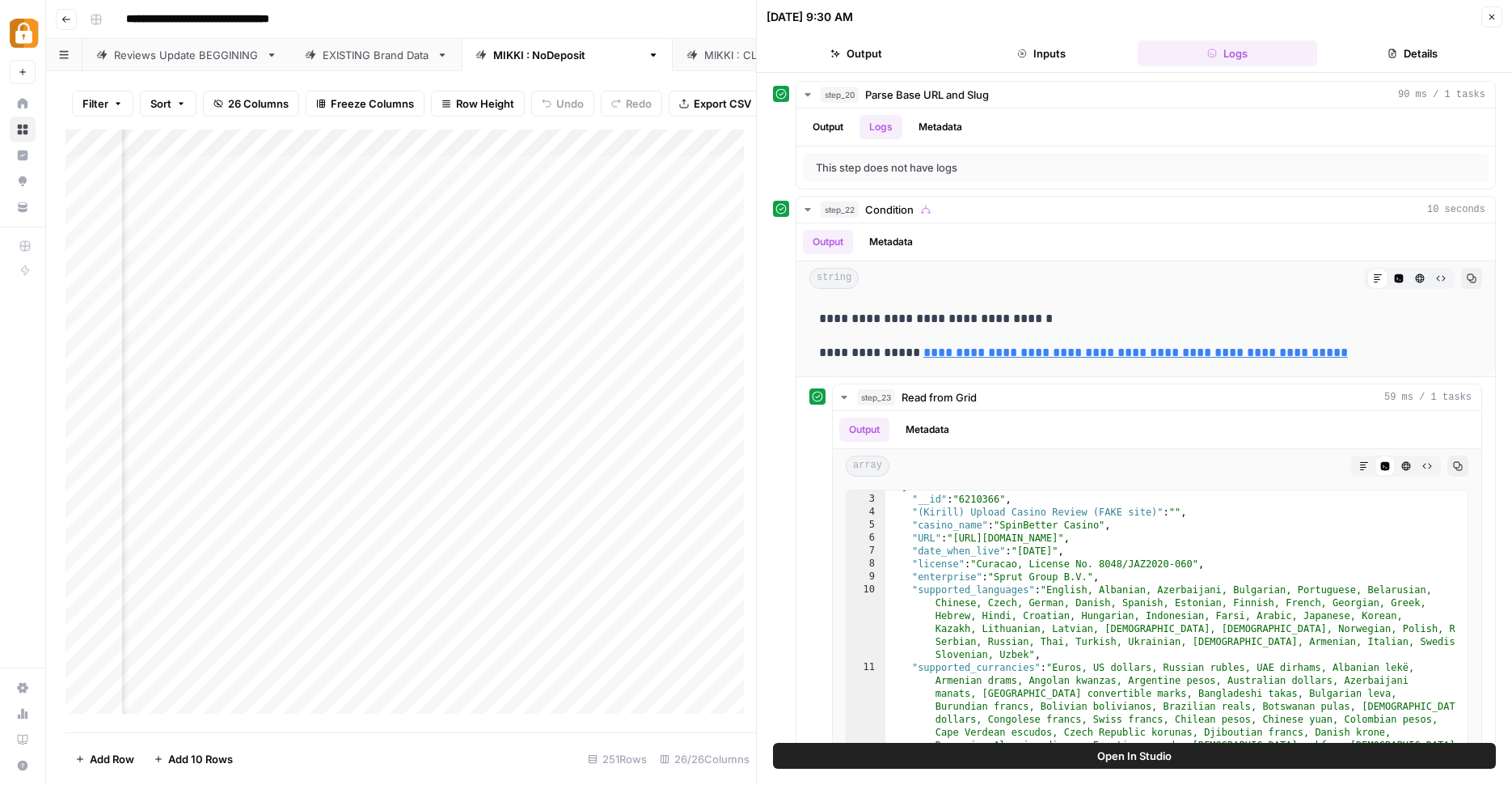
scroll to position [0, 3662]
click at [480, 150] on div "Add Column" at bounding box center [411, 428] width 691 height 596
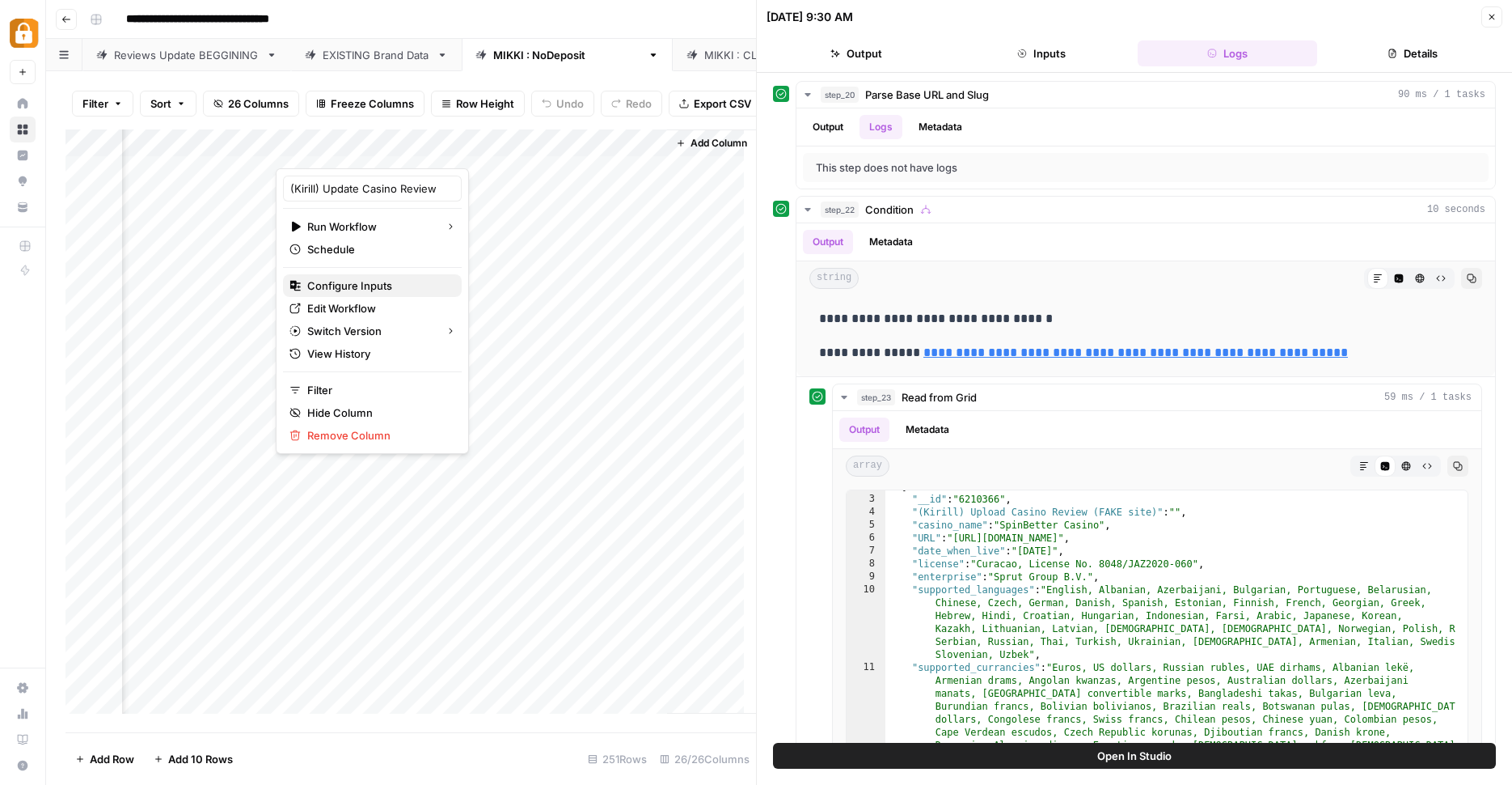
click at [382, 288] on span "Configure Inputs" at bounding box center [378, 285] width 142 height 16
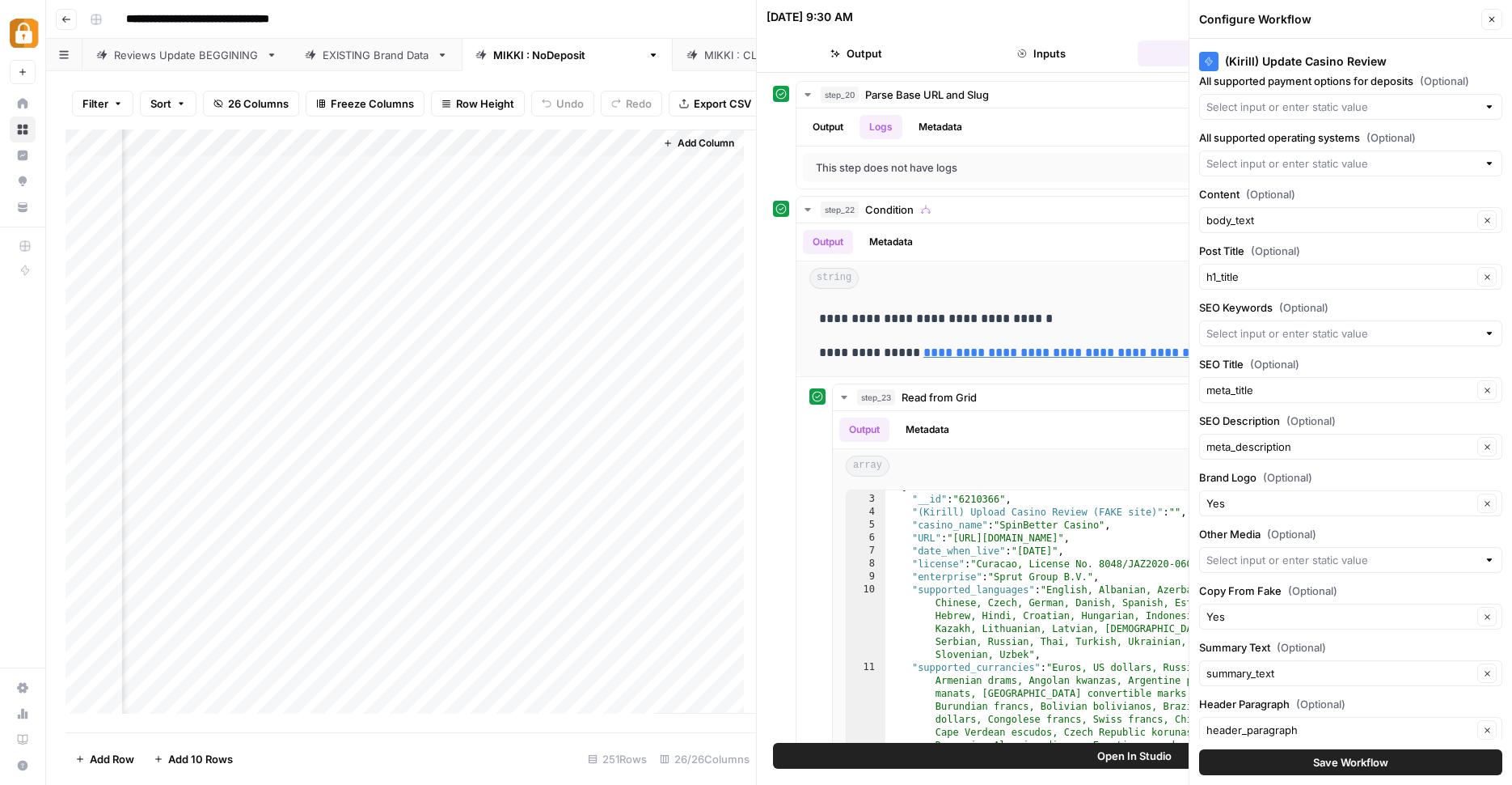
scroll to position [1263, 0]
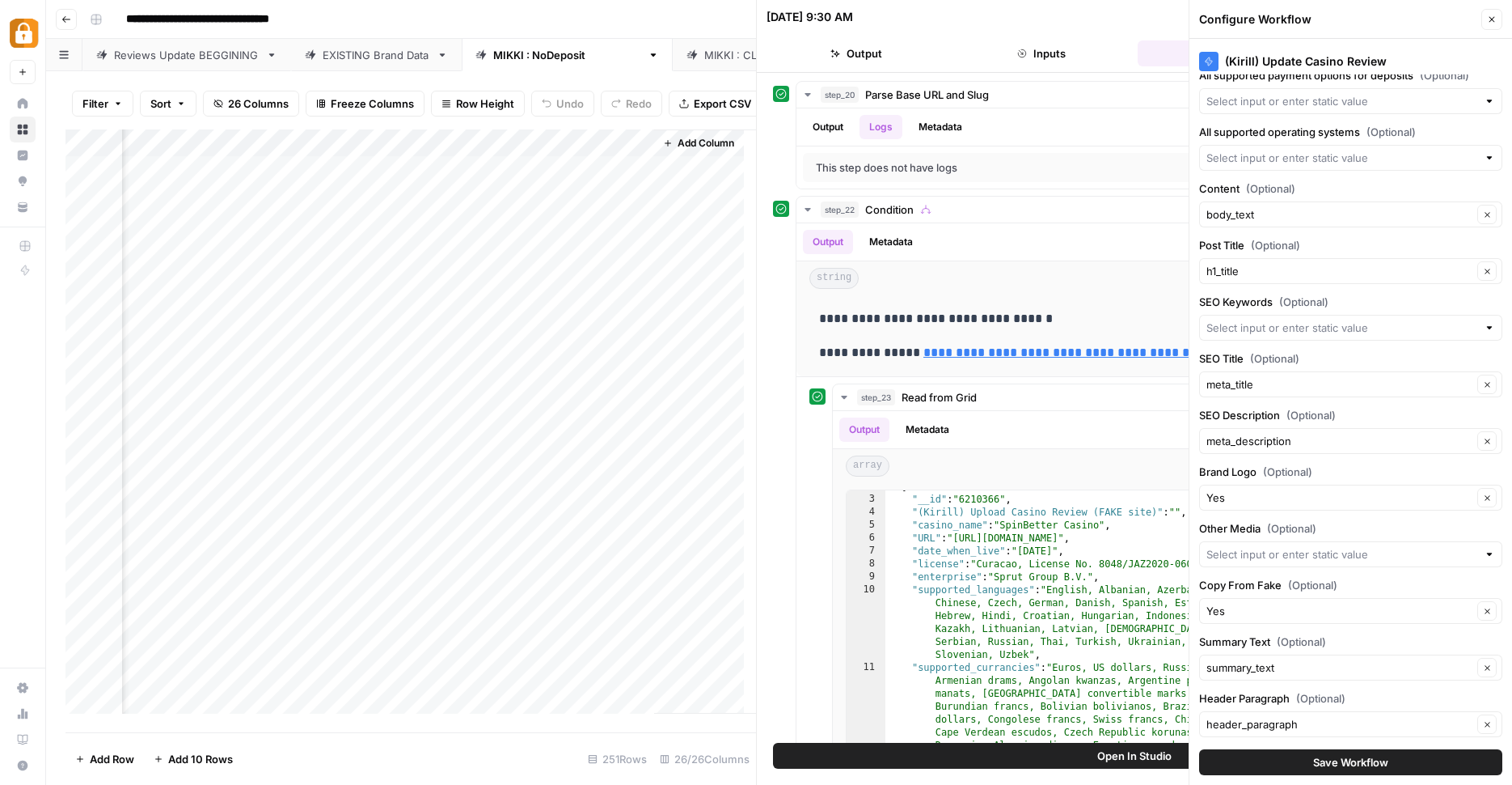
click at [474, 146] on div "Add Column" at bounding box center [411, 428] width 691 height 596
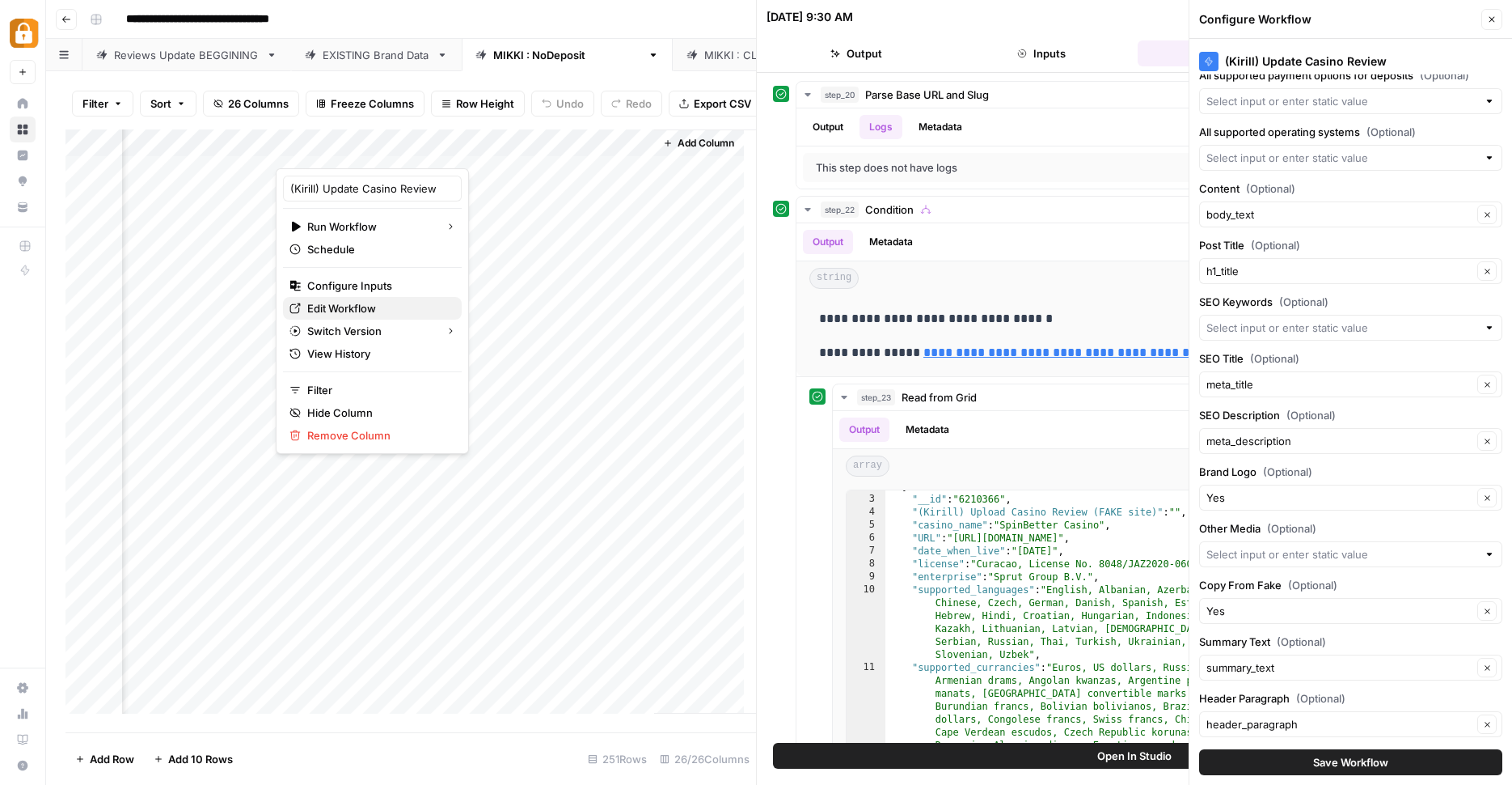
click at [390, 309] on span "Edit Workflow" at bounding box center [378, 308] width 142 height 16
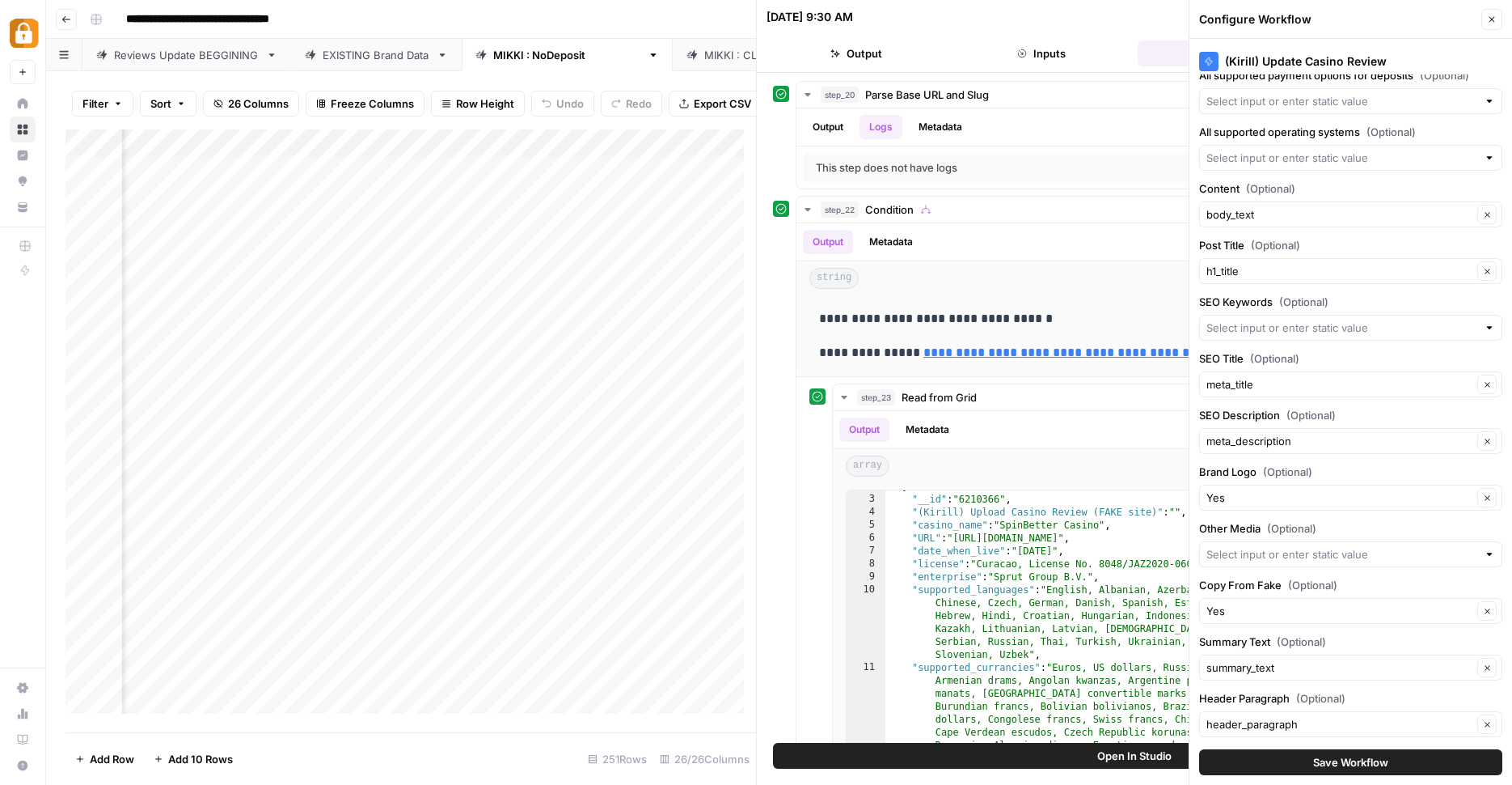
scroll to position [0, 3494]
click at [667, 169] on div "Add Column" at bounding box center [411, 428] width 691 height 596
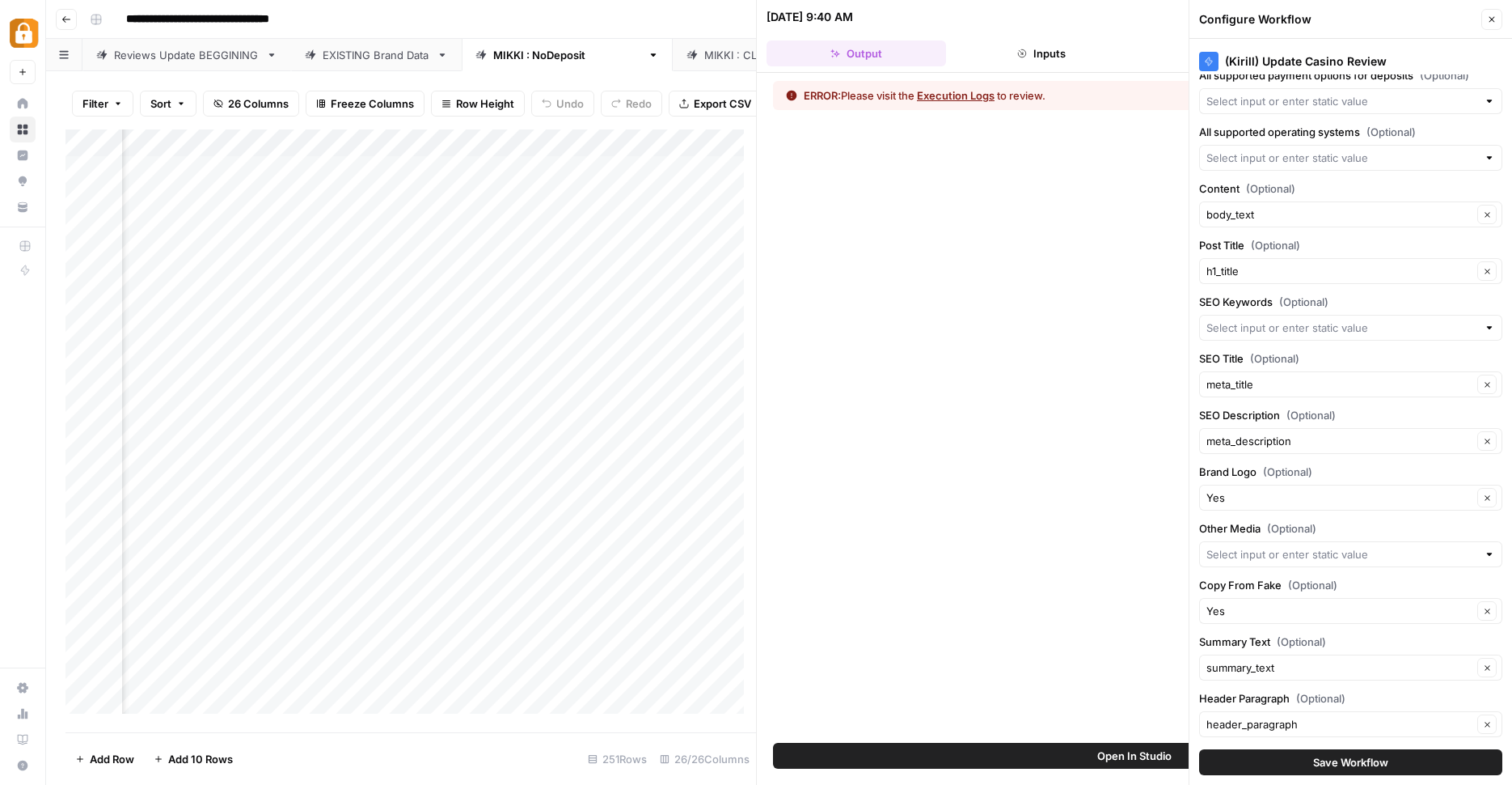
click at [976, 98] on button "Execution Logs" at bounding box center [955, 95] width 78 height 16
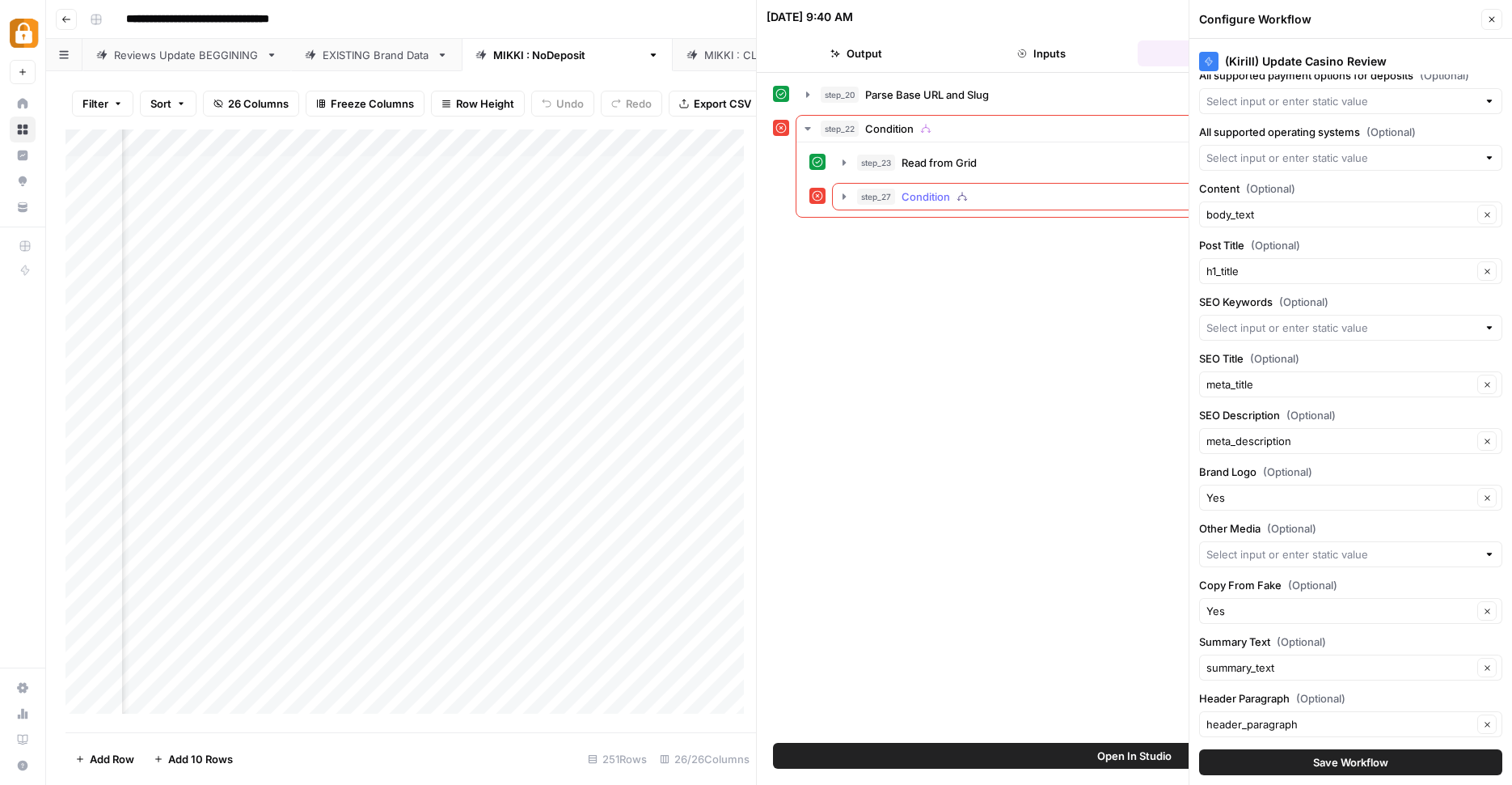
click at [840, 197] on icon "button" at bounding box center [845, 197] width 13 height 13
click at [874, 234] on button "step_25 Format JSON Content 98 ms" at bounding box center [1169, 231] width 598 height 26
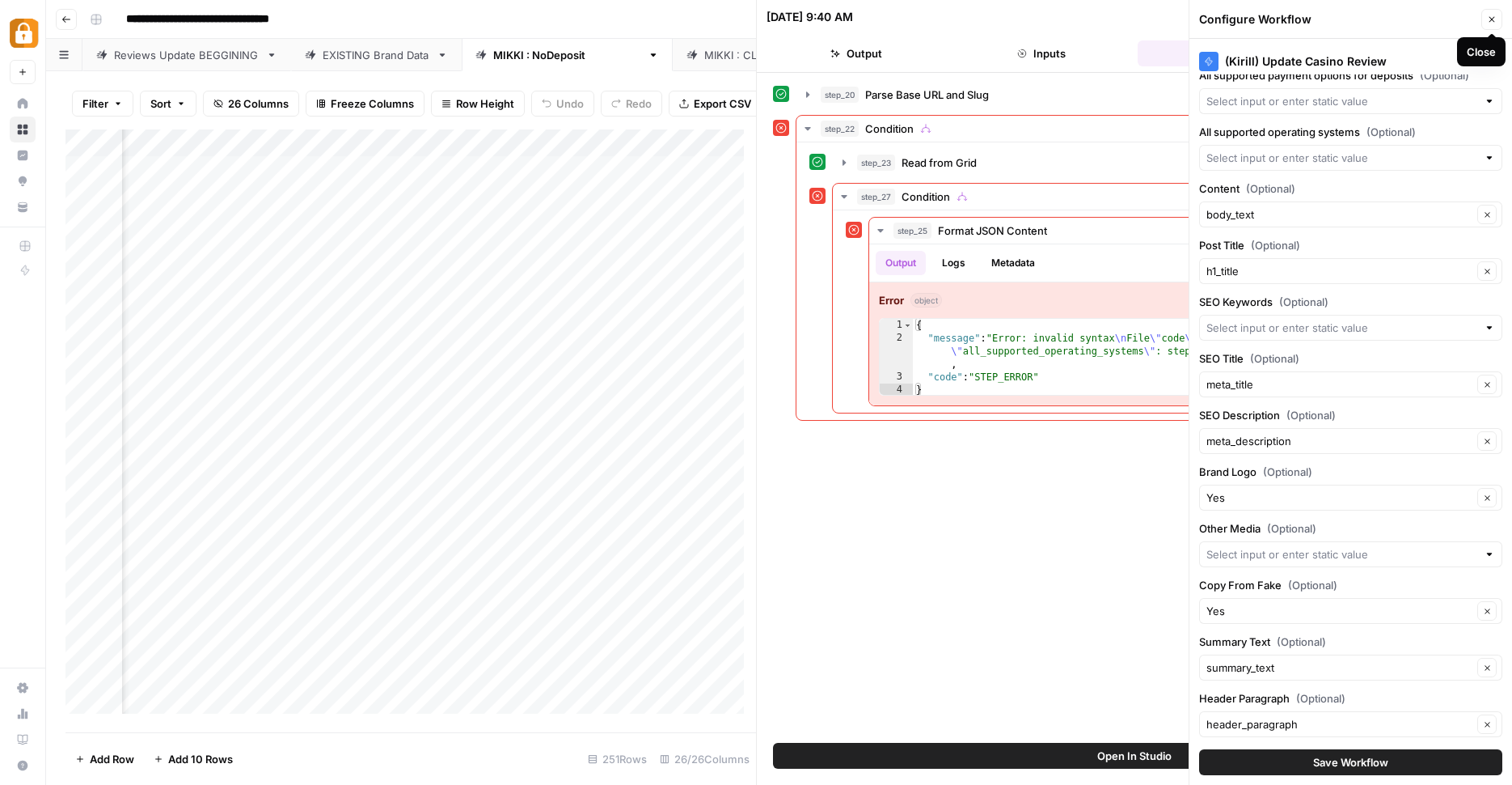
click at [1499, 20] on button "Close" at bounding box center [1492, 19] width 21 height 21
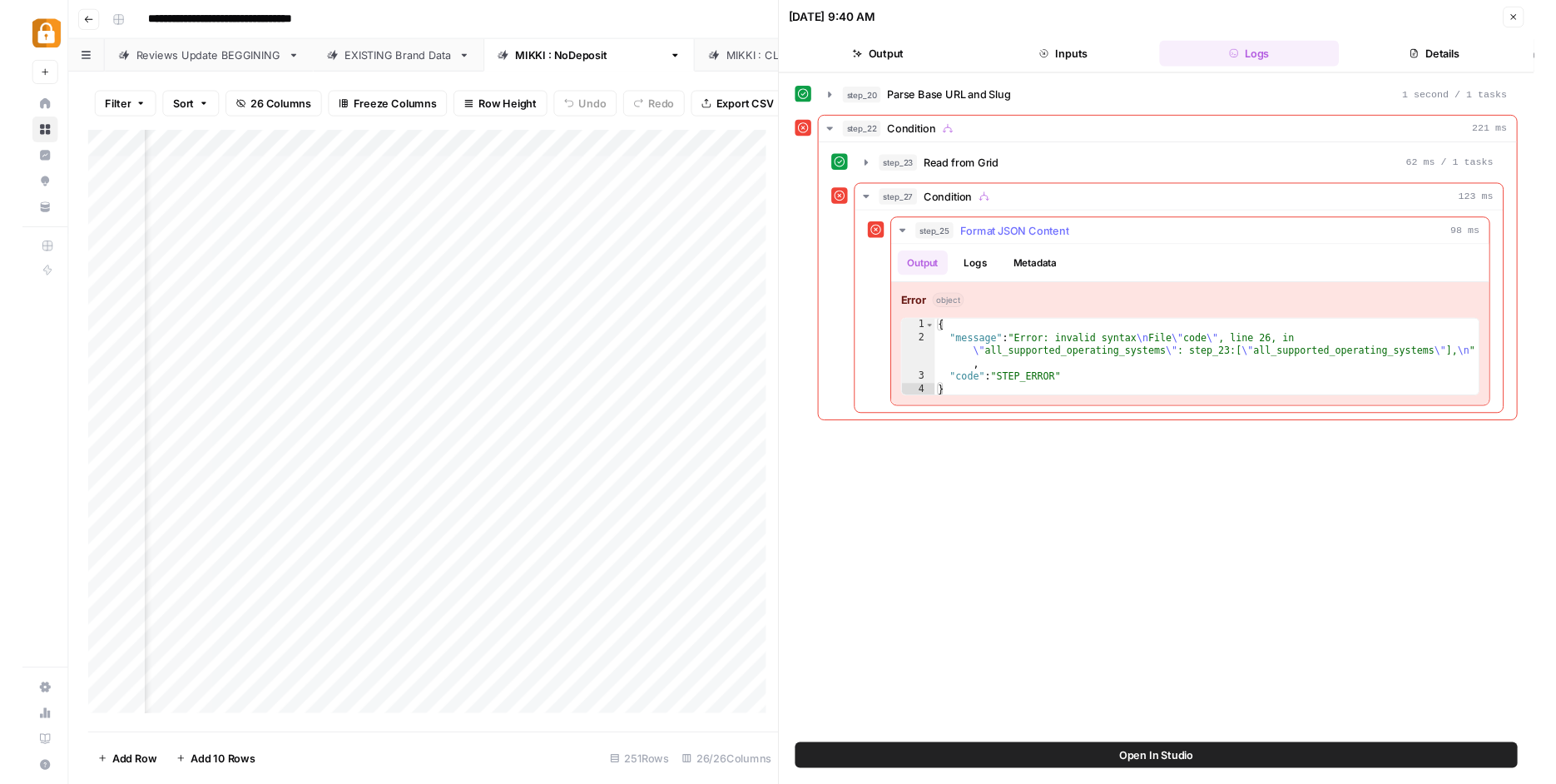
scroll to position [0, 3596]
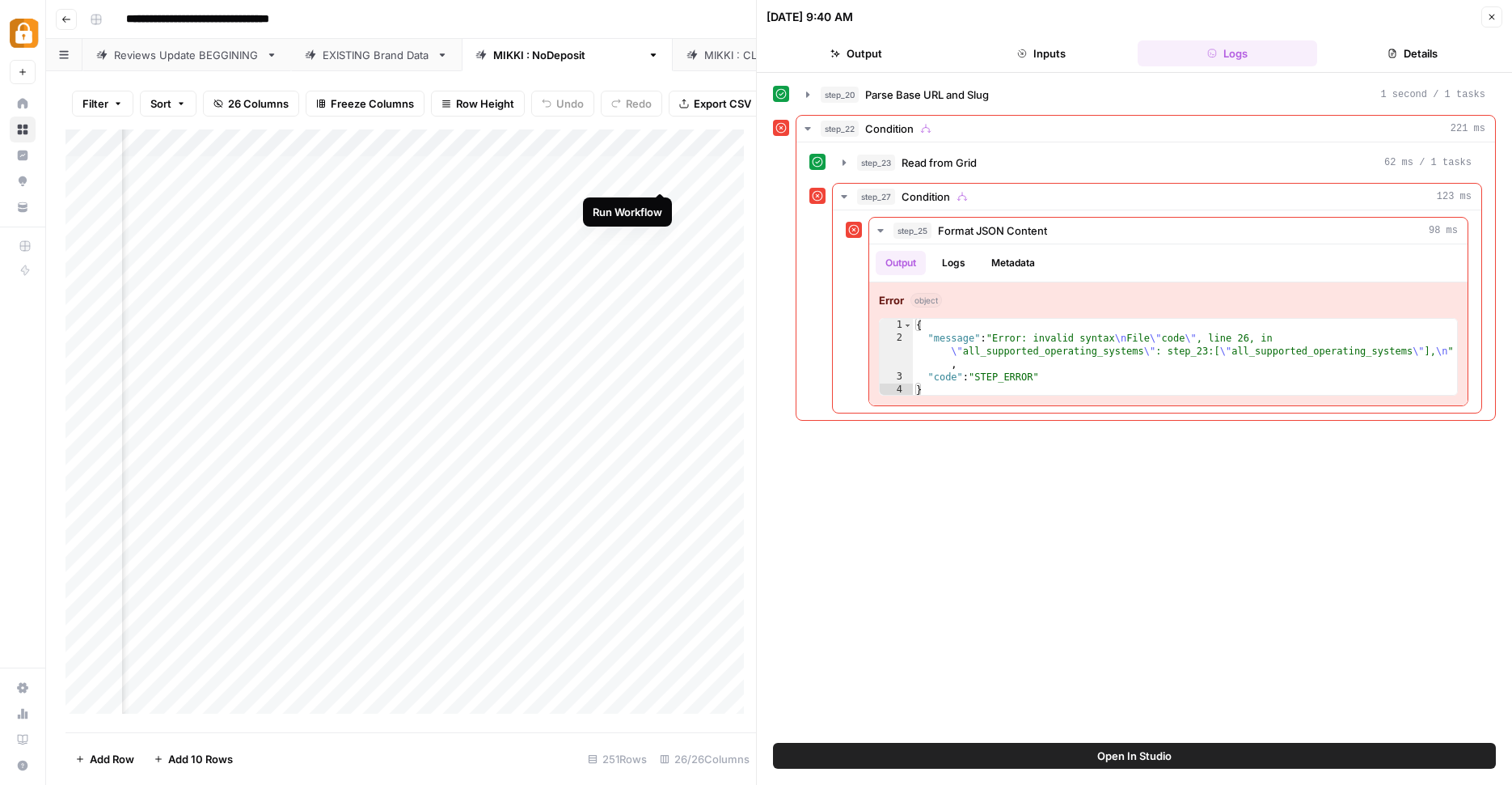
click at [661, 174] on div "Add Column" at bounding box center [411, 428] width 691 height 596
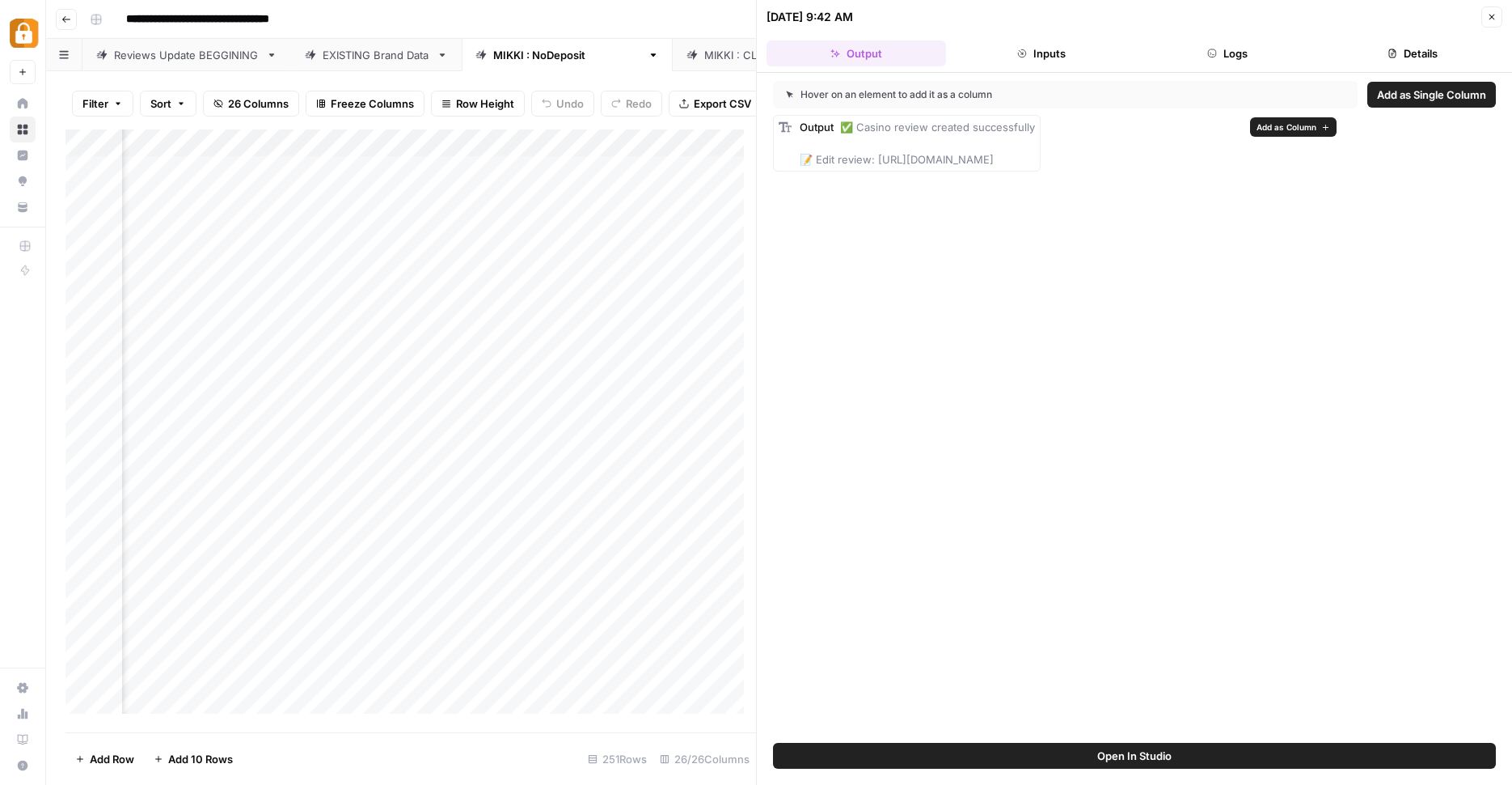
click at [1035, 164] on span "✅ Casino review created successfully 📝 Edit review: [URL][DOMAIN_NAME]" at bounding box center [917, 143] width 235 height 45
click at [816, 159] on span "✅ Casino review created successfully 📝 Edit review: [URL][DOMAIN_NAME]" at bounding box center [917, 143] width 235 height 45
drag, startPoint x: 878, startPoint y: 161, endPoint x: 1265, endPoint y: 159, distance: 387.0
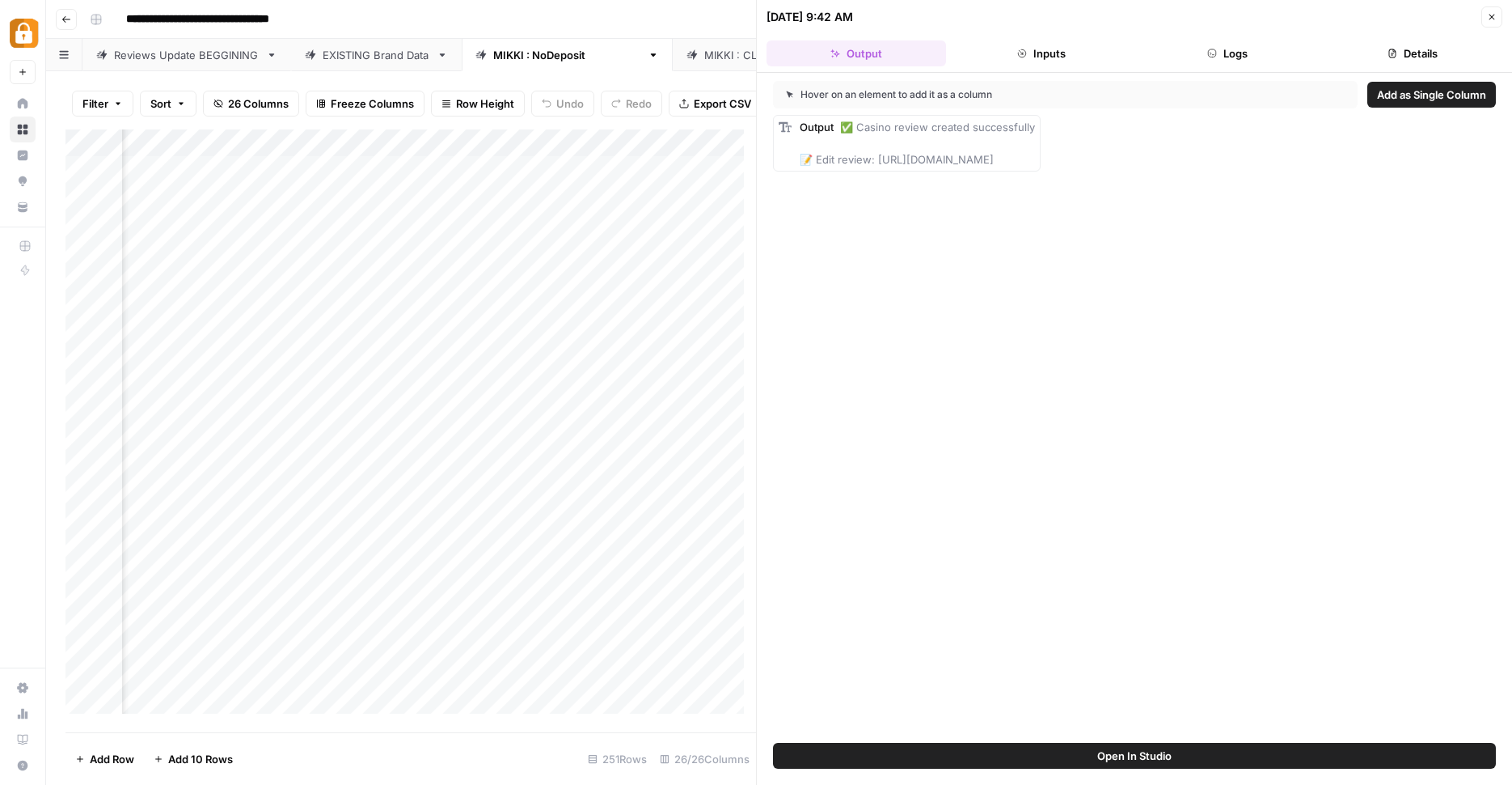
click at [1265, 159] on div "Output ✅ Casino review created successfully 📝 Edit review: [URL][DOMAIN_NAME]" at bounding box center [1134, 143] width 723 height 56
copy span "ttps://[DOMAIN_NAME][URL]"
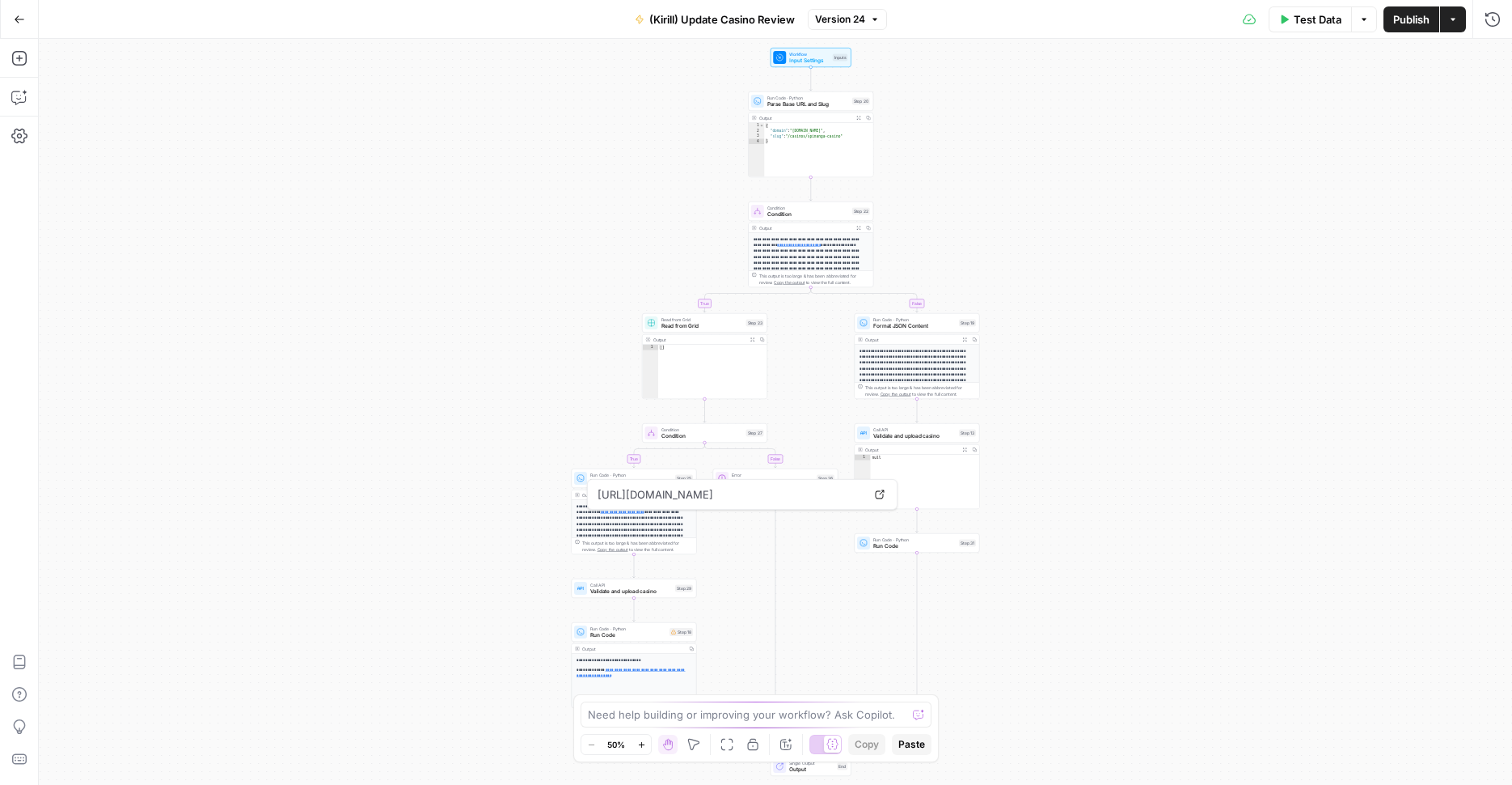
click at [681, 533] on p "**********" at bounding box center [631, 553] width 109 height 100
click at [659, 485] on span "Format JSON Content" at bounding box center [631, 481] width 82 height 8
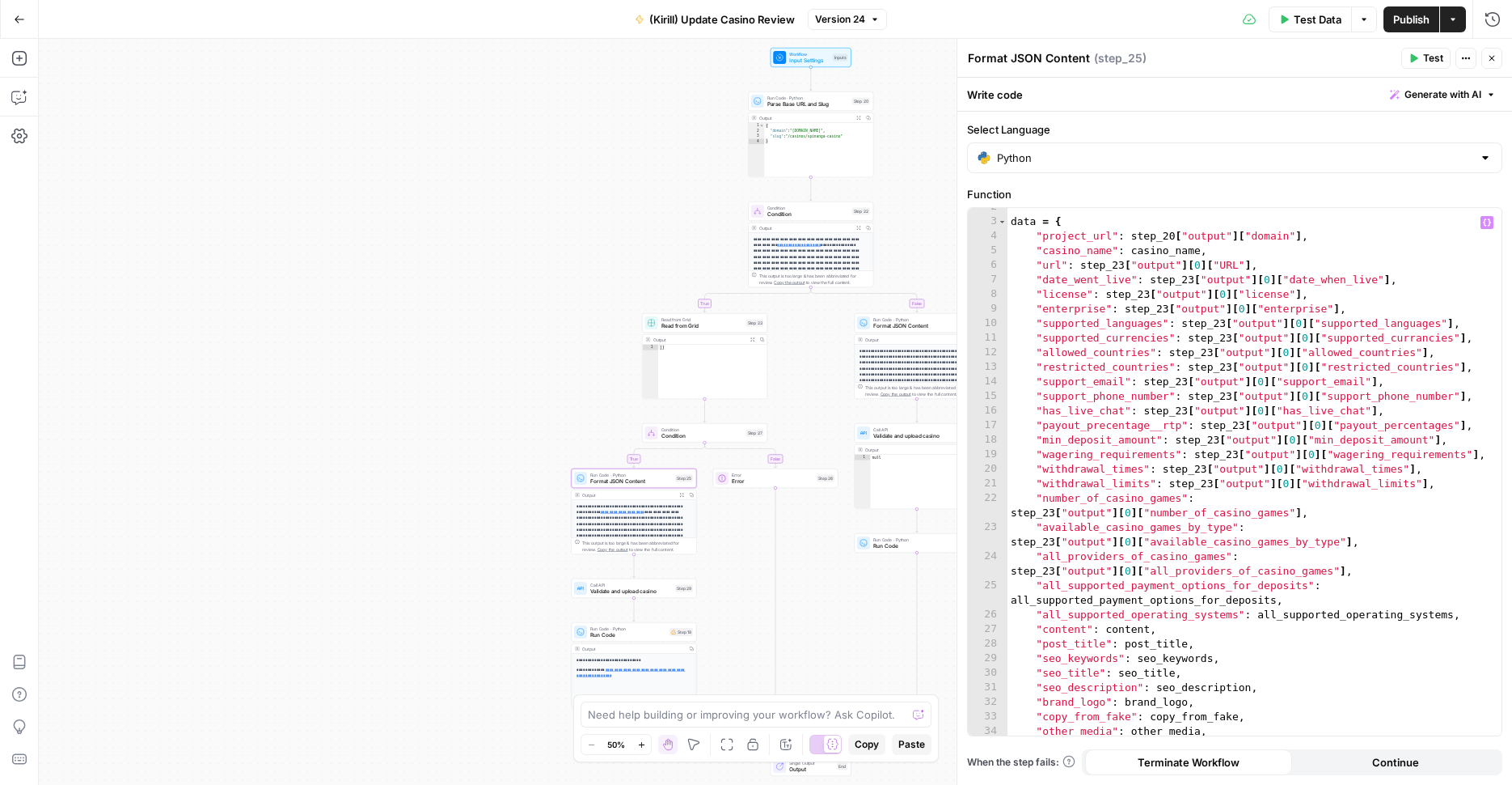
scroll to position [23, 0]
type textarea "**********"
click at [1375, 571] on div "data = { "project_url" : step_20 [ "output" ] [ "domain" ] , "casino_name" : ca…" at bounding box center [1249, 478] width 482 height 557
type input "**********"
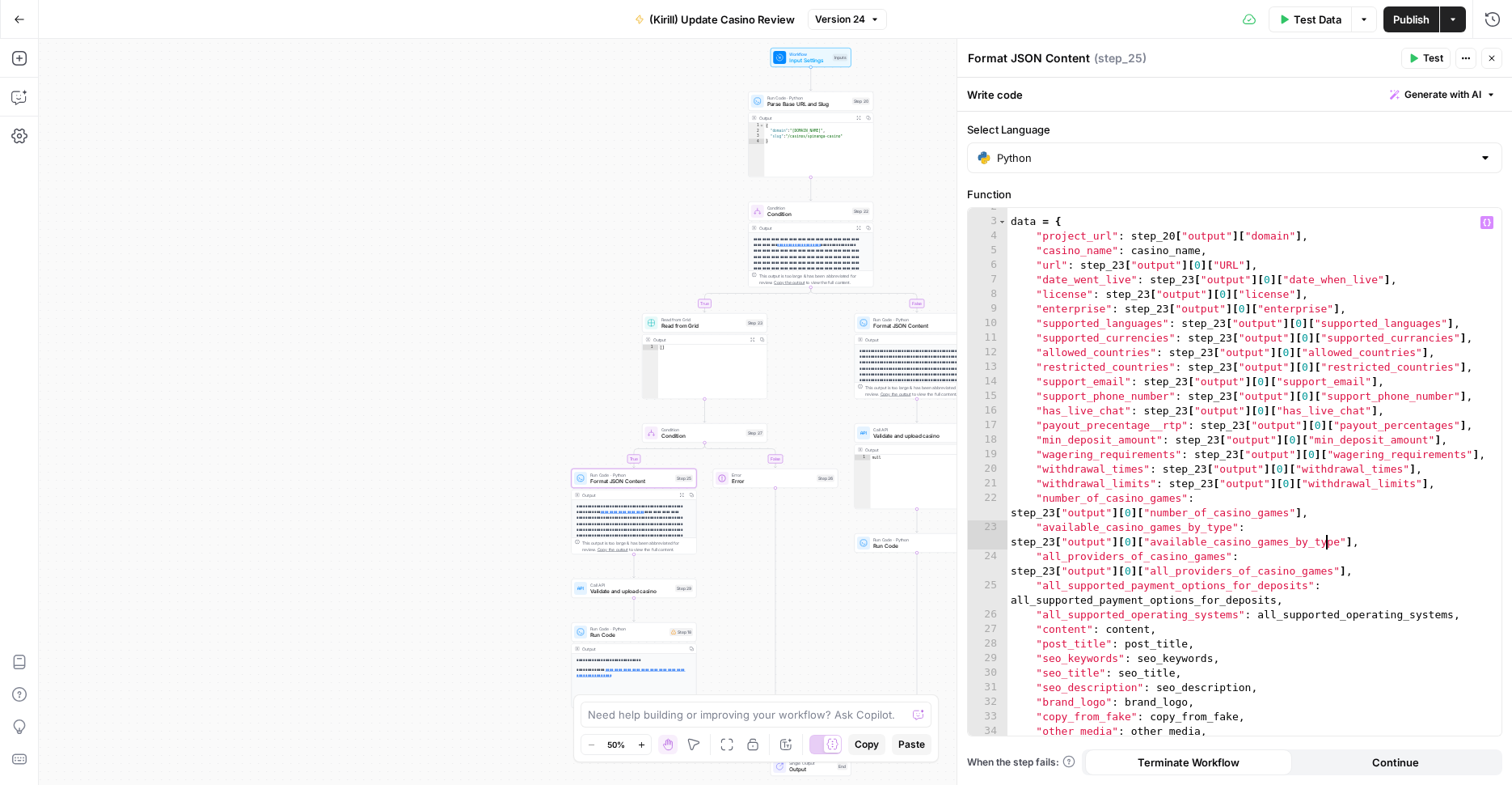
click at [1326, 542] on div "data = { "project_url" : step_20 [ "output" ] [ "domain" ] , "casino_name" : ca…" at bounding box center [1249, 478] width 482 height 557
click at [1011, 604] on div "data = { "project_url" : step_20 [ "output" ] [ "domain" ] , "casino_name" : ca…" at bounding box center [1249, 478] width 482 height 557
type textarea "**********"
click at [1040, 621] on div "data = { "project_url" : step_20 [ "output" ] [ "domain" ] , "casino_name" : ca…" at bounding box center [1249, 478] width 482 height 557
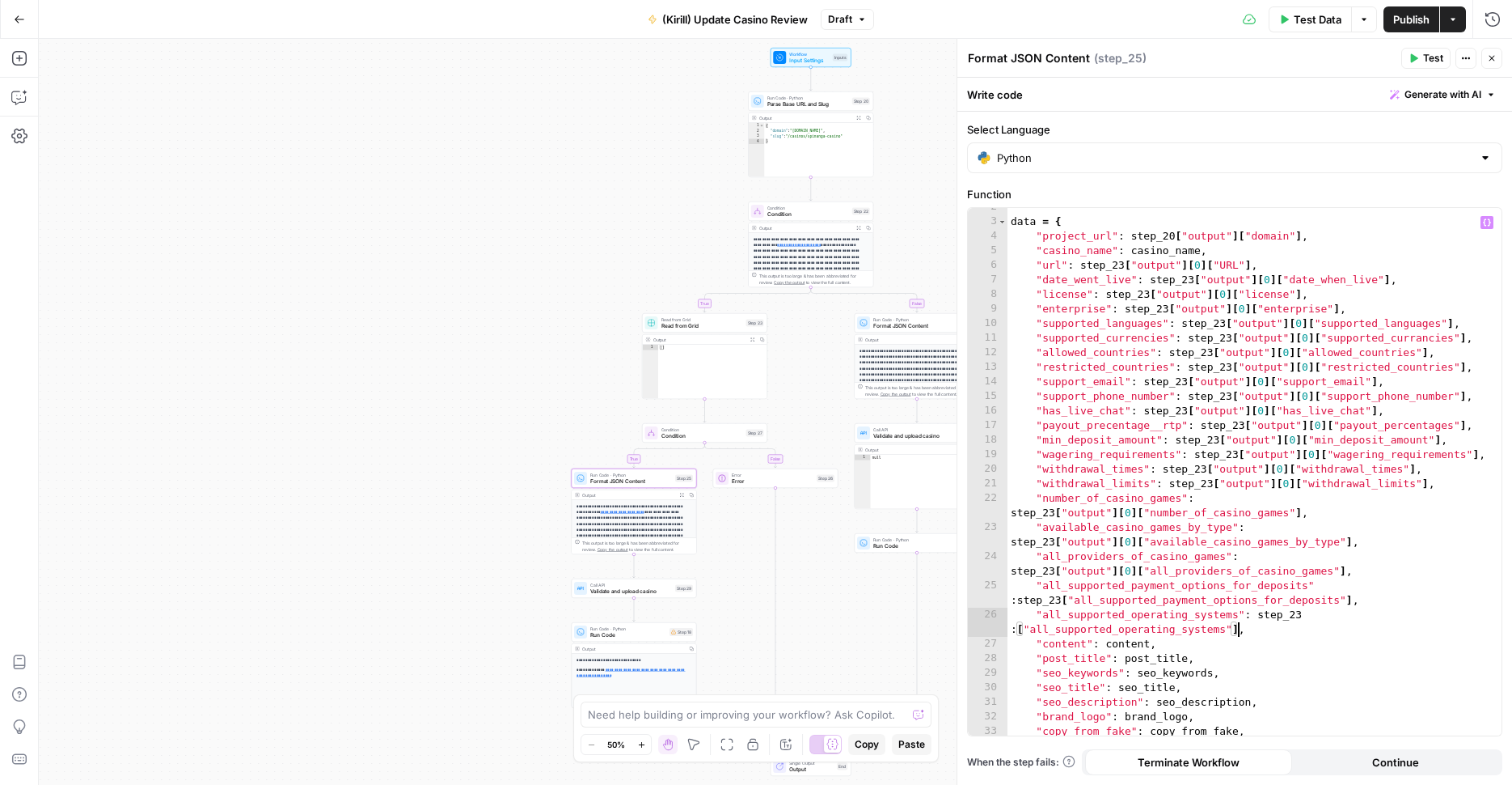
click at [1299, 642] on div "data = { "project_url" : step_20 [ "output" ] [ "domain" ] , "casino_name" : ca…" at bounding box center [1249, 478] width 482 height 557
click at [1416, 14] on span "Publish" at bounding box center [1412, 19] width 37 height 16
click at [1016, 634] on div "data = { "project_url" : step_20 [ "output" ] [ "domain" ] , "casino_name" : ca…" at bounding box center [1249, 478] width 482 height 557
click at [1310, 557] on div "data = { "project_url" : step_20 [ "output" ] [ "domain" ] , "casino_name" : ca…" at bounding box center [1249, 478] width 482 height 557
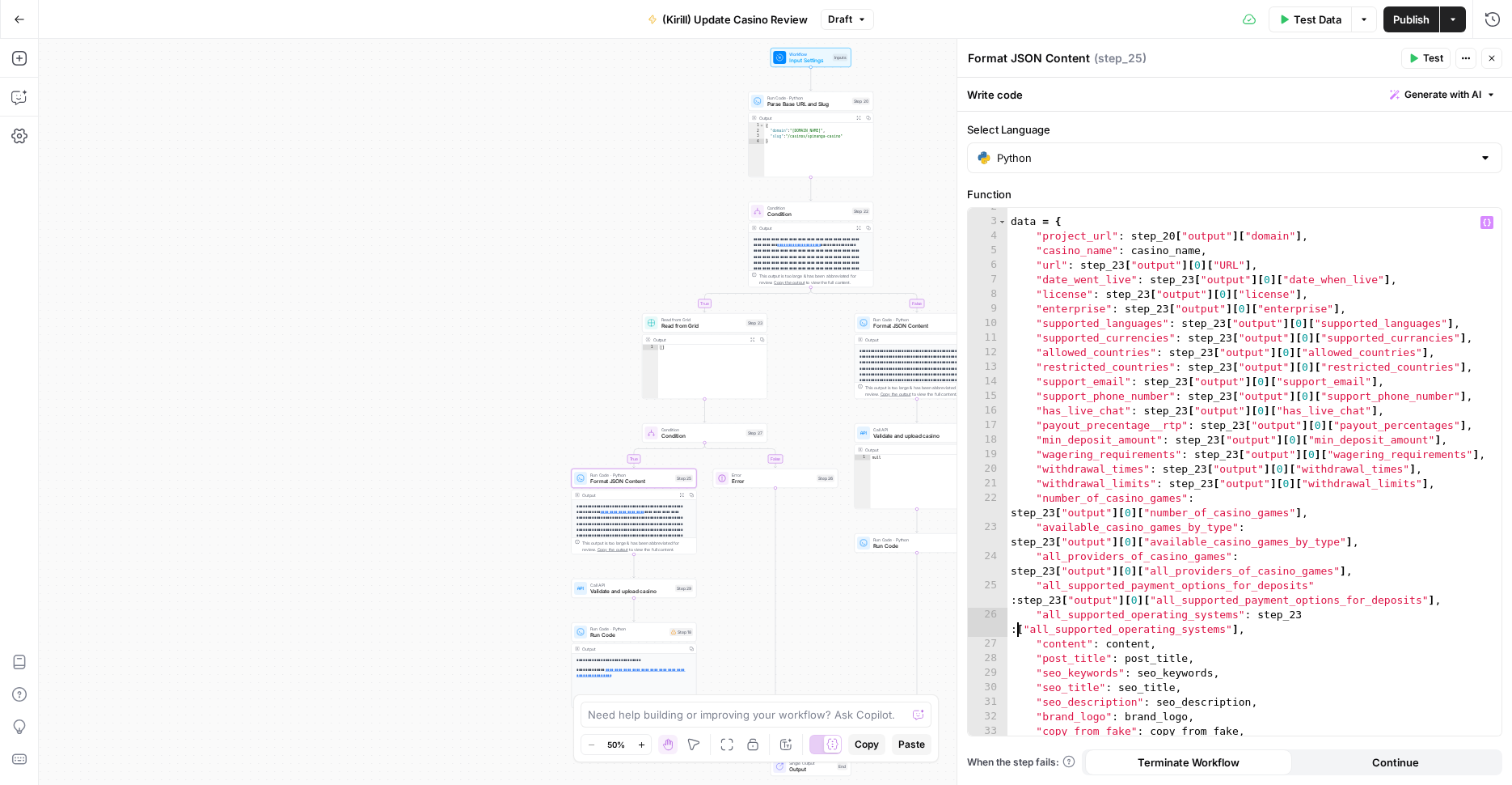
click at [1017, 633] on div "data = { "project_url" : step_20 [ "output" ] [ "domain" ] , "casino_name" : ca…" at bounding box center [1249, 478] width 482 height 557
click at [1270, 528] on div "data = { "project_url" : step_20 [ "output" ] [ "domain" ] , "casino_name" : ca…" at bounding box center [1249, 478] width 482 height 557
type textarea "**********"
click at [1410, 27] on button "Publish" at bounding box center [1412, 20] width 56 height 26
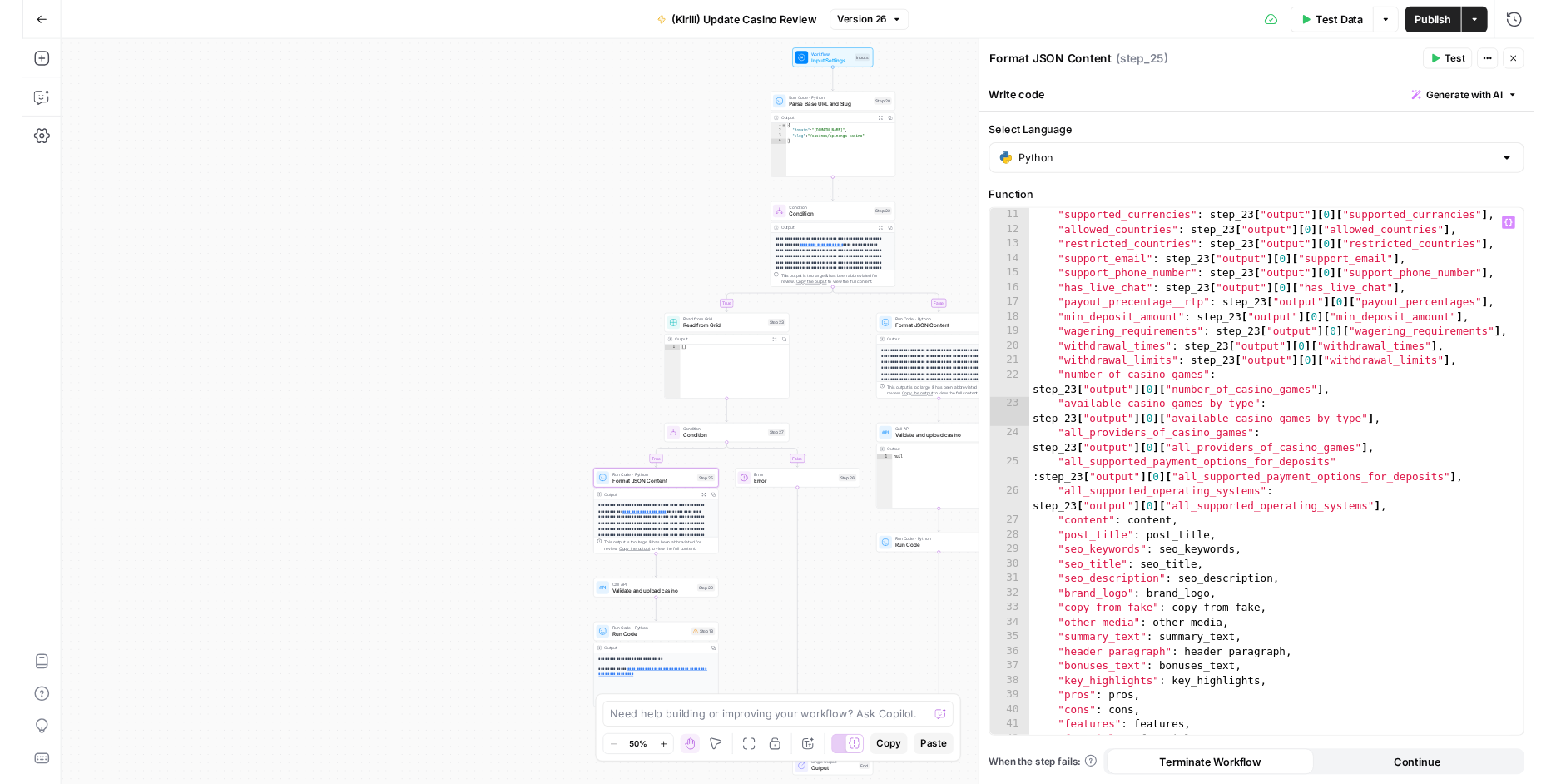
scroll to position [149, 0]
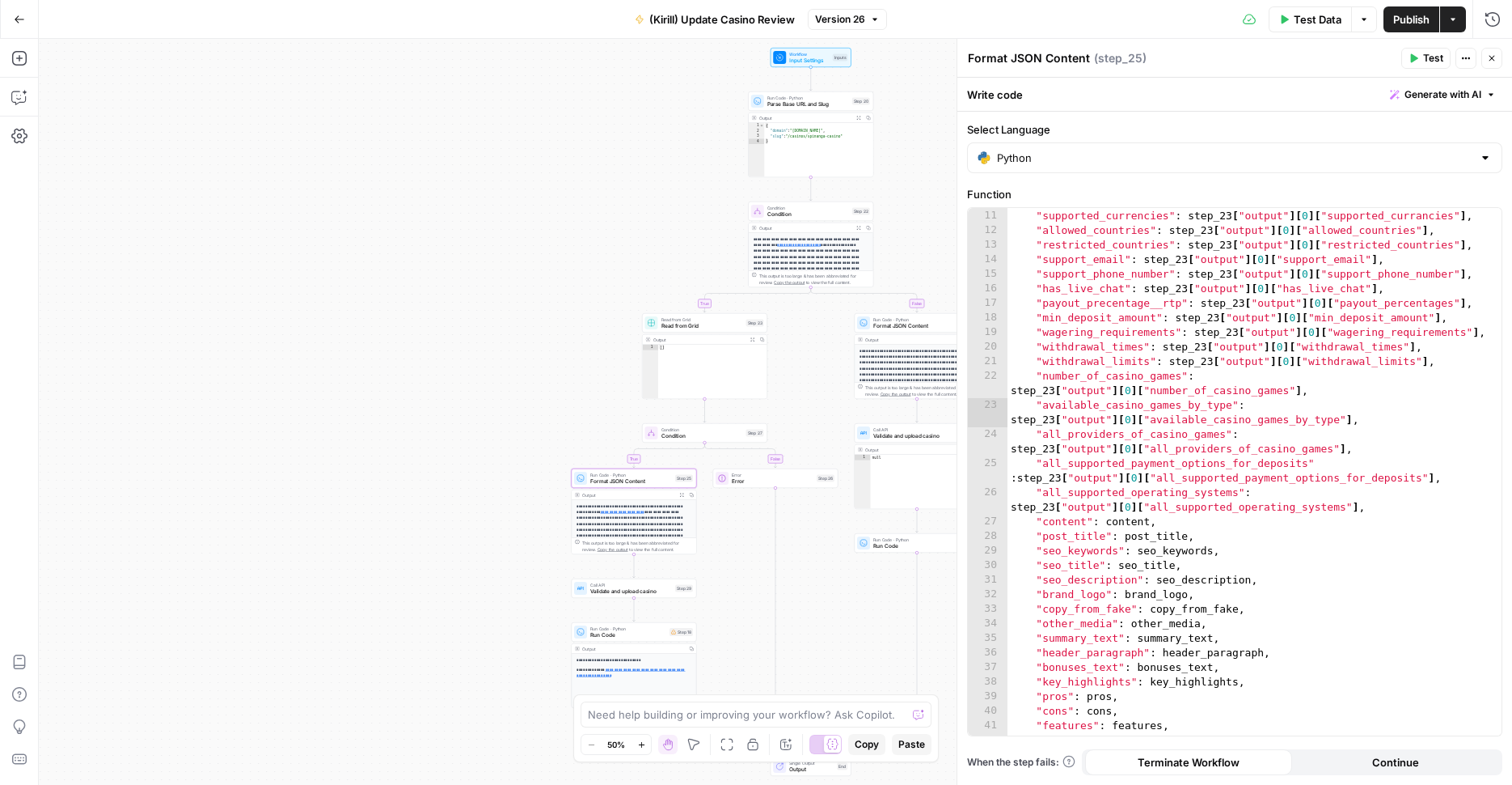
click at [1403, 28] on button "Publish" at bounding box center [1412, 20] width 56 height 26
